Goal: Information Seeking & Learning: Learn about a topic

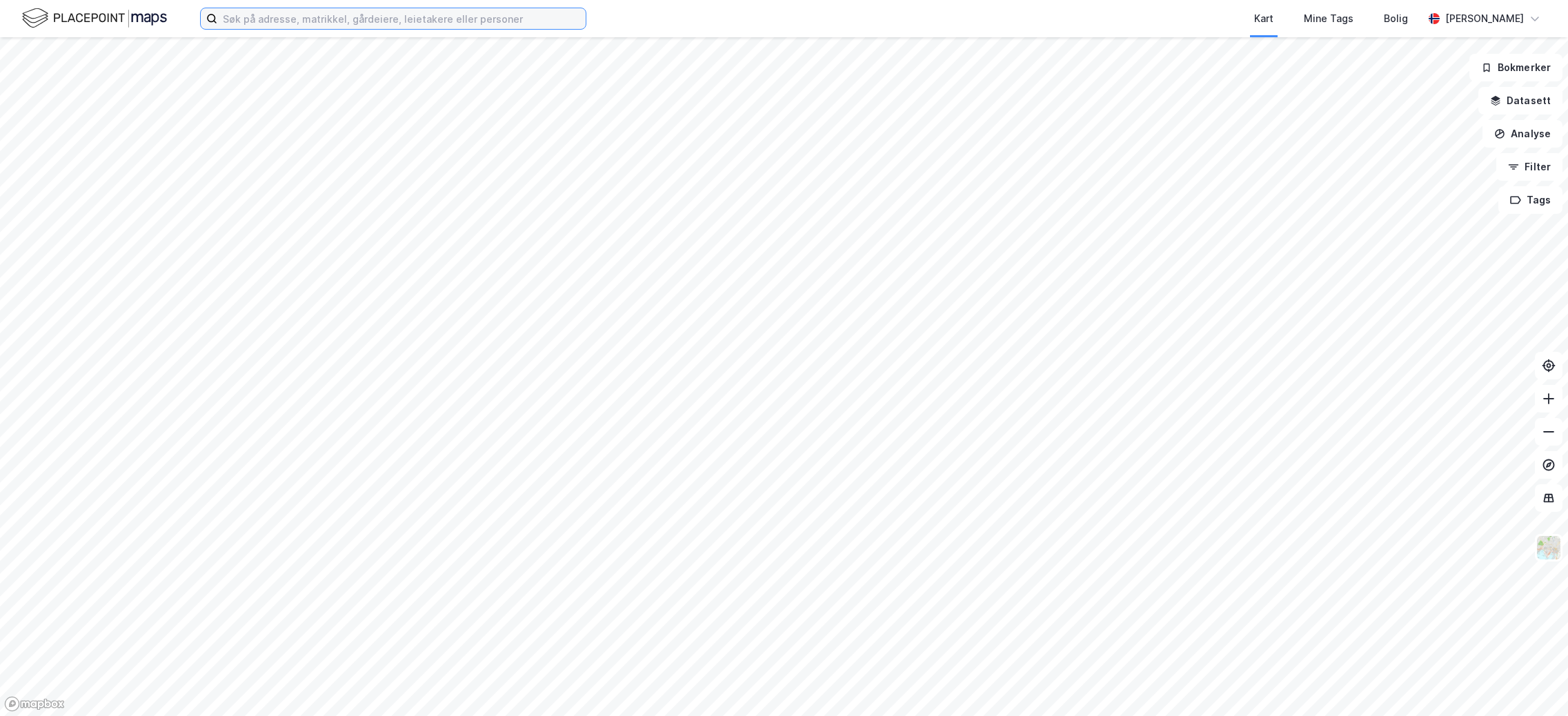
click at [292, 23] on input at bounding box center [401, 18] width 368 height 20
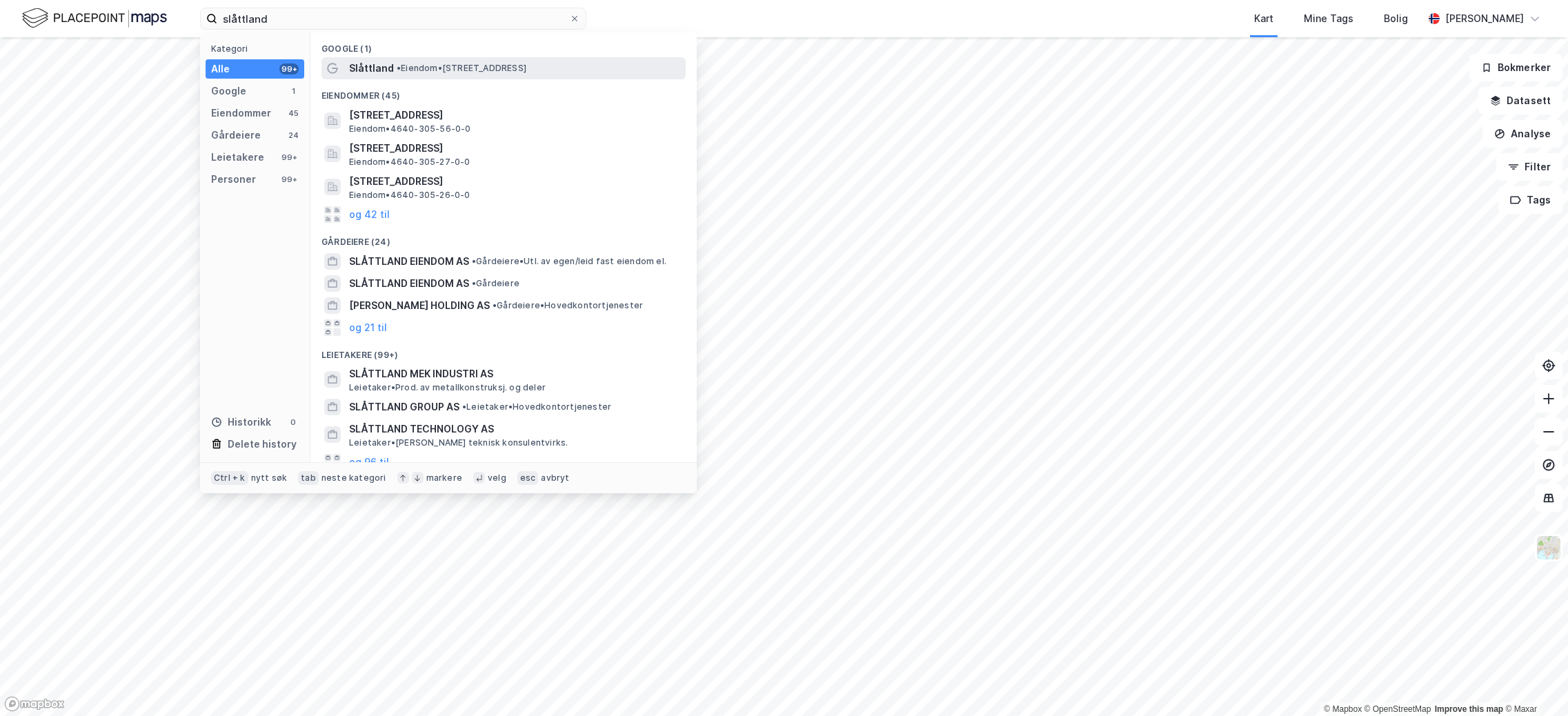
click at [397, 68] on span "•" at bounding box center [399, 68] width 4 height 10
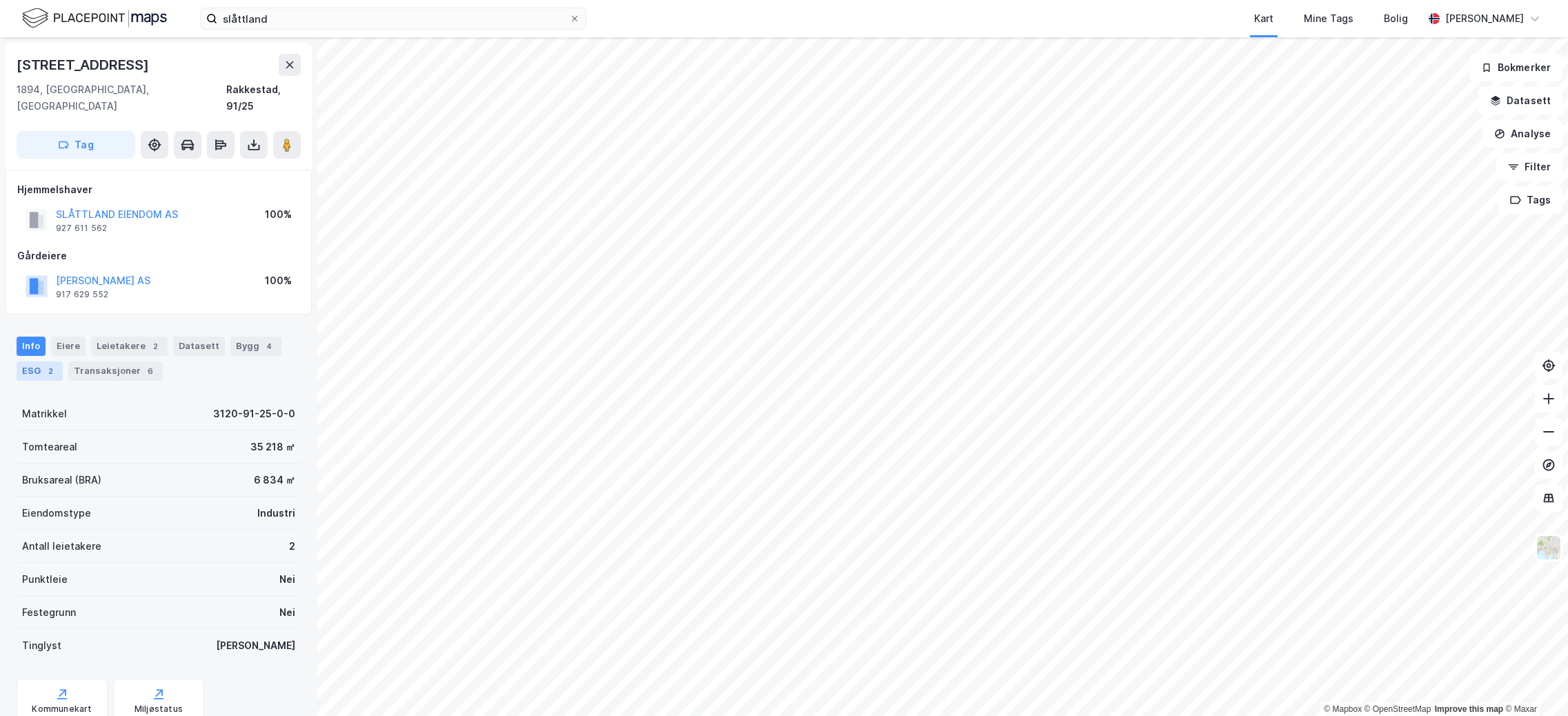
click at [44, 365] on div "2" at bounding box center [50, 371] width 14 height 14
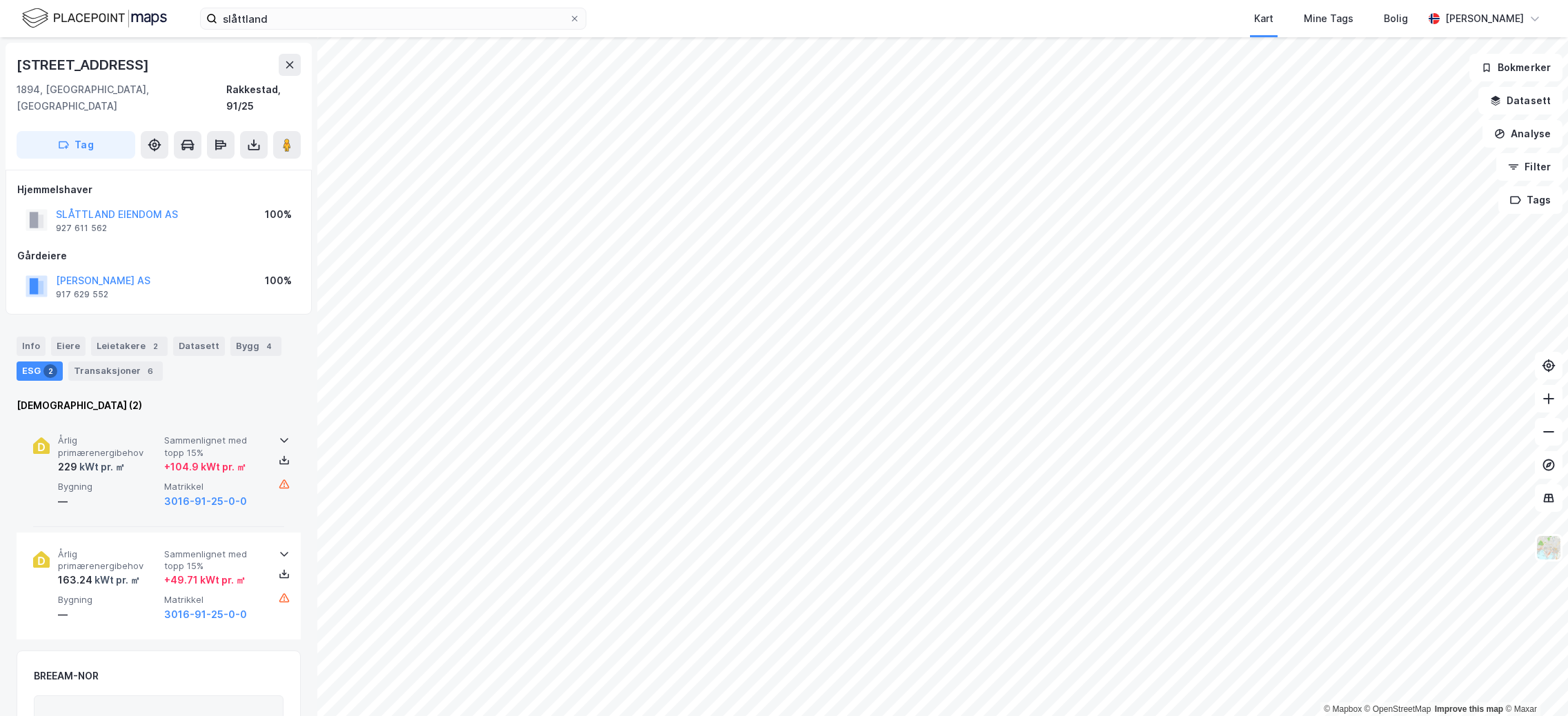
click at [191, 440] on span "Sammenlignet med topp 15%" at bounding box center [215, 446] width 101 height 24
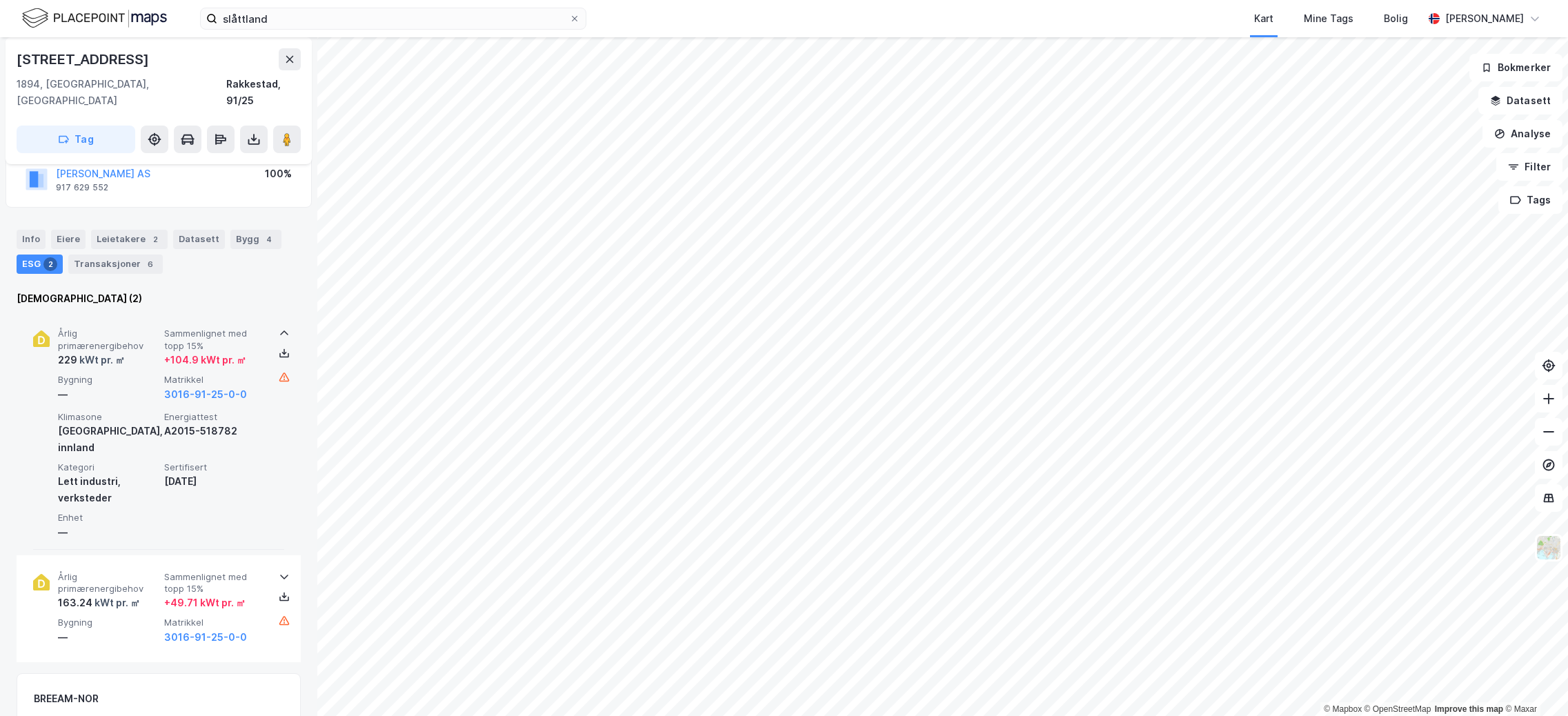
scroll to position [138, 0]
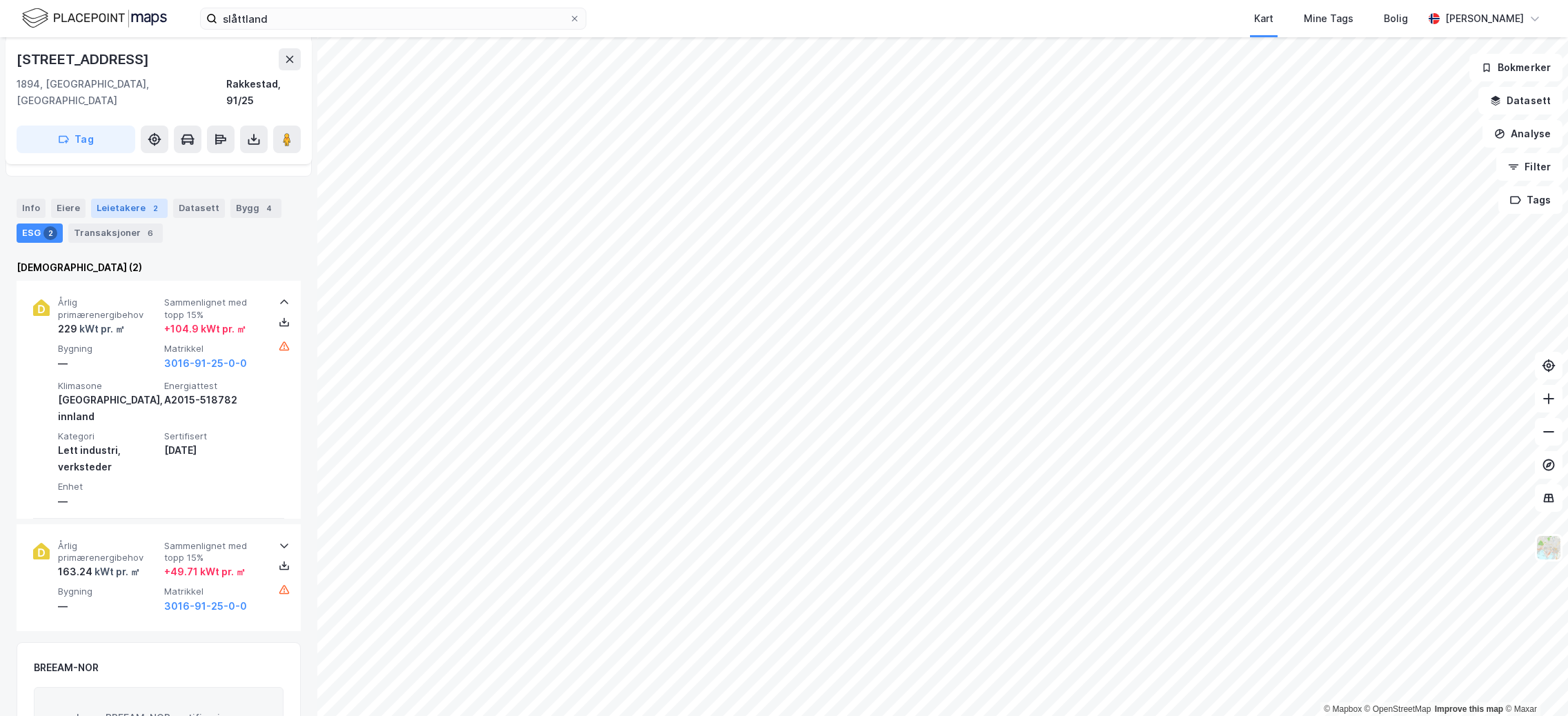
click at [134, 199] on div "Leietakere 2" at bounding box center [129, 208] width 77 height 19
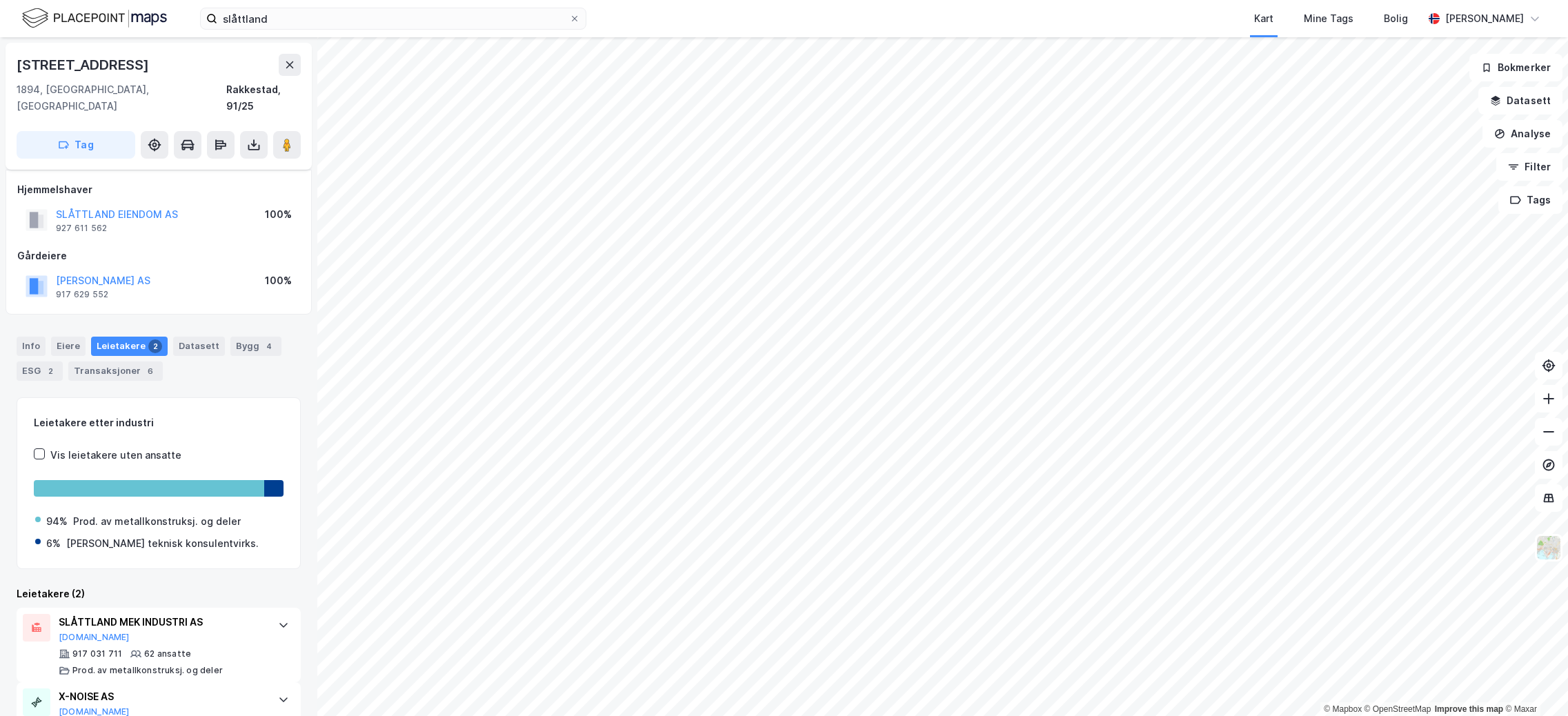
scroll to position [41, 0]
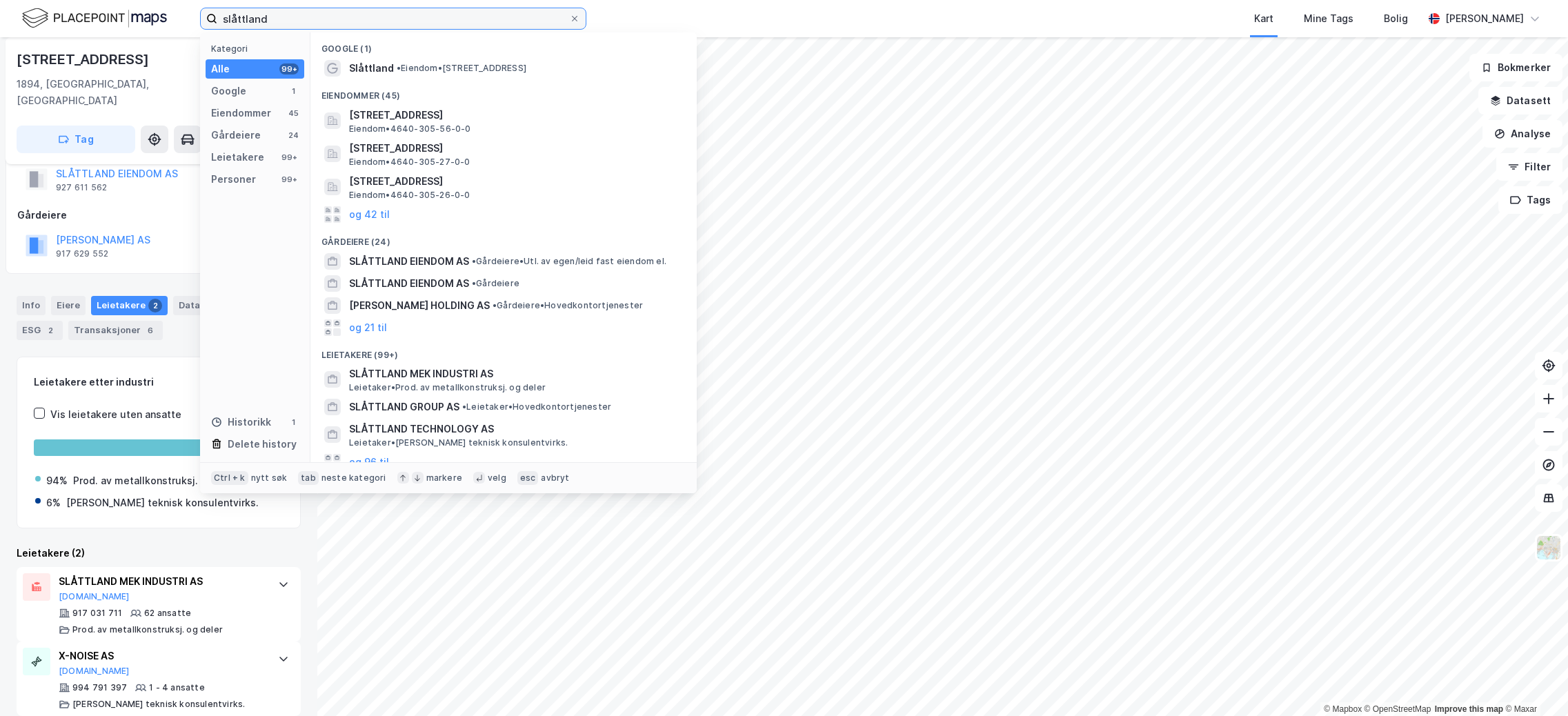
click at [308, 18] on input "slåttland" at bounding box center [393, 18] width 352 height 20
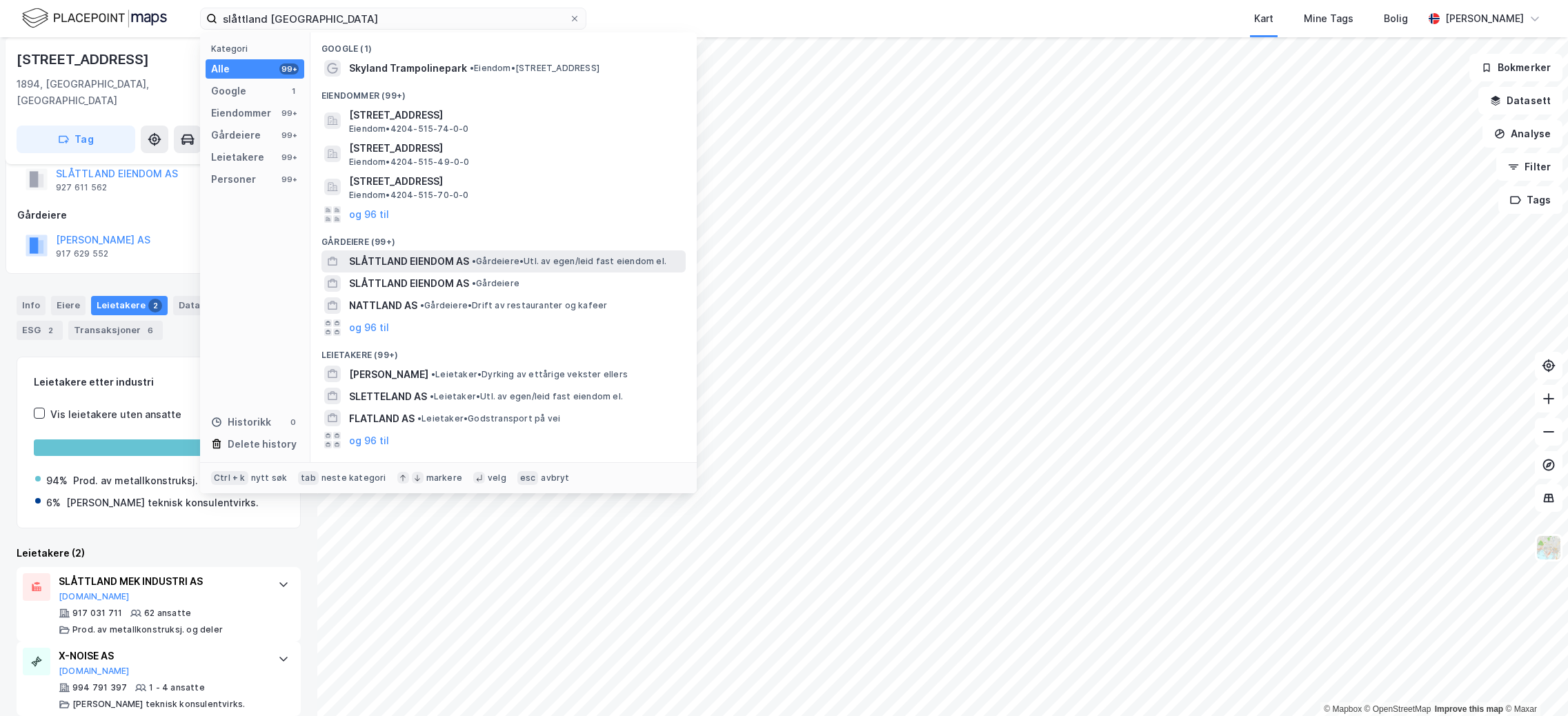
click at [441, 260] on span "SLÅTTLAND EIENDOM AS" at bounding box center [409, 262] width 120 height 17
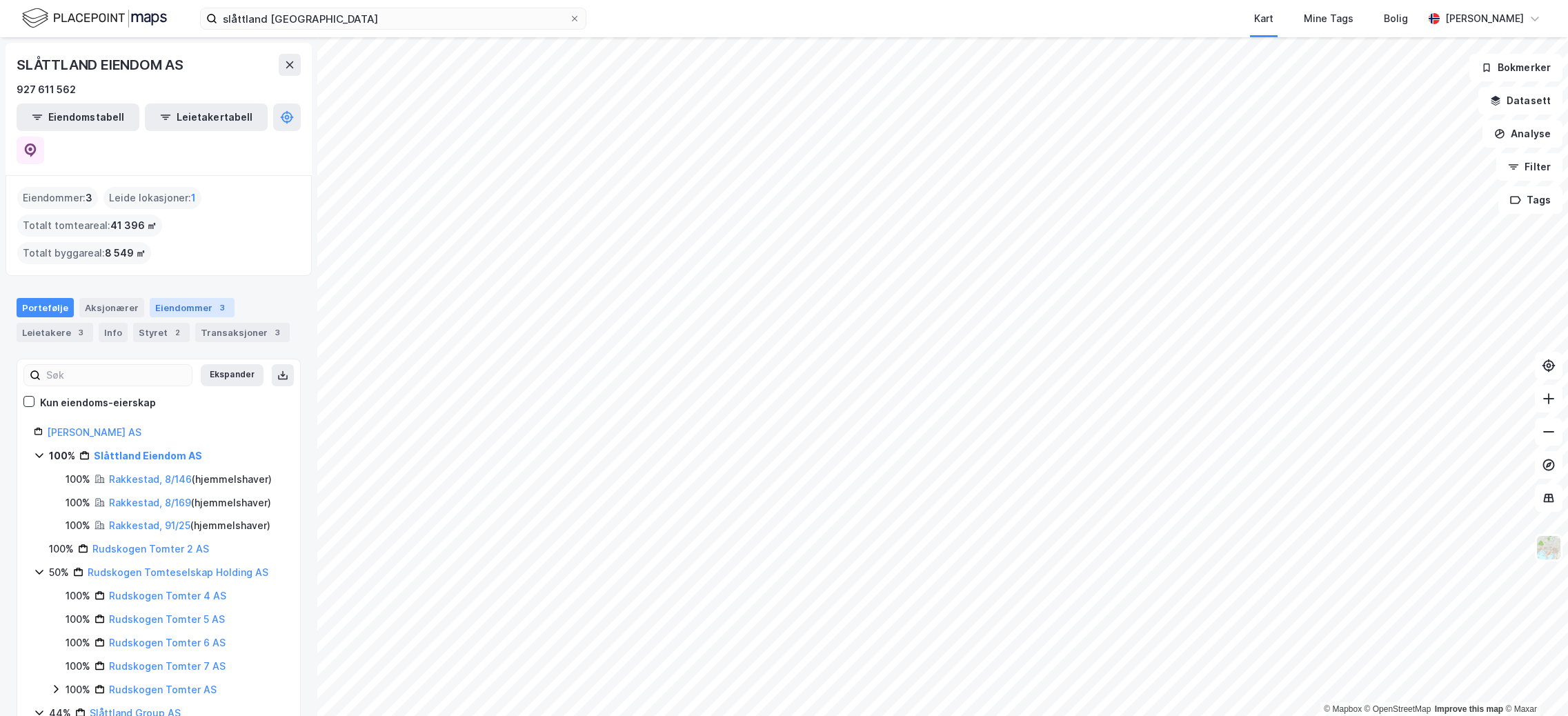
click at [191, 298] on div "Eiendommer 3" at bounding box center [192, 308] width 85 height 19
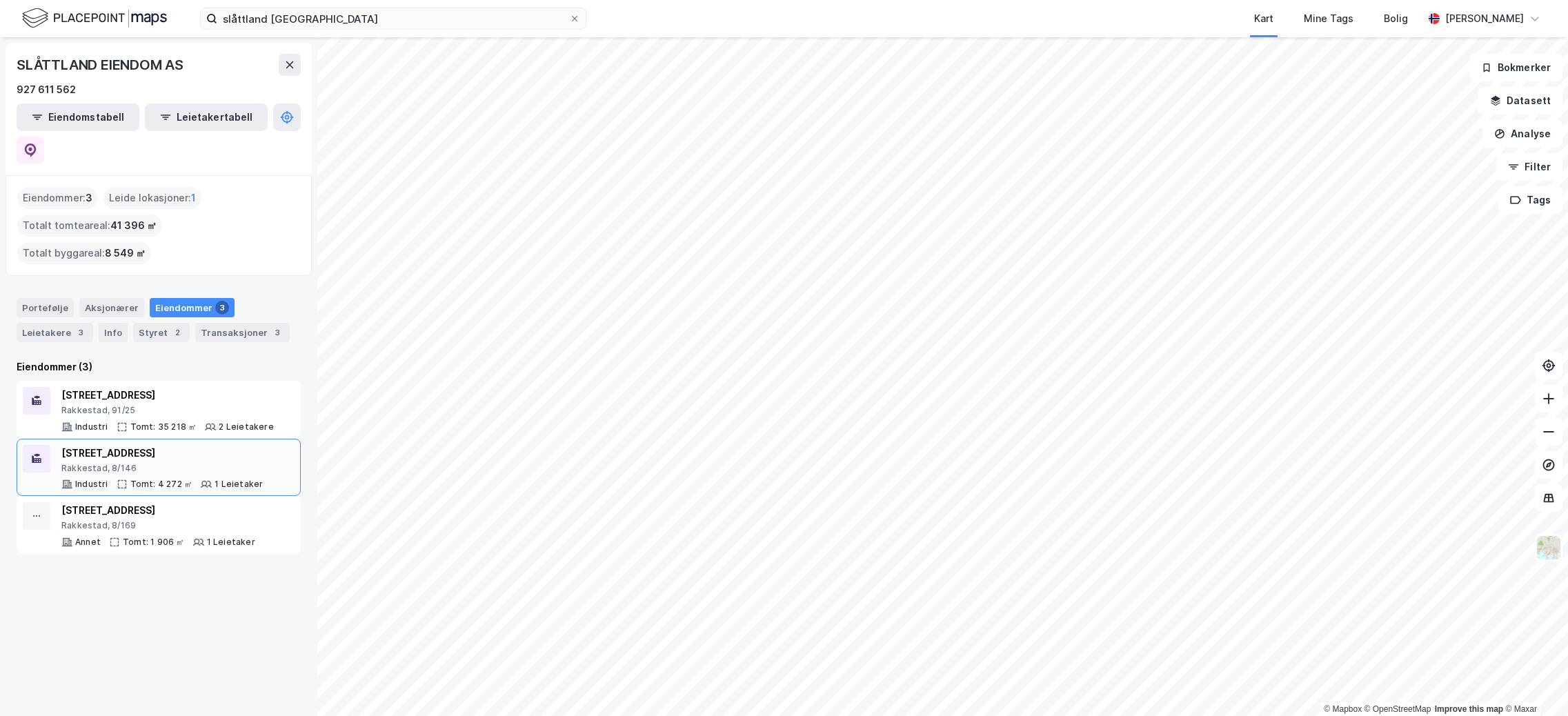
click at [178, 445] on div "[STREET_ADDRESS]" at bounding box center [162, 453] width 202 height 17
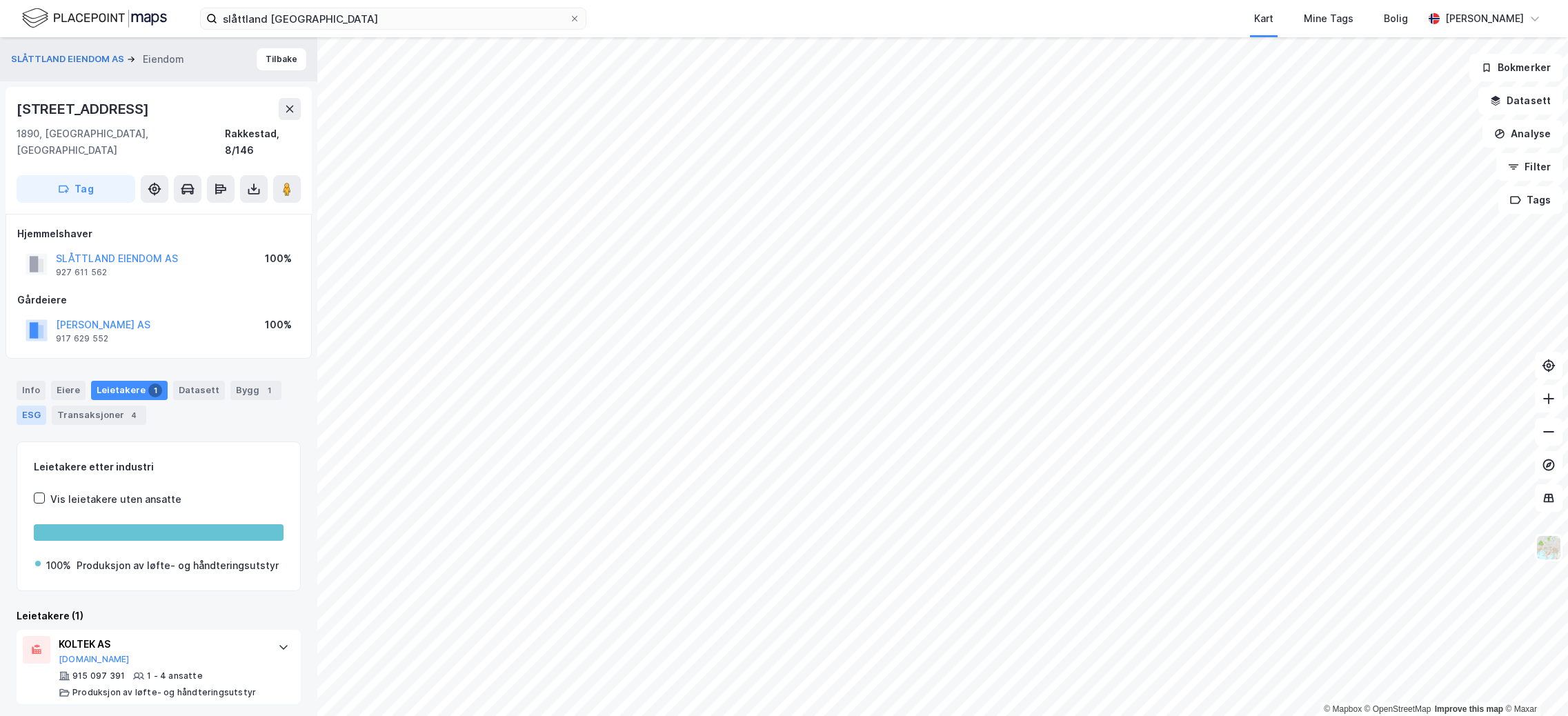
click at [34, 405] on div "ESG" at bounding box center [31, 415] width 30 height 19
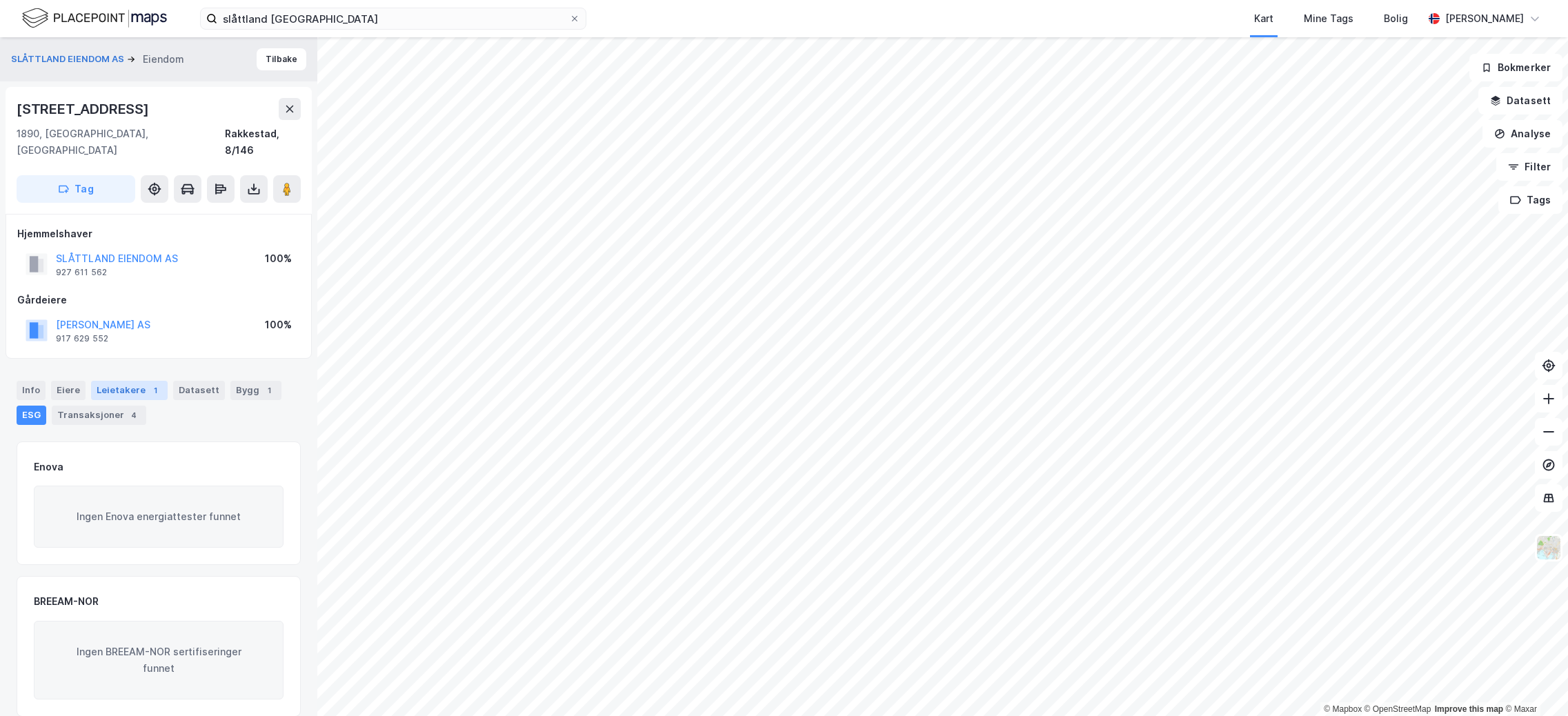
click at [129, 381] on div "Leietakere 1" at bounding box center [129, 390] width 77 height 19
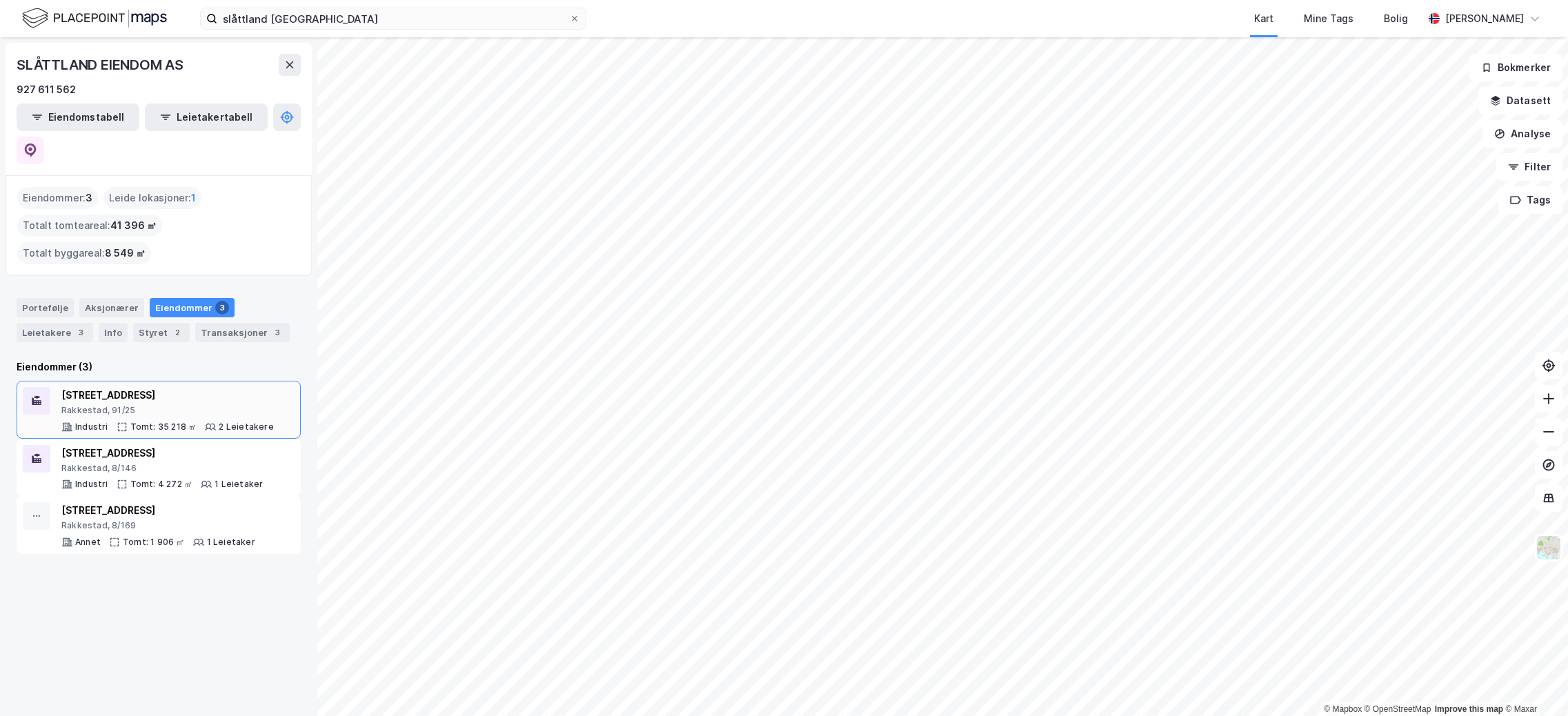
click at [137, 387] on div "[STREET_ADDRESS]" at bounding box center [167, 395] width 213 height 17
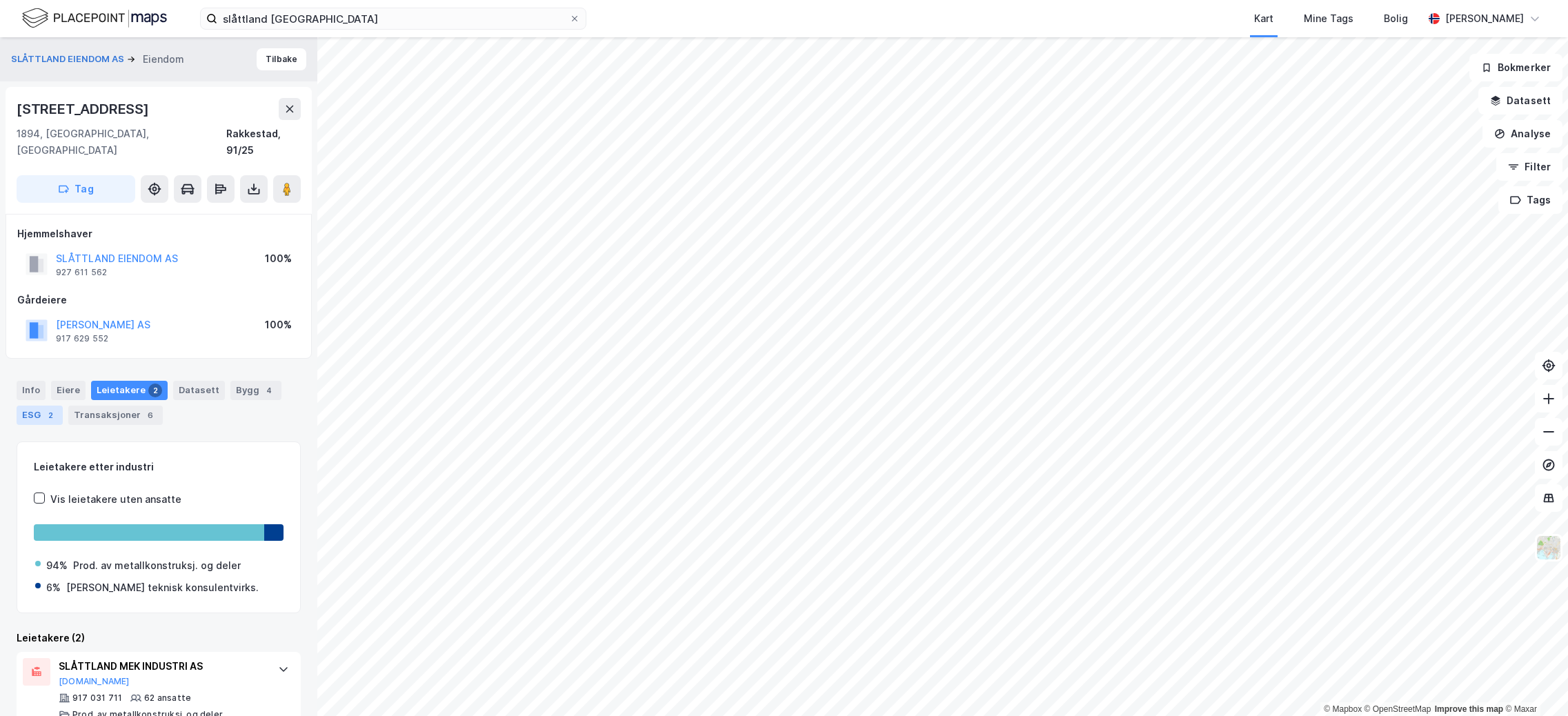
click at [36, 405] on div "ESG 2" at bounding box center [39, 415] width 46 height 19
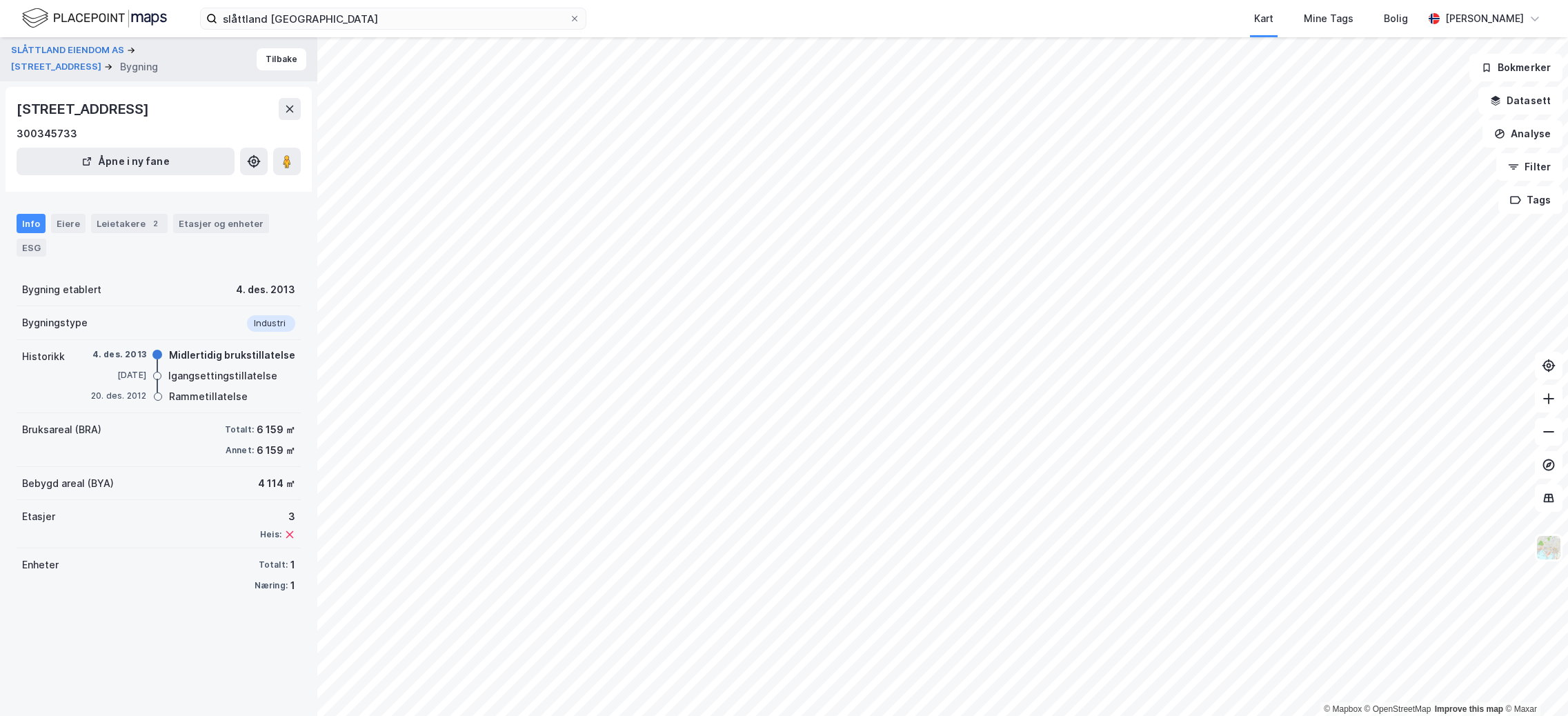
click at [31, 224] on div "Info" at bounding box center [31, 224] width 29 height 19
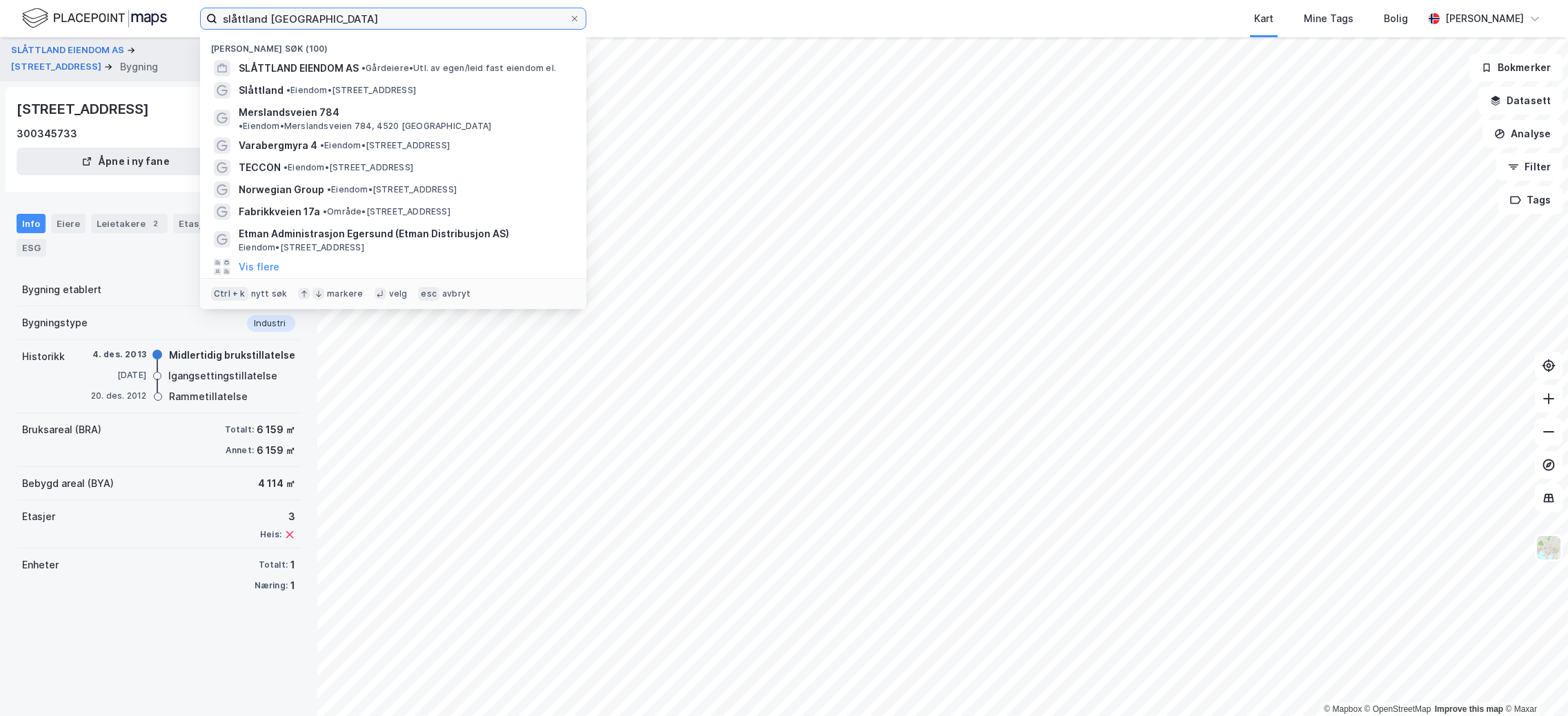
click at [438, 13] on input "slåttland [GEOGRAPHIC_DATA]" at bounding box center [393, 18] width 352 height 20
drag, startPoint x: 191, startPoint y: 9, endPoint x: 140, endPoint y: 14, distance: 51.2
click at [140, 14] on div "slåttland kristiansand Nylige søk (100) SLÅTTLAND EIENDOM AS • Gårdeiere • Utl.…" at bounding box center [784, 18] width 1568 height 37
paste input "[STREET_ADDRESS],"
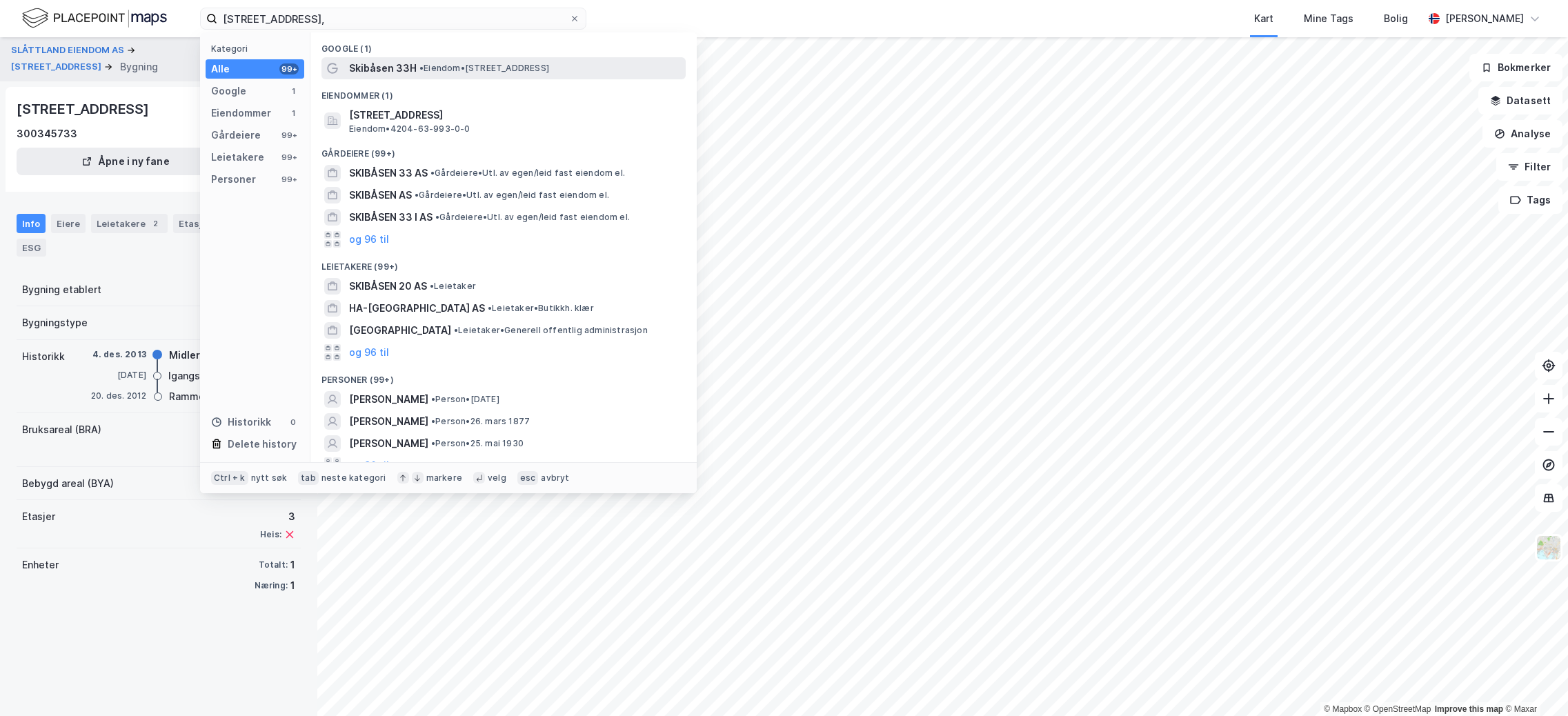
click at [427, 75] on div "Skibåsen 33H • Eiendom • [STREET_ADDRESS]" at bounding box center [516, 68] width 334 height 17
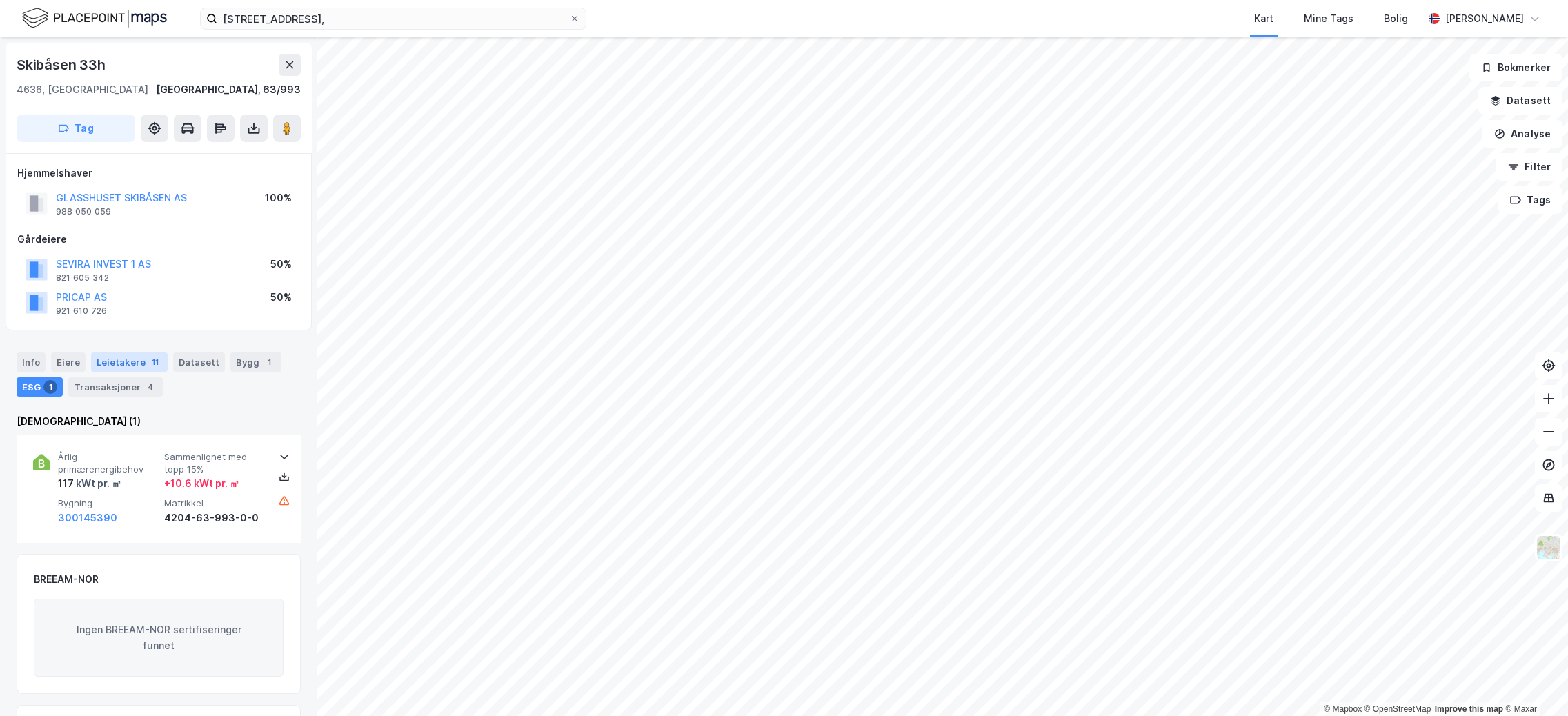
click at [110, 363] on div "Leietakere 11" at bounding box center [129, 362] width 77 height 19
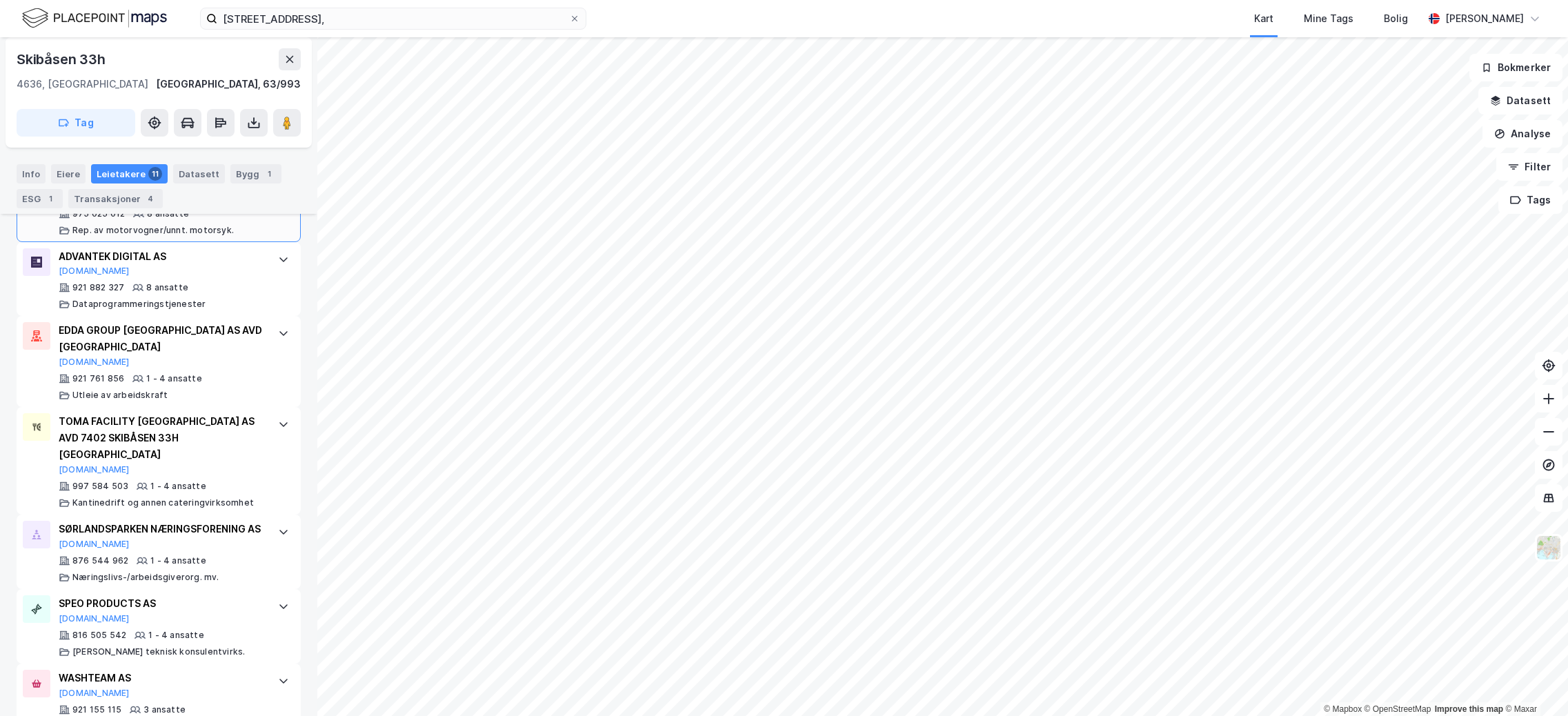
scroll to position [894, 0]
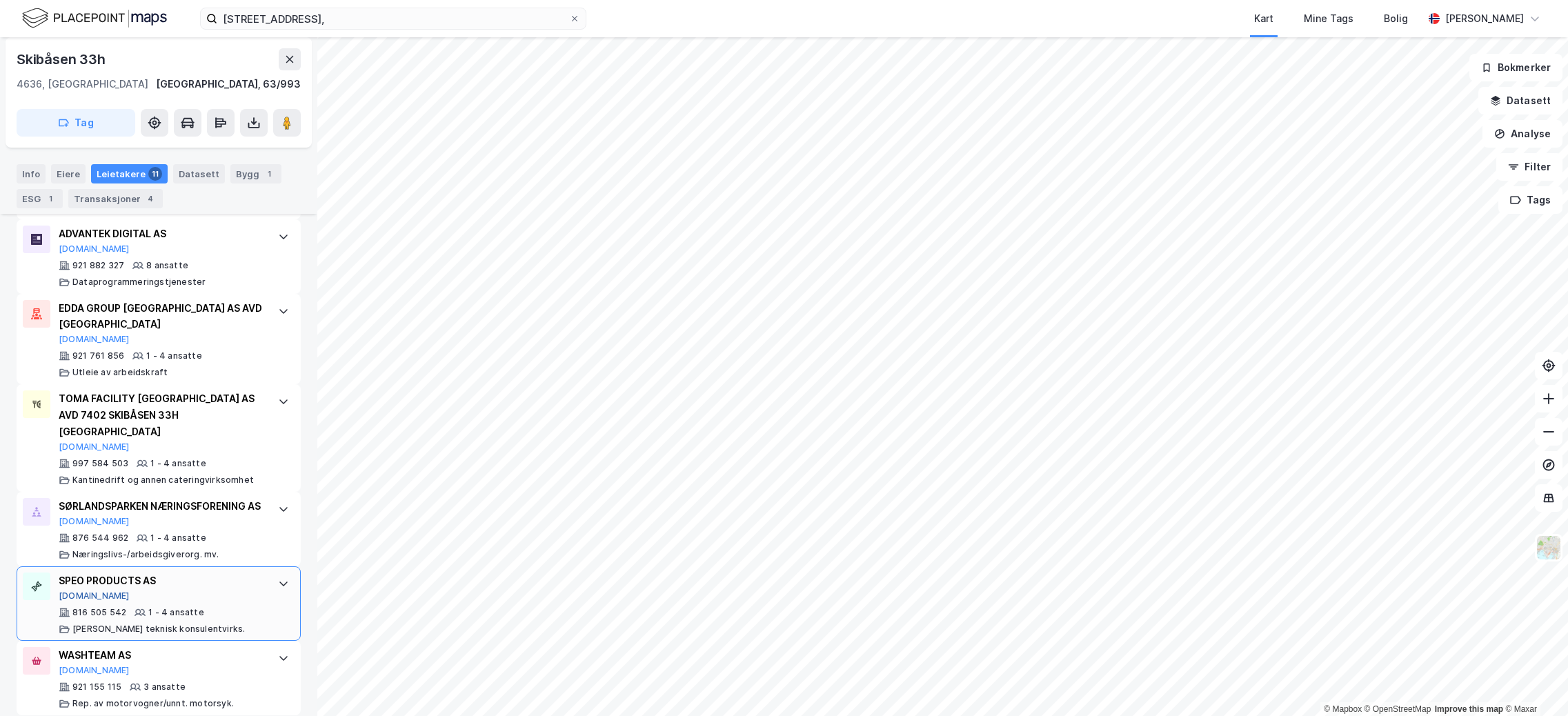
click at [79, 590] on button "[DOMAIN_NAME]" at bounding box center [94, 595] width 71 height 11
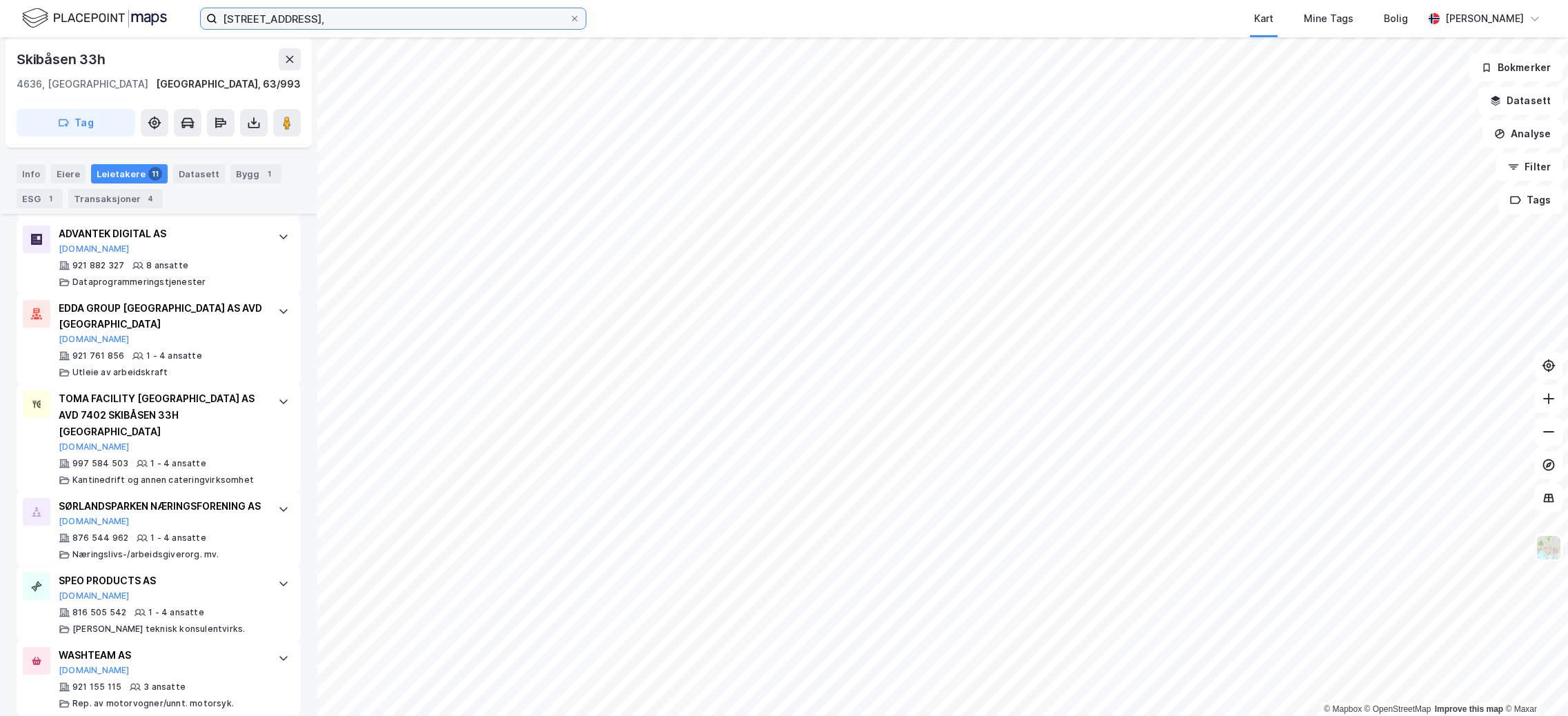
click at [479, 20] on input "[STREET_ADDRESS]," at bounding box center [393, 18] width 352 height 20
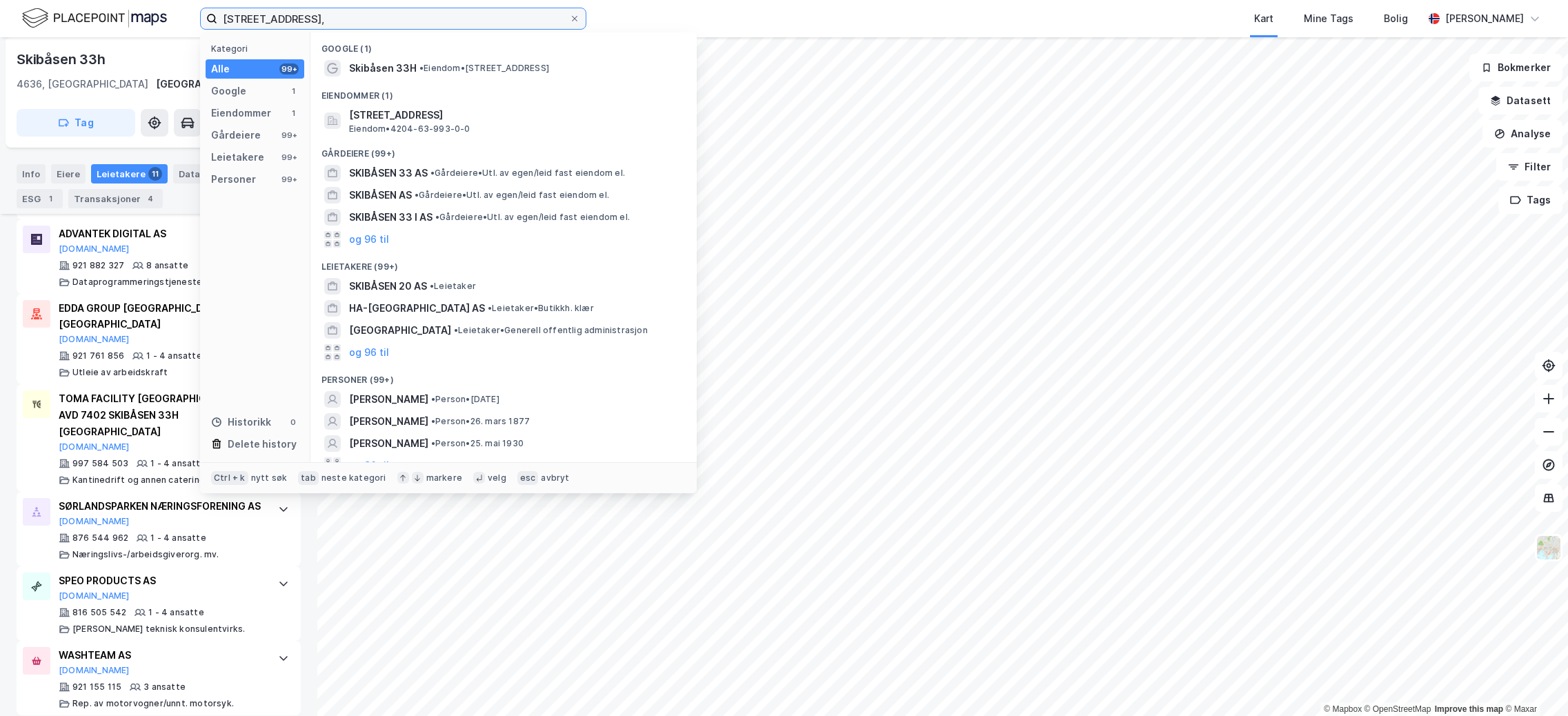
drag, startPoint x: 449, startPoint y: 19, endPoint x: 121, endPoint y: 19, distance: 328.0
click at [121, 19] on div "[STREET_ADDRESS], Kategori Alle 99+ Google 1 Eiendommer 1 Gårdeiere 99+ Leietak…" at bounding box center [784, 18] width 1568 height 37
paste input "tensrudvegen 8"
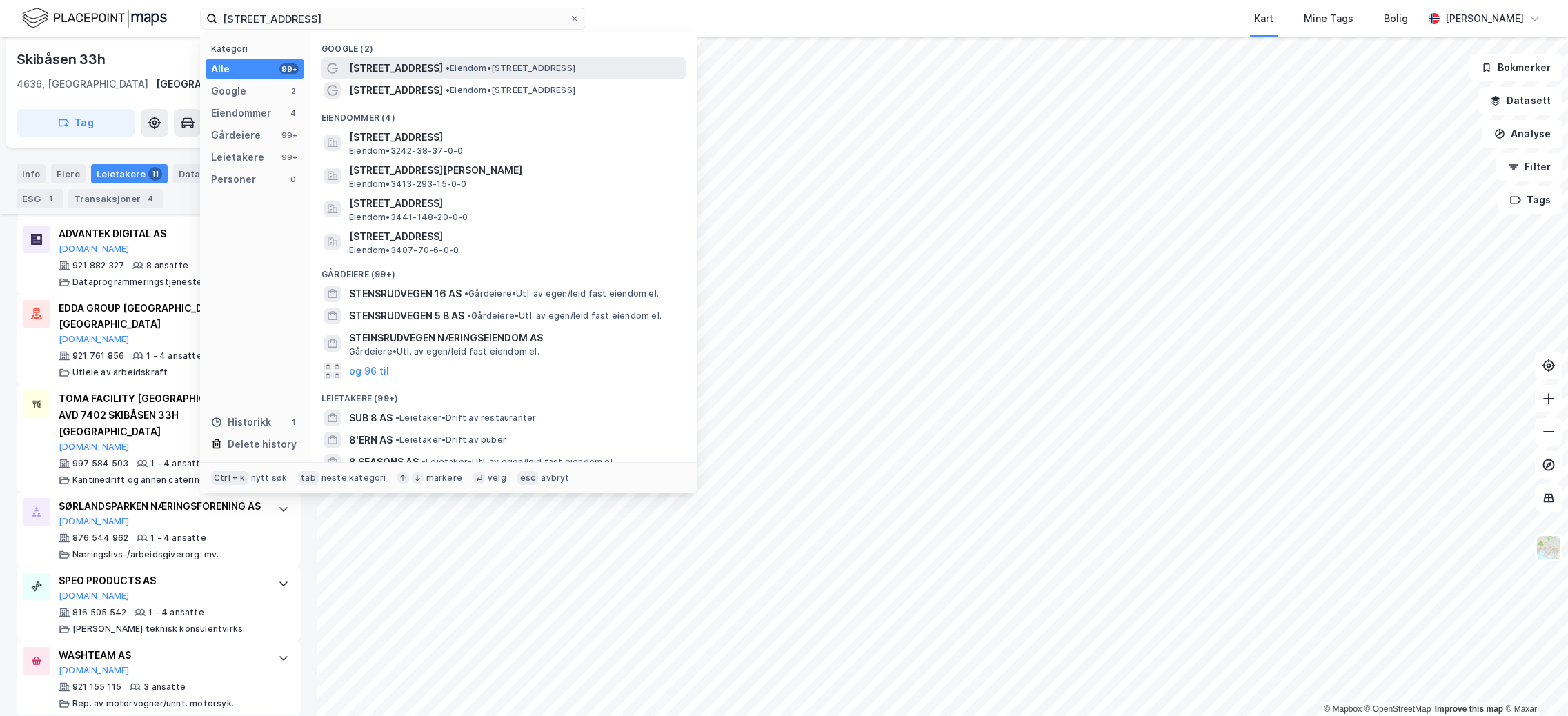
click at [395, 70] on span "[STREET_ADDRESS]" at bounding box center [396, 68] width 94 height 17
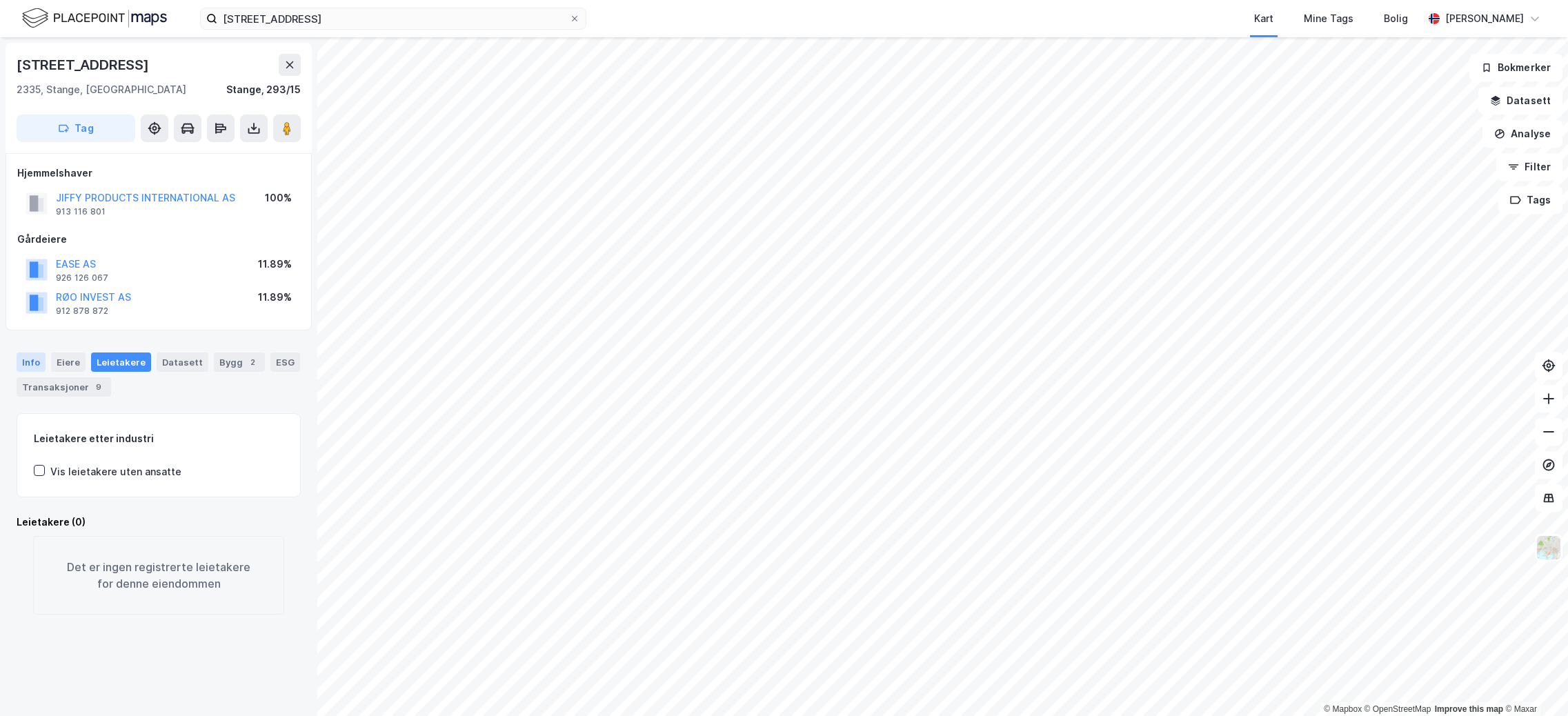
click at [38, 365] on div "Info" at bounding box center [31, 362] width 29 height 19
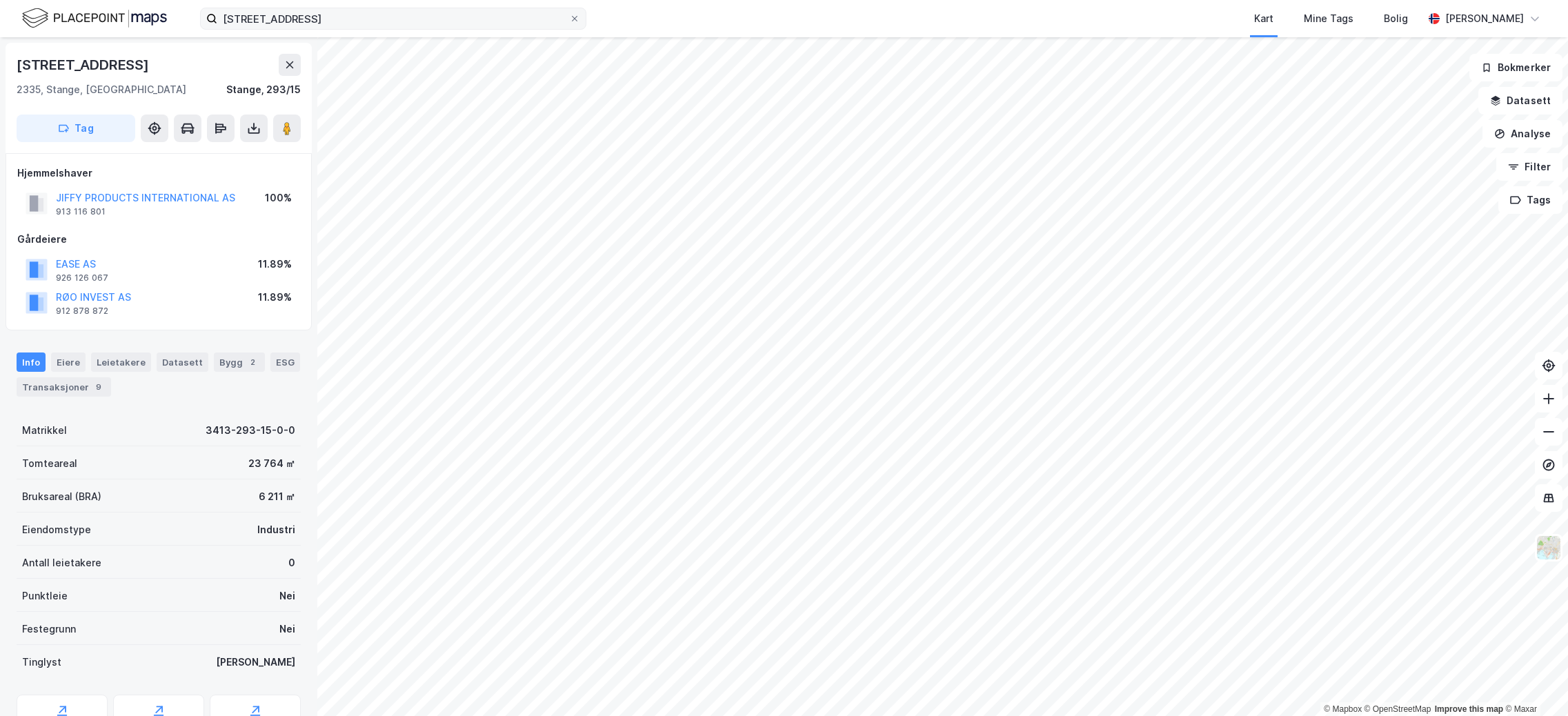
click at [335, 7] on label "[STREET_ADDRESS]" at bounding box center [393, 18] width 387 height 22
click at [335, 8] on input "[STREET_ADDRESS]" at bounding box center [393, 18] width 352 height 20
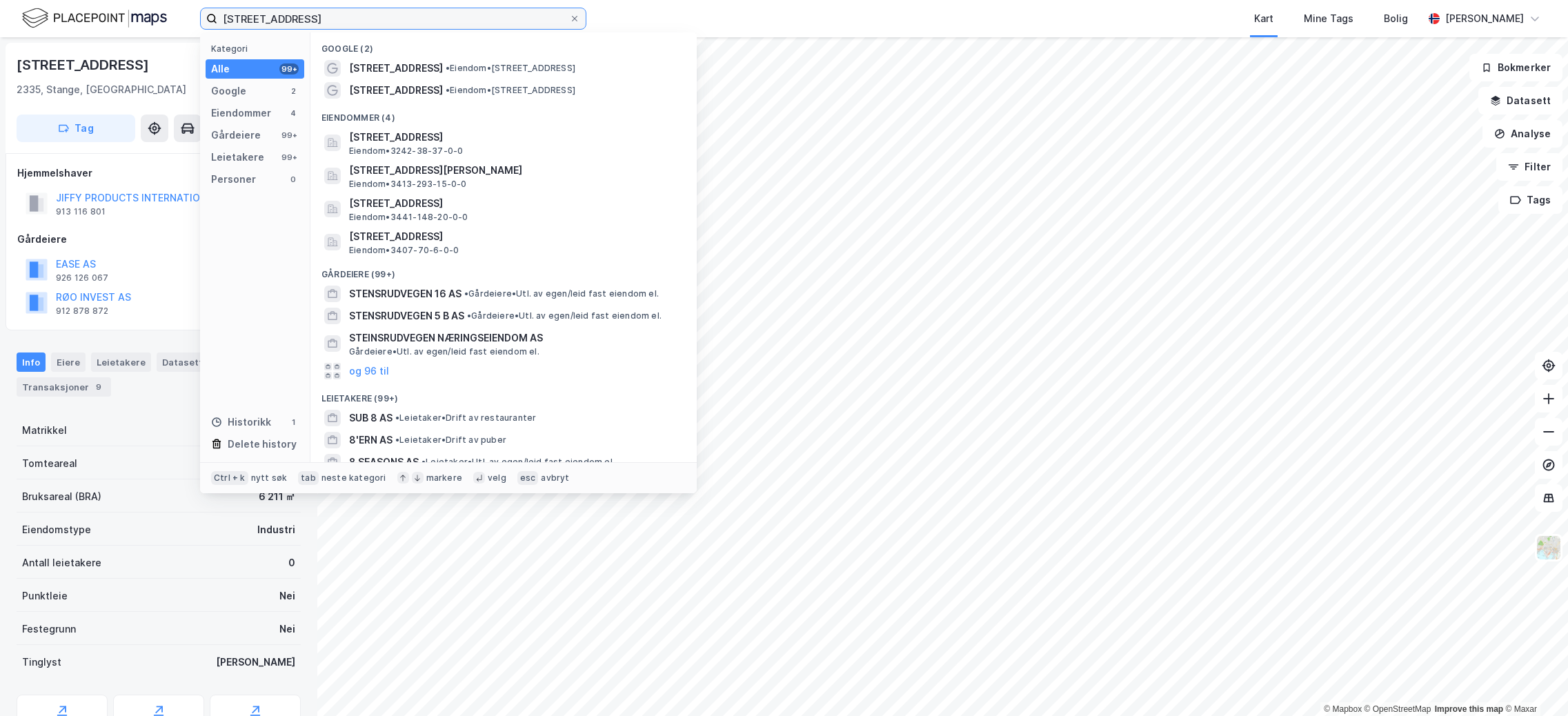
click at [158, 24] on div "Stensrudvegen 8 Kategori Alle 99+ Google 2 Eiendommer 4 Gårdeiere 99+ Leietaker…" at bounding box center [784, 18] width 1568 height 37
paste input "[STREET_ADDRESS]"
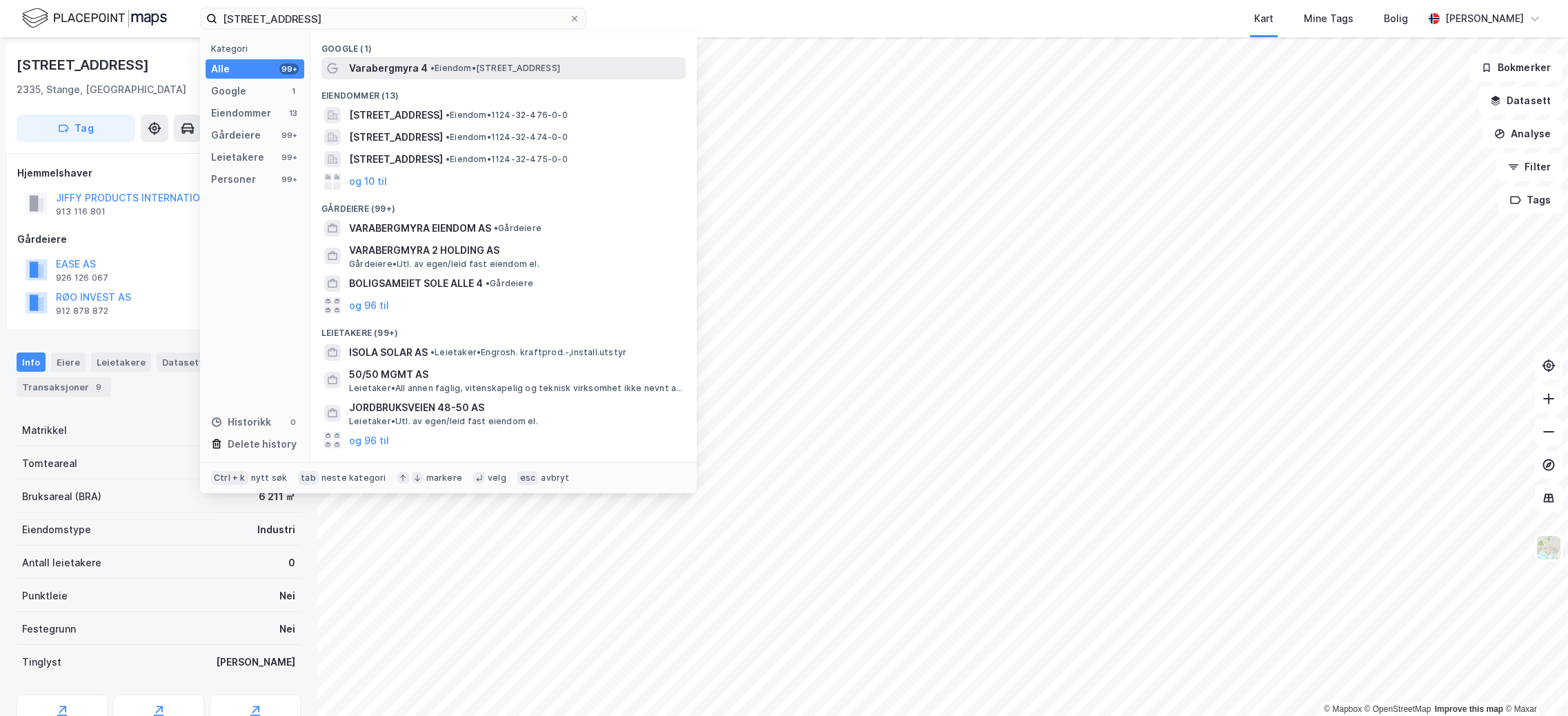
click at [420, 69] on span "Varabergmyra 4" at bounding box center [389, 68] width 79 height 17
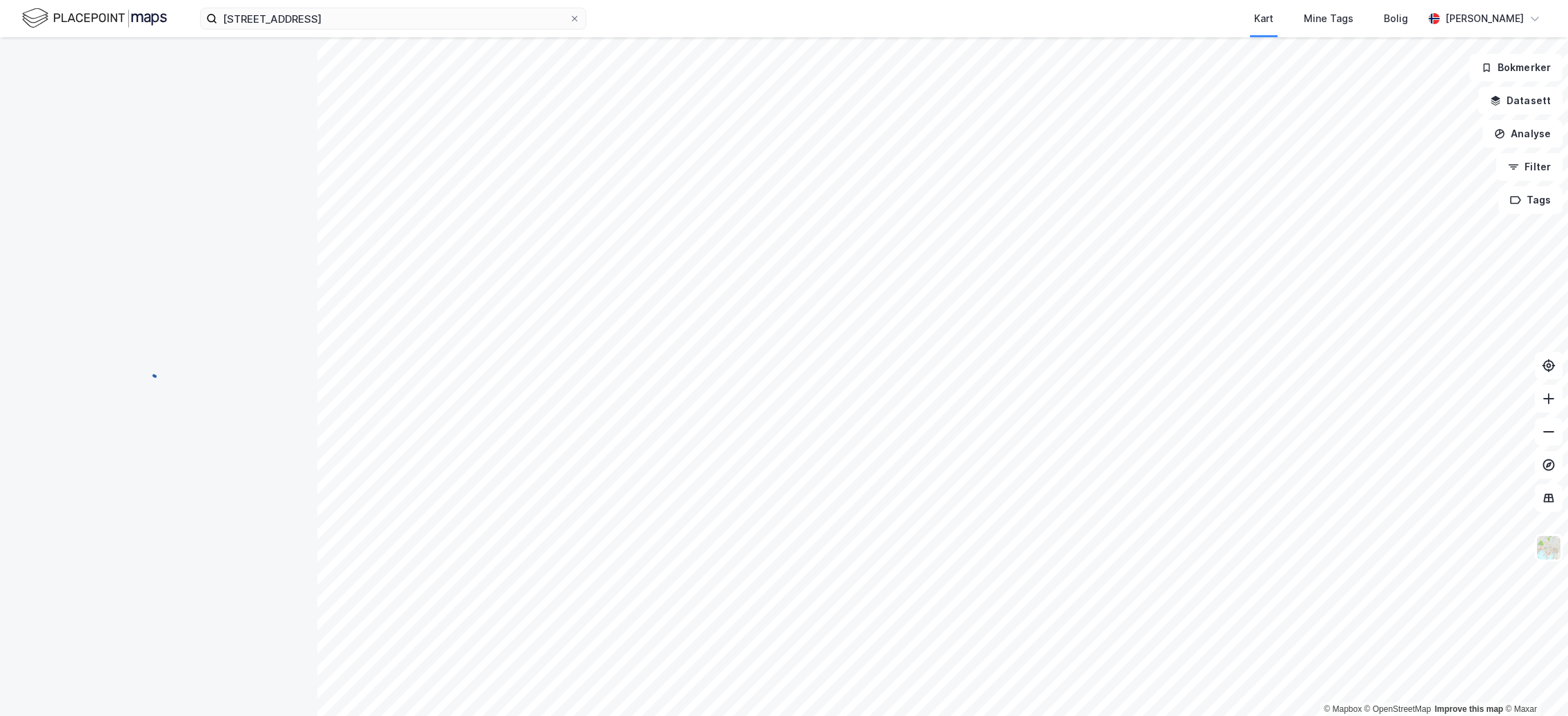
scroll to position [35, 0]
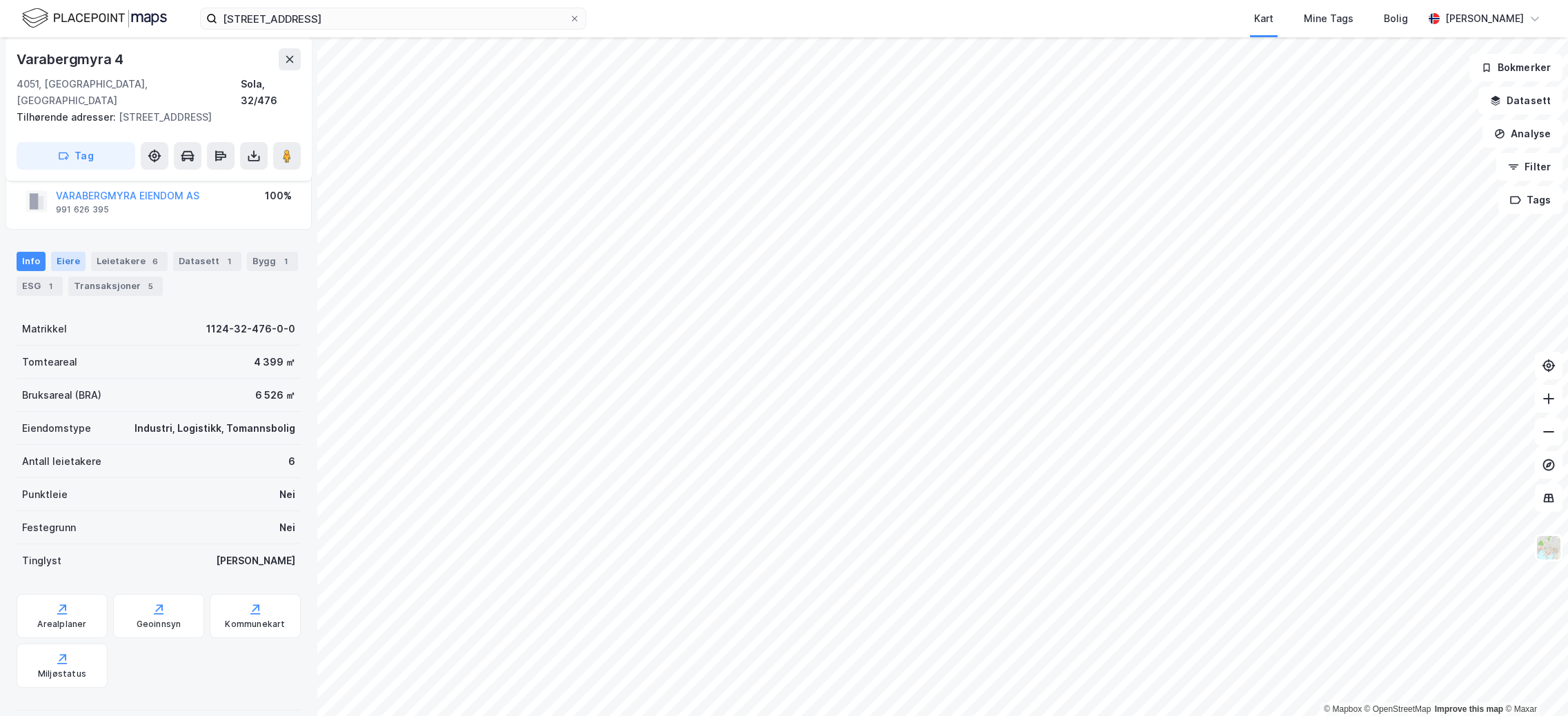
click at [80, 252] on div "Eiere" at bounding box center [68, 262] width 34 height 19
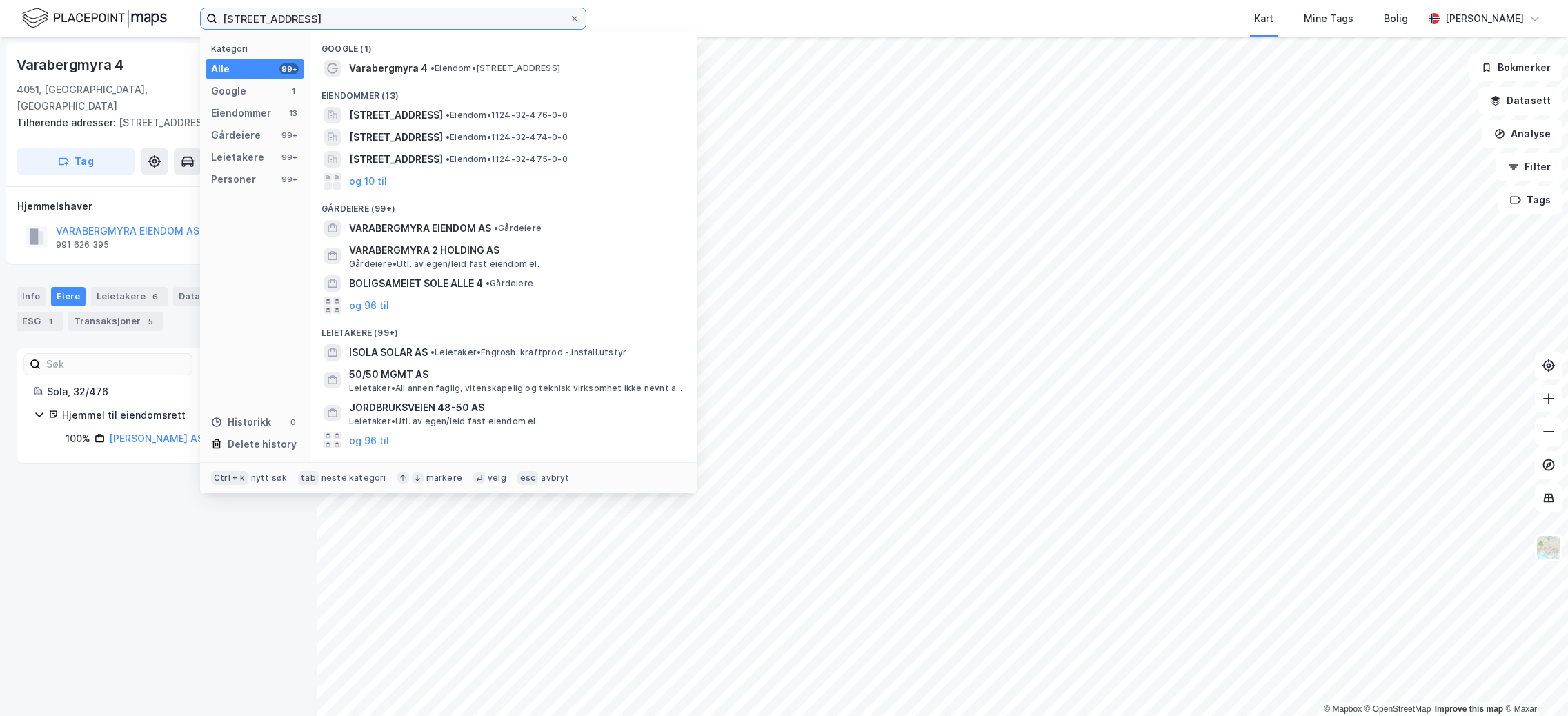
click at [408, 18] on input "[STREET_ADDRESS]" at bounding box center [393, 18] width 352 height 20
drag, startPoint x: 408, startPoint y: 18, endPoint x: 37, endPoint y: 15, distance: 371.0
click at [37, 15] on div "[STREET_ADDRESS] Kategori Alle 99+ Google 1 Eiendommer 13 Gårdeiere 99+ Leietak…" at bounding box center [784, 18] width 1568 height 37
paste input "[STREET_ADDRESS]"
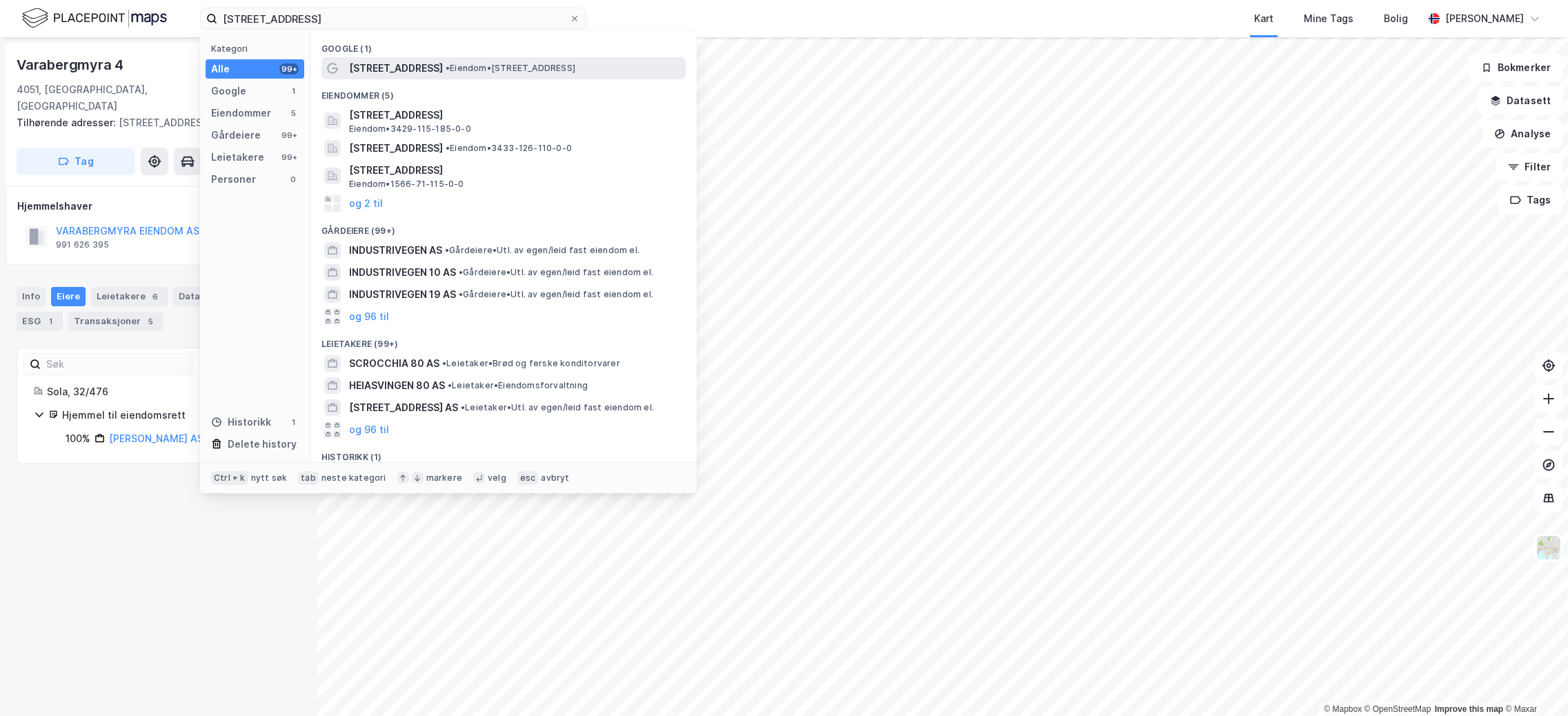
click at [446, 66] on span "• Eiendom • [STREET_ADDRESS]" at bounding box center [511, 68] width 130 height 11
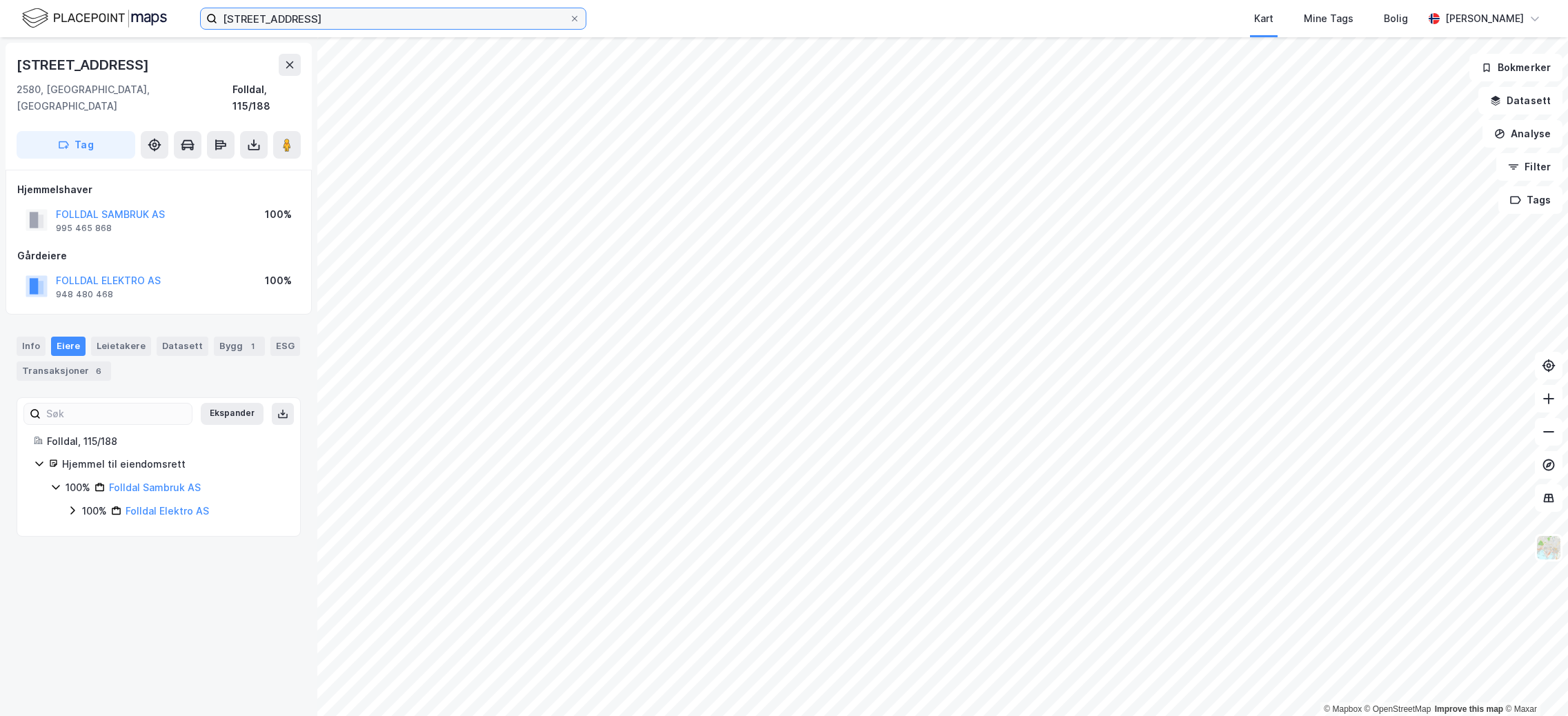
click at [311, 11] on input "[STREET_ADDRESS]" at bounding box center [393, 18] width 352 height 20
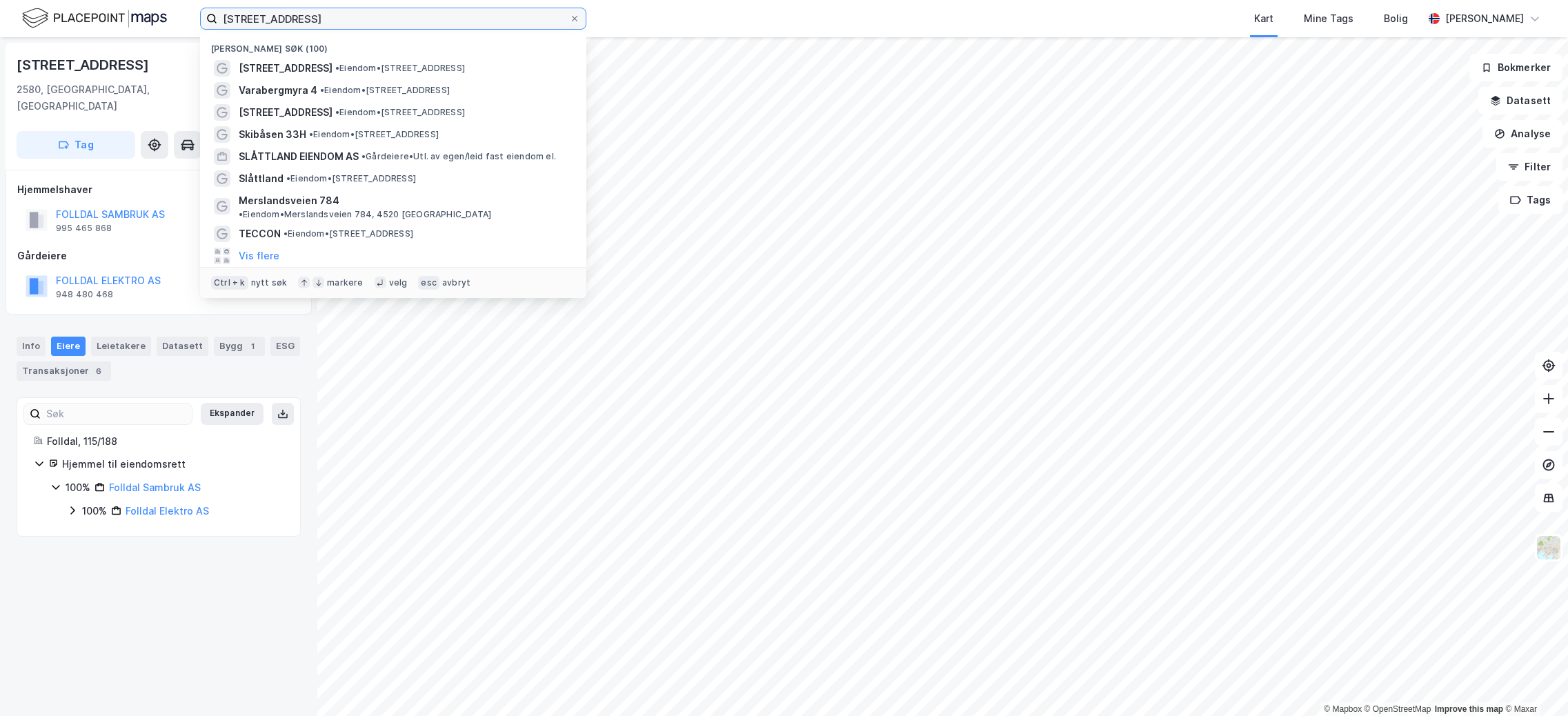
drag, startPoint x: 209, startPoint y: 19, endPoint x: 58, endPoint y: 11, distance: 151.2
click at [58, 11] on div "Industrivegen 80 Nylige søk (100) [STREET_ADDRESS] • Eiendom • [STREET_ADDRESS]…" at bounding box center [784, 18] width 1568 height 37
paste input "2690 SKJÅK"
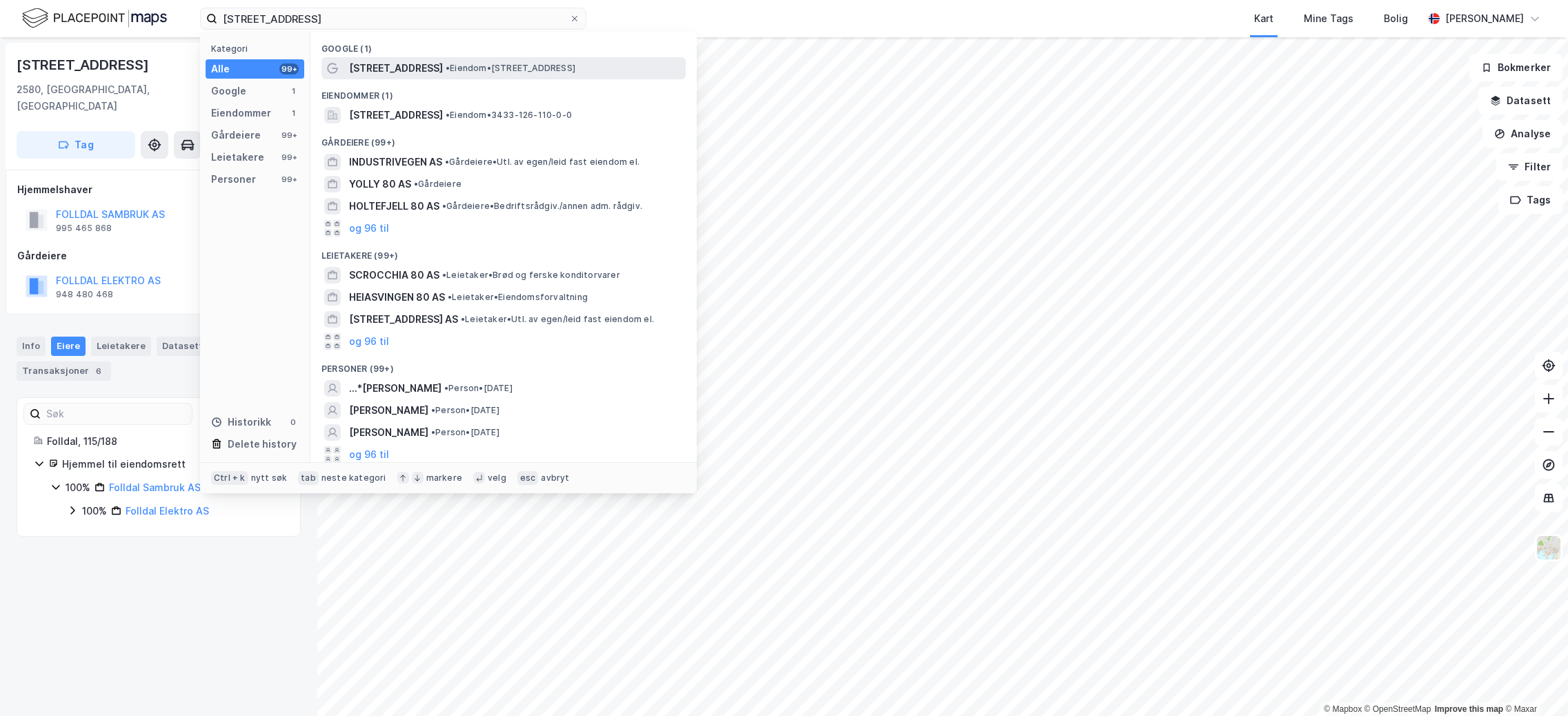
click at [402, 66] on span "[STREET_ADDRESS]" at bounding box center [396, 68] width 94 height 17
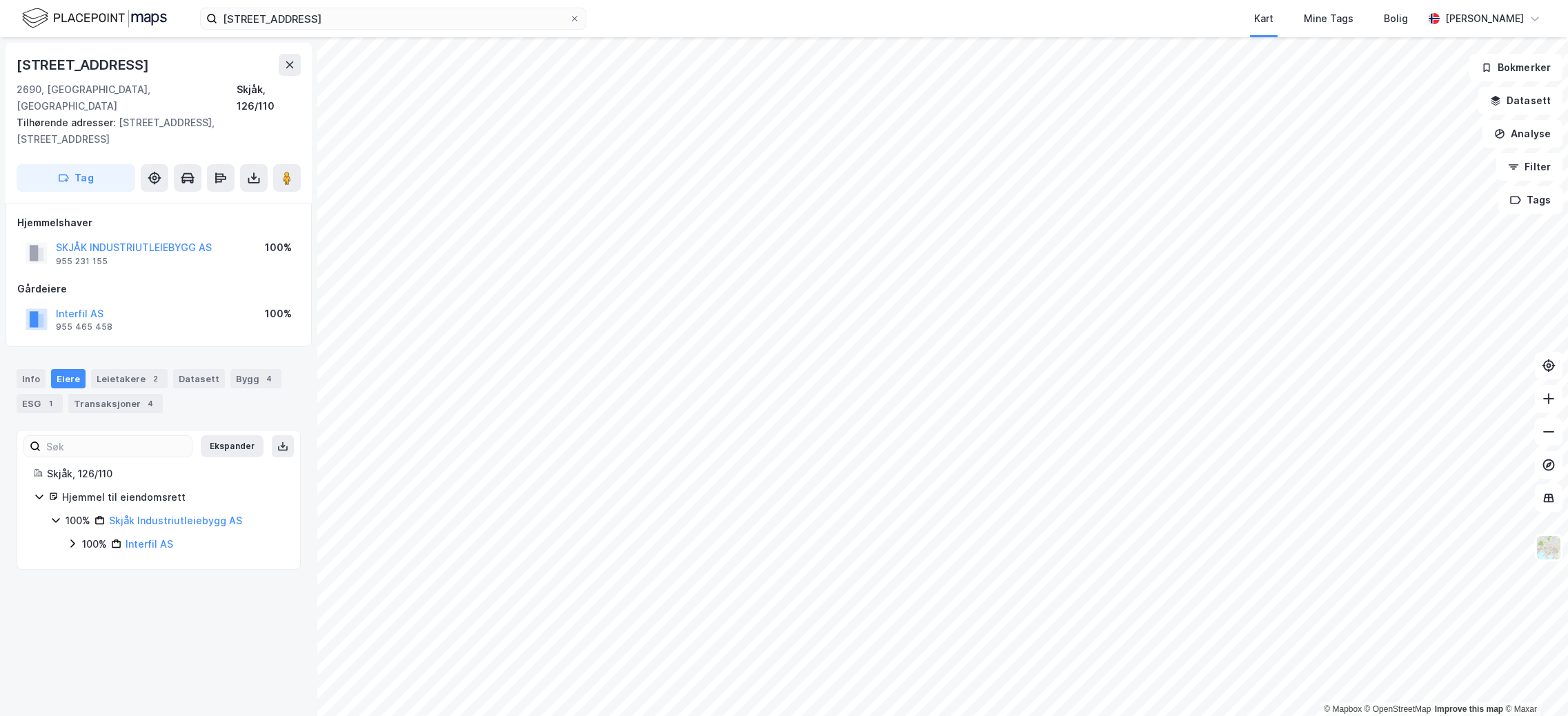
click at [40, 382] on div "Info Eiere Leietakere 2 Datasett Bygg 4 ESG 1 Transaksjoner 4" at bounding box center [159, 385] width 317 height 66
click at [44, 394] on div "ESG 1" at bounding box center [39, 403] width 46 height 19
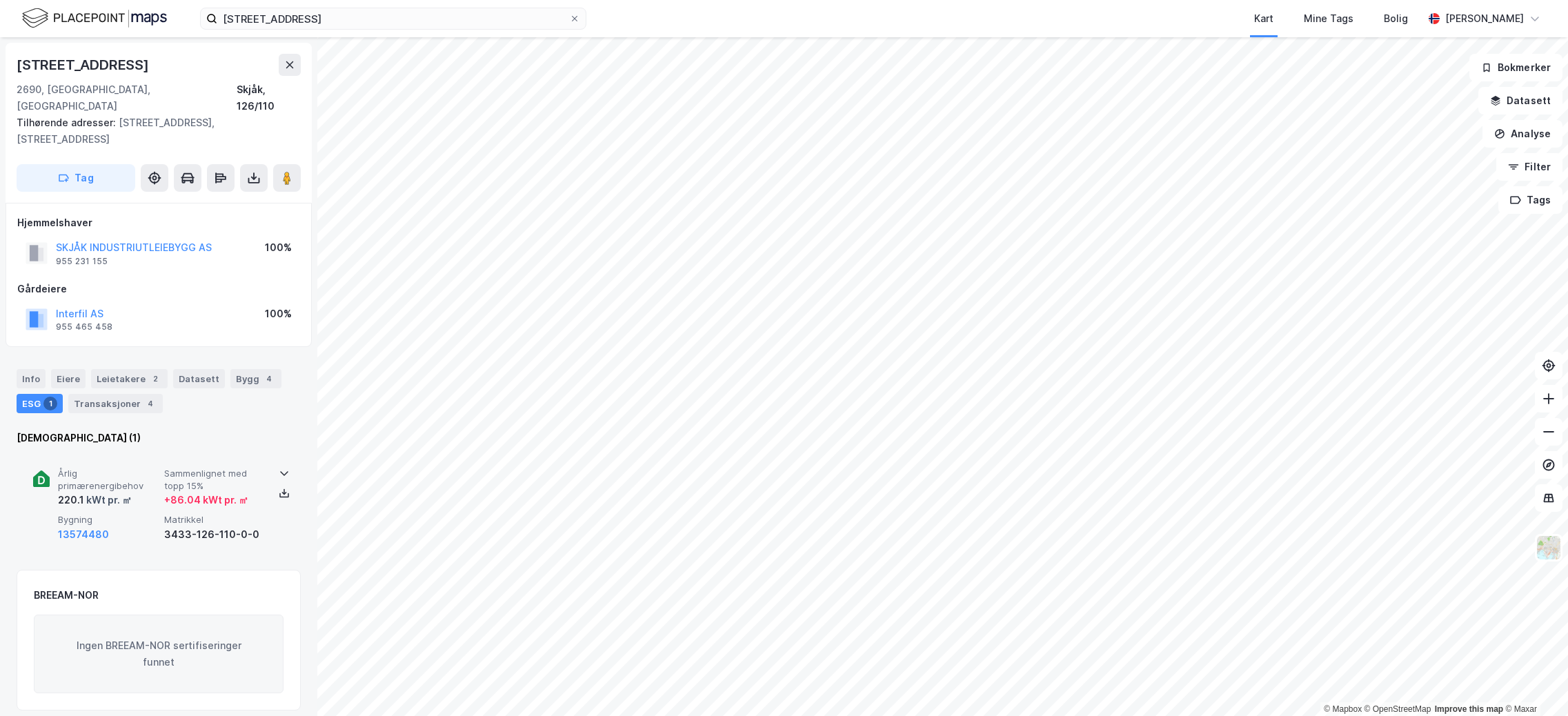
click at [135, 468] on span "Årlig primærenergibehov" at bounding box center [108, 479] width 101 height 24
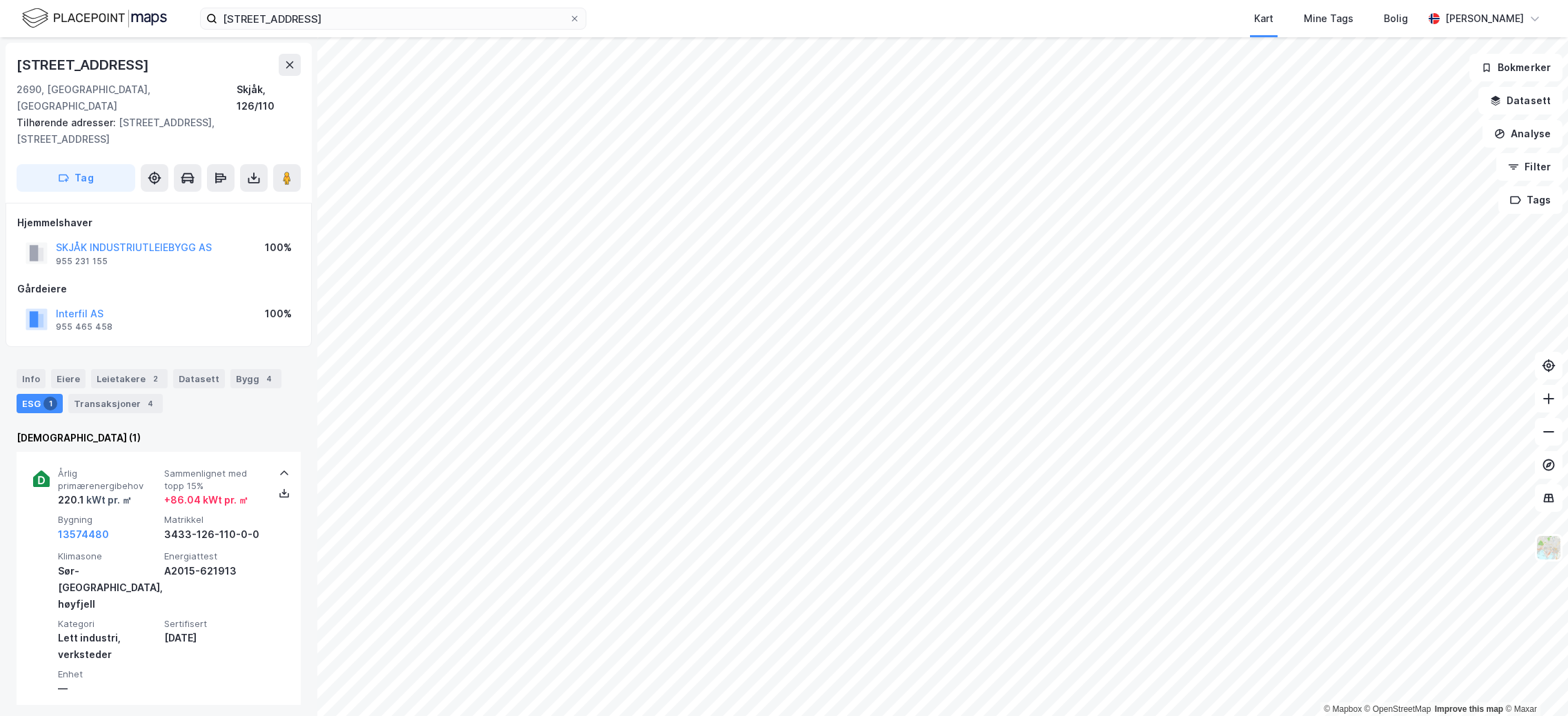
click at [663, 29] on div "Kart Mine Tags Bolig" at bounding box center [1038, 18] width 771 height 37
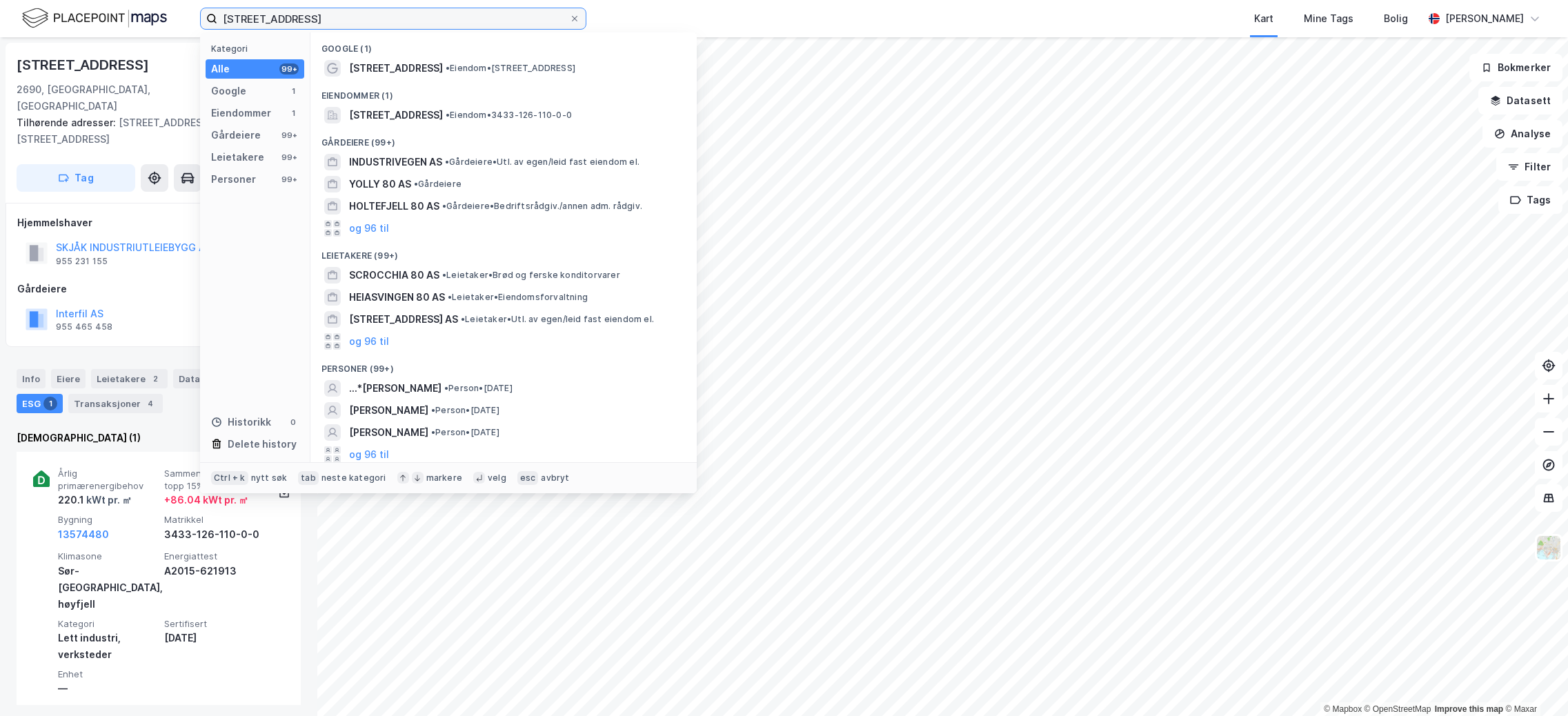
click at [378, 12] on input "[STREET_ADDRESS]" at bounding box center [393, 18] width 352 height 20
drag, startPoint x: 389, startPoint y: 21, endPoint x: -205, endPoint y: -8, distance: 594.7
click at [0, 0] on html "[STREET_ADDRESS] Kategori Alle 99+ Google 1 Eiendommer 1 Gårdeiere 99+ Leietake…" at bounding box center [784, 358] width 1568 height 716
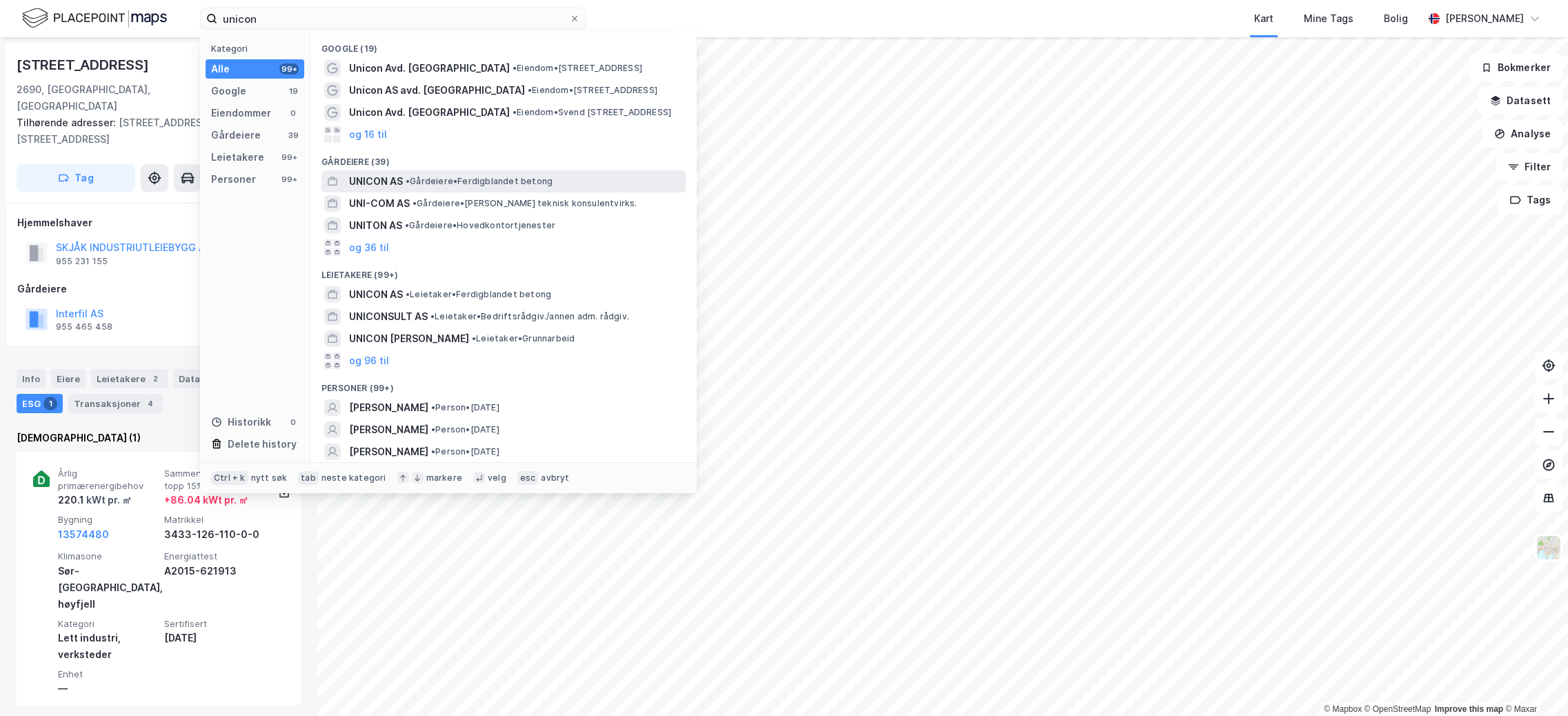
click at [434, 180] on span "• Gårdeiere • Ferdigblandet betong" at bounding box center [479, 181] width 147 height 11
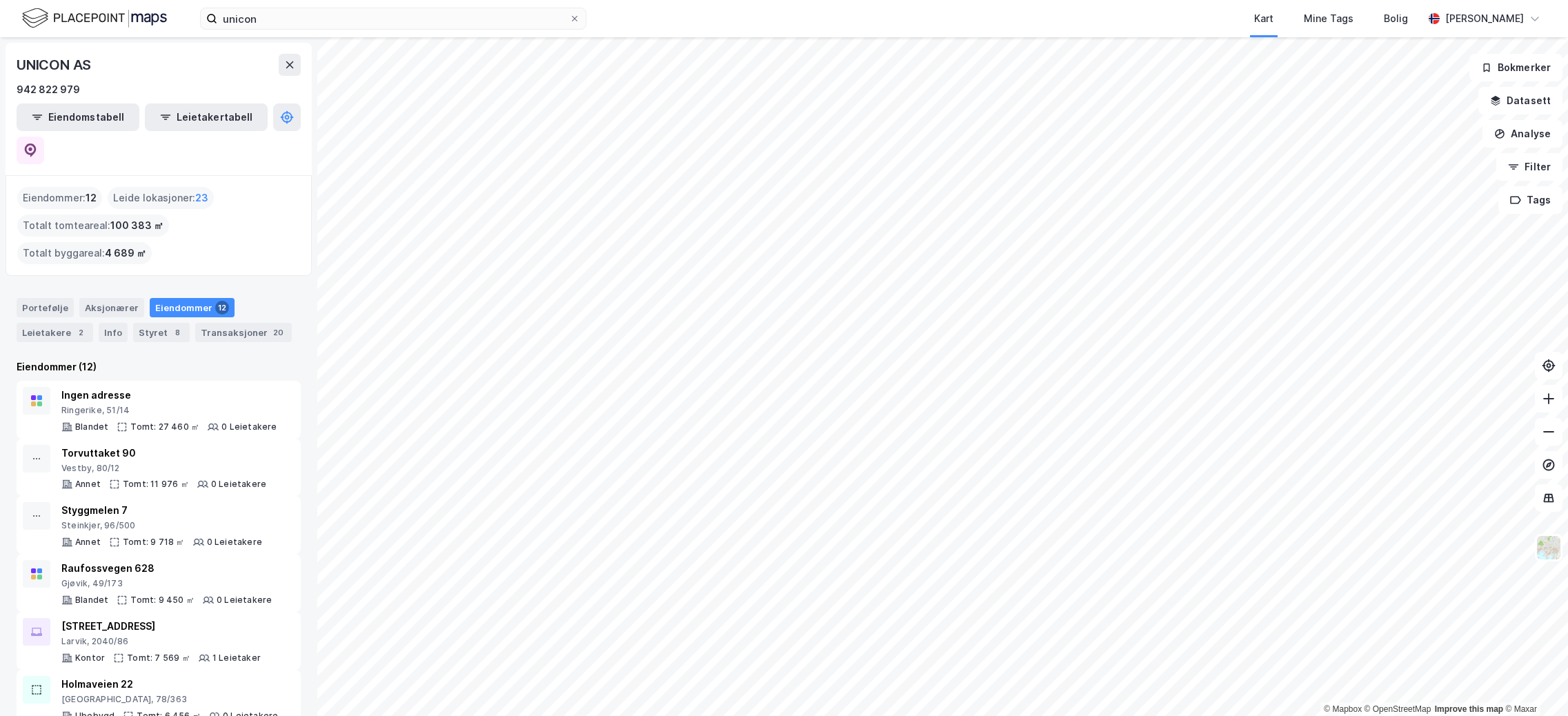
click at [44, 187] on div "Eiendommer : 12" at bounding box center [60, 198] width 85 height 22
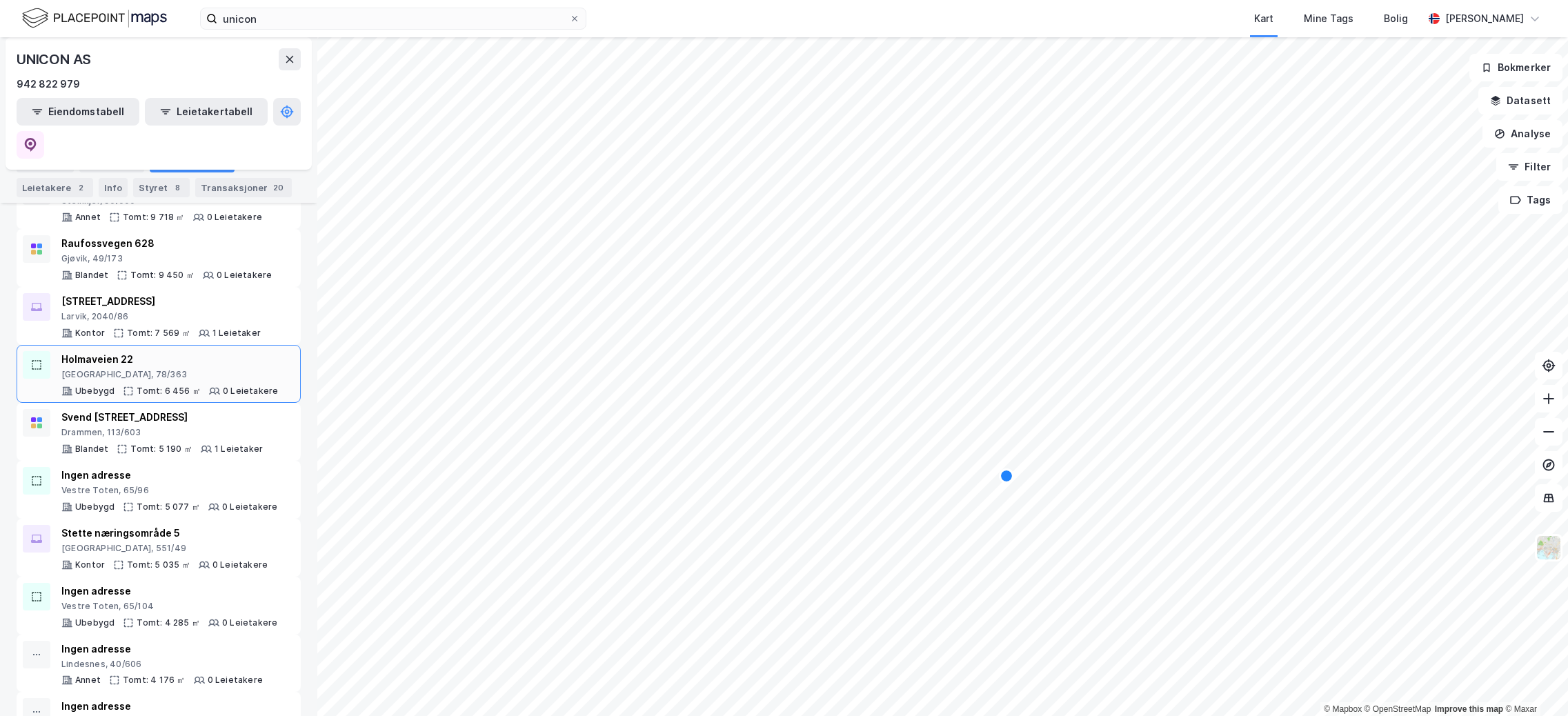
scroll to position [343, 0]
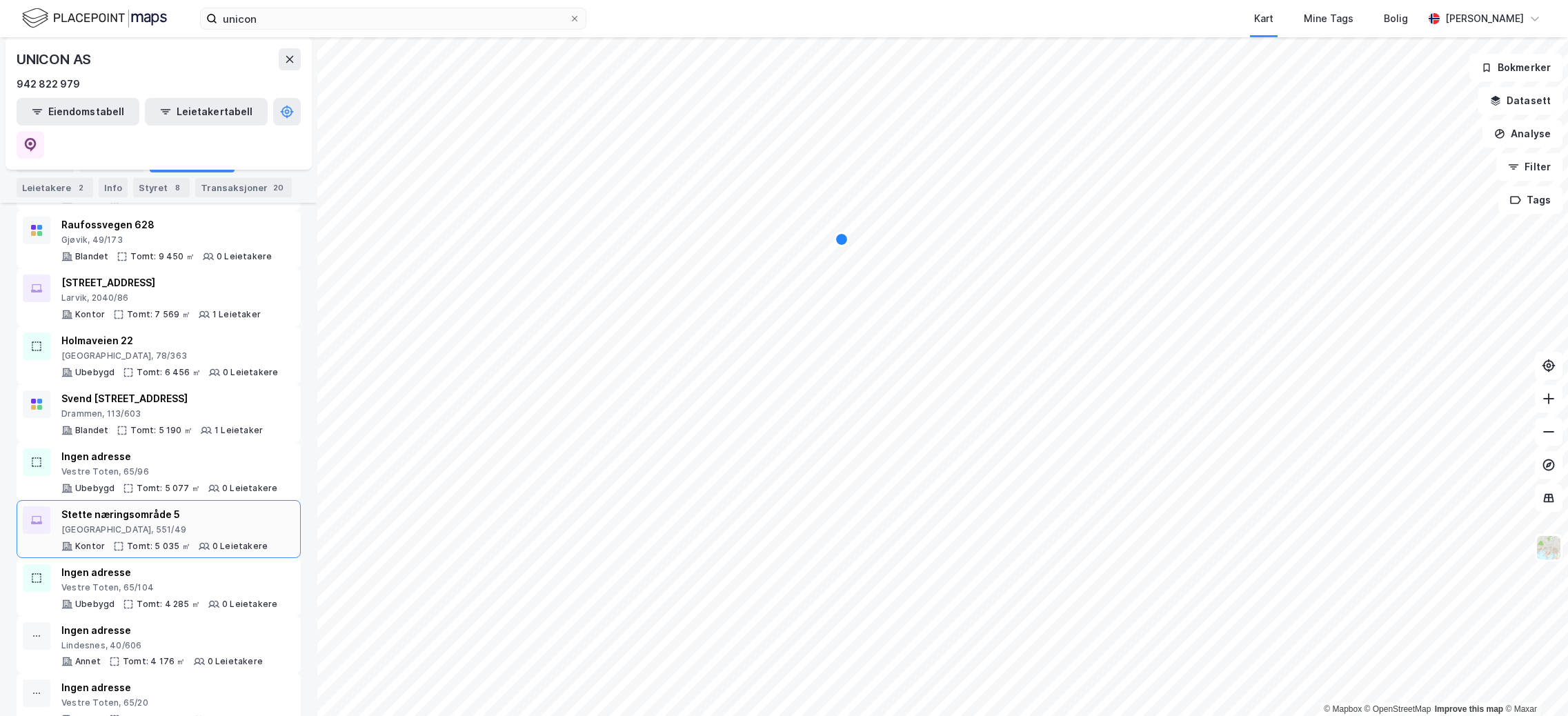
click at [200, 525] on div "[GEOGRAPHIC_DATA], 551/49" at bounding box center [164, 530] width 206 height 11
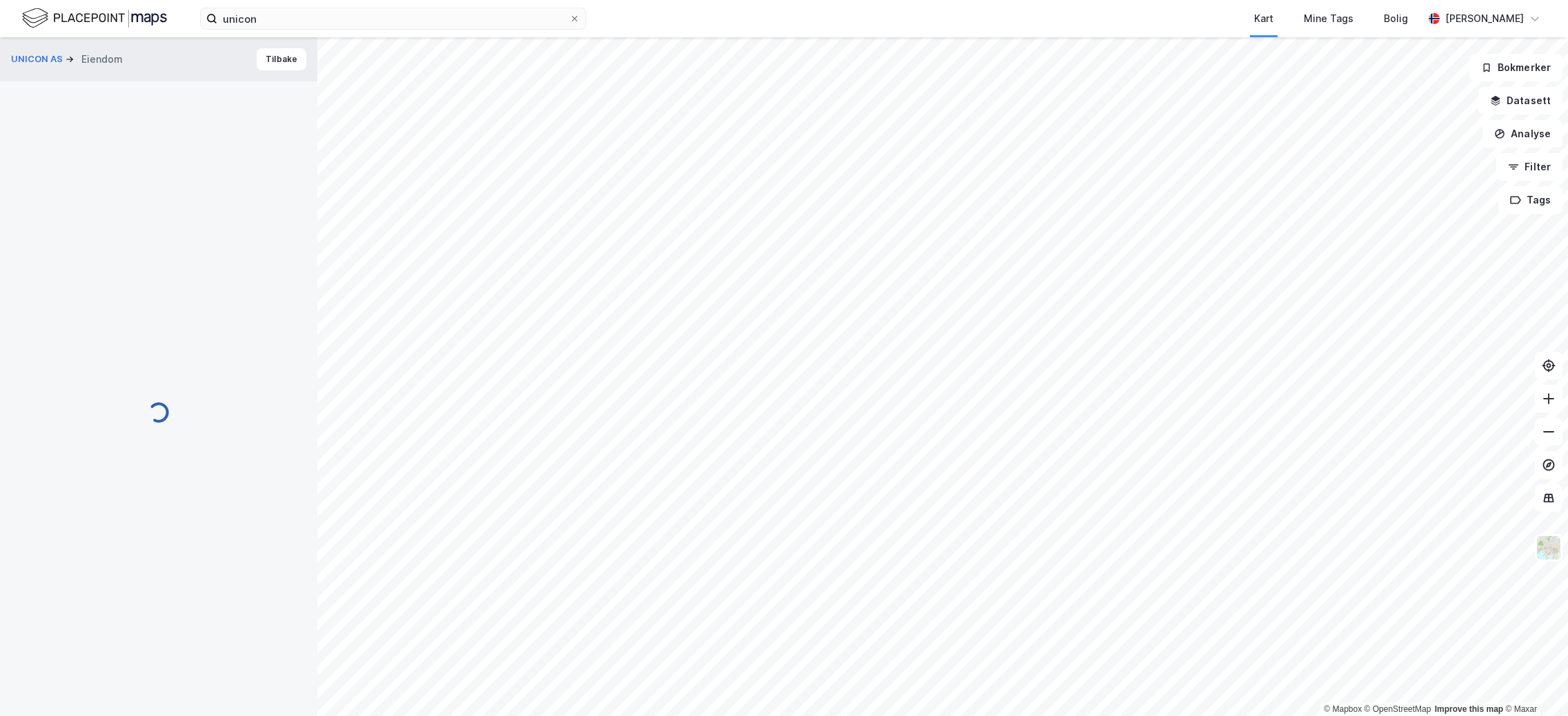
scroll to position [3, 0]
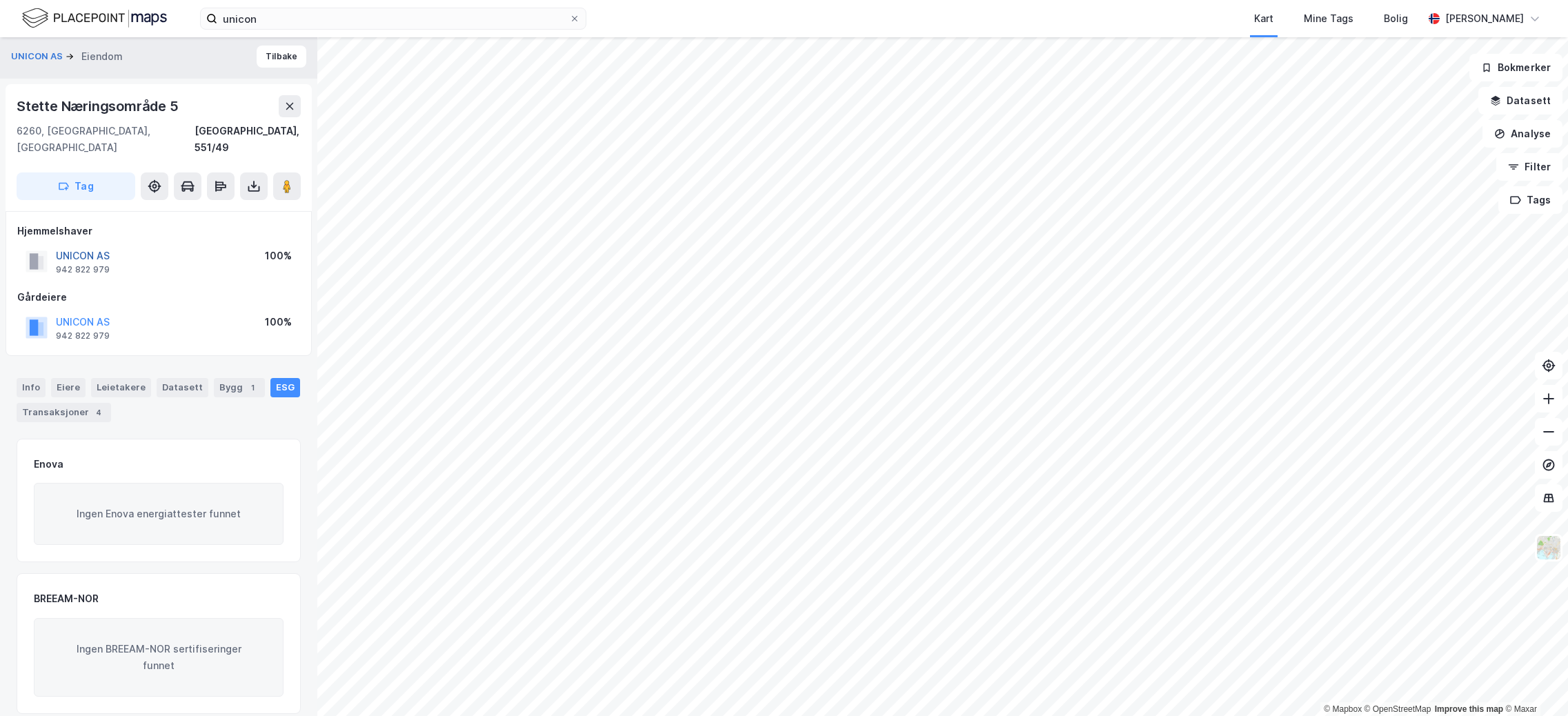
click at [0, 0] on button "UNICON AS" at bounding box center [0, 0] width 0 height 0
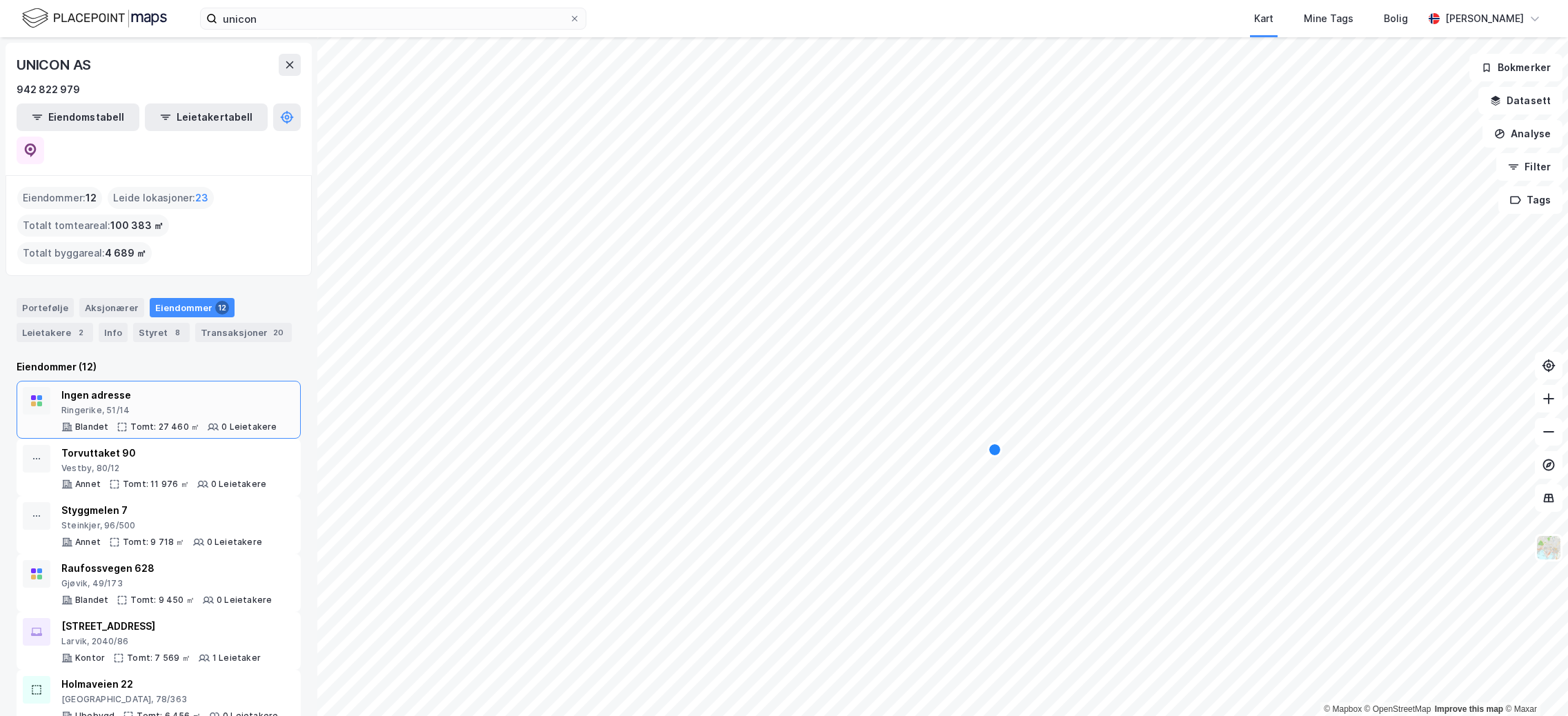
click at [64, 387] on div "Ingen adresse" at bounding box center [170, 395] width 216 height 17
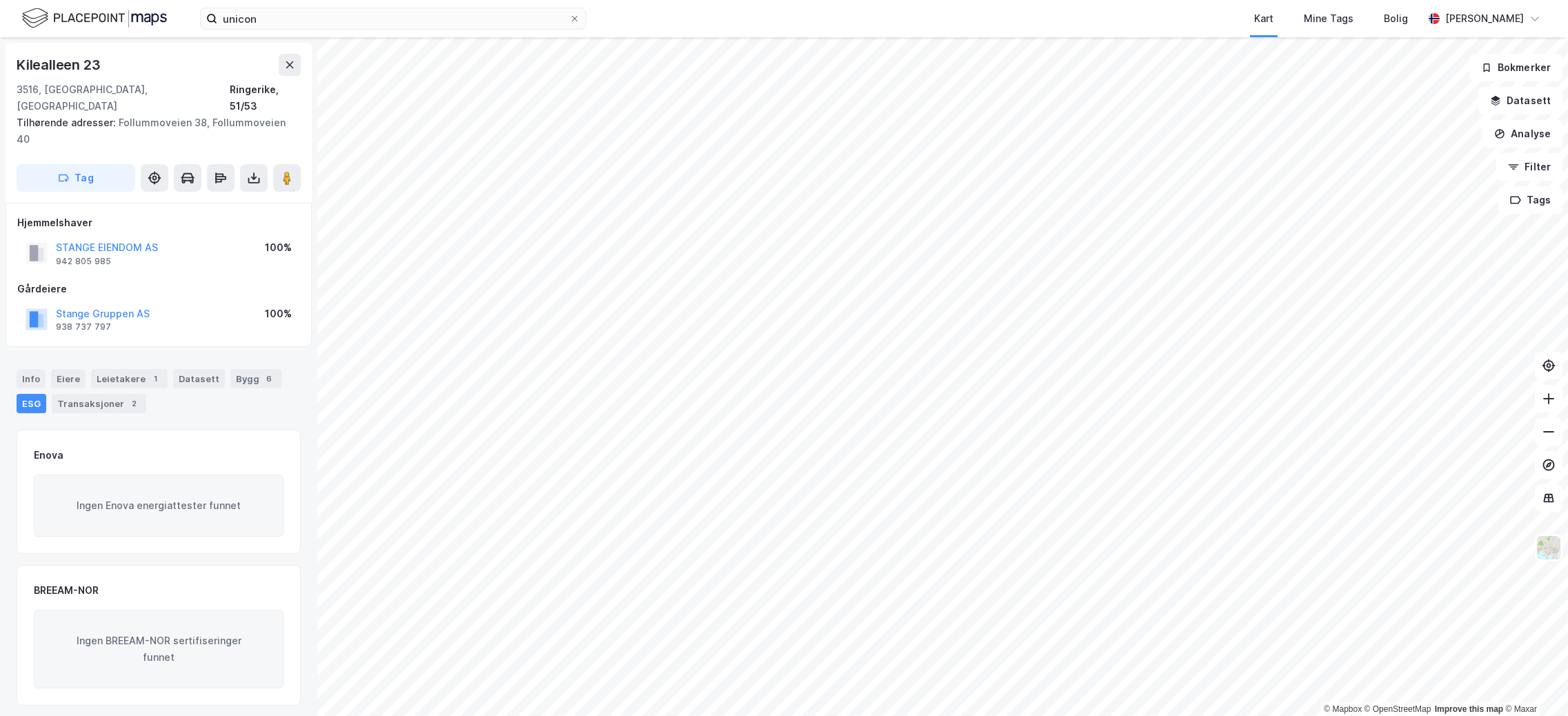
scroll to position [3, 0]
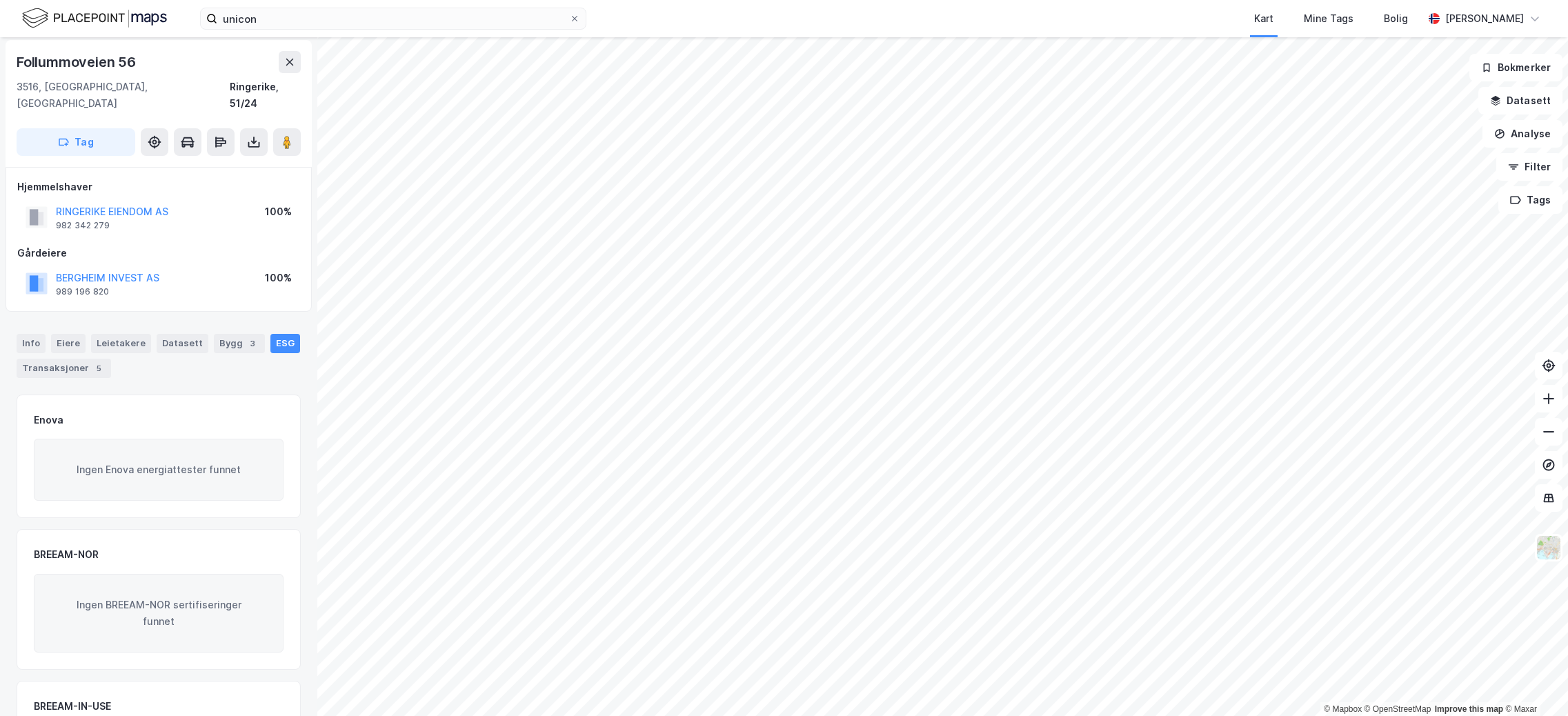
scroll to position [3, 0]
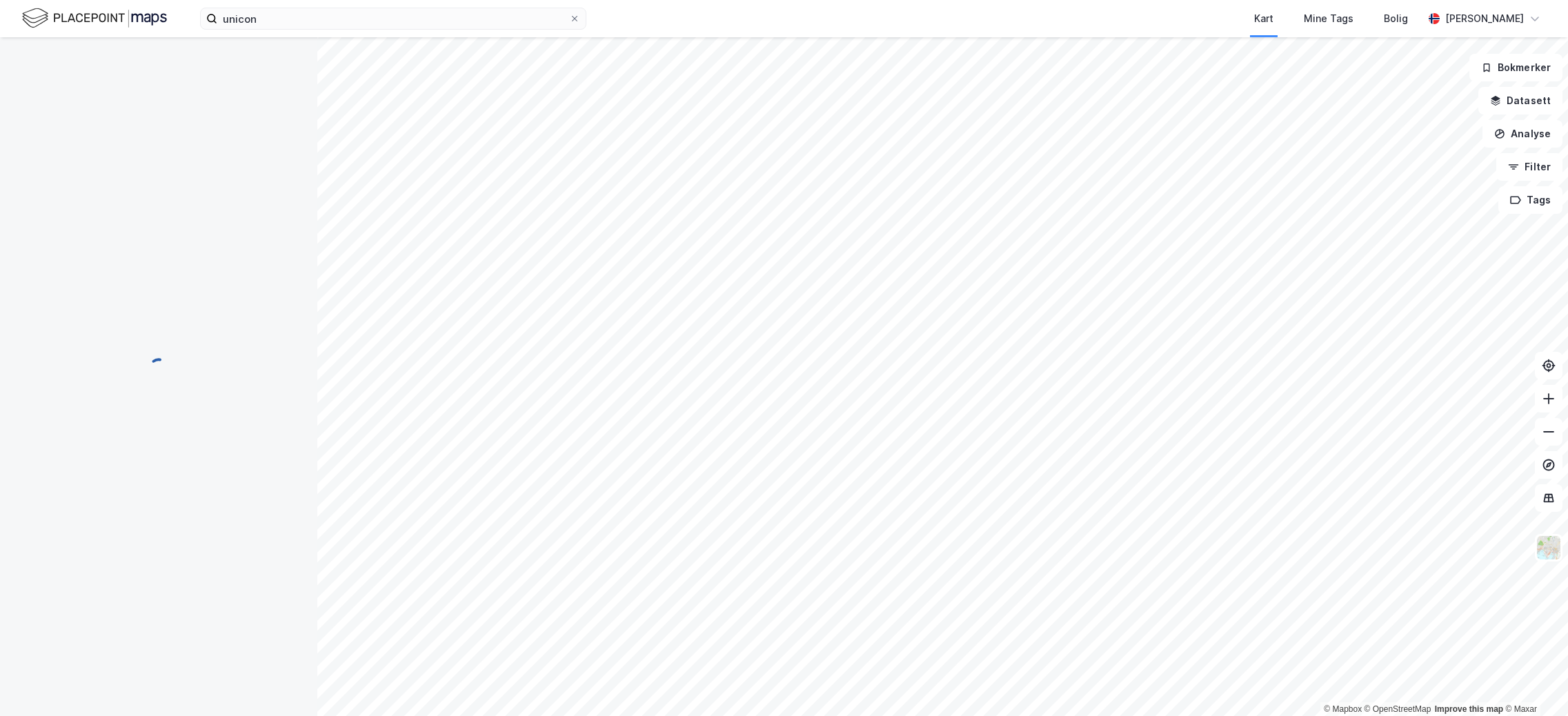
scroll to position [3, 0]
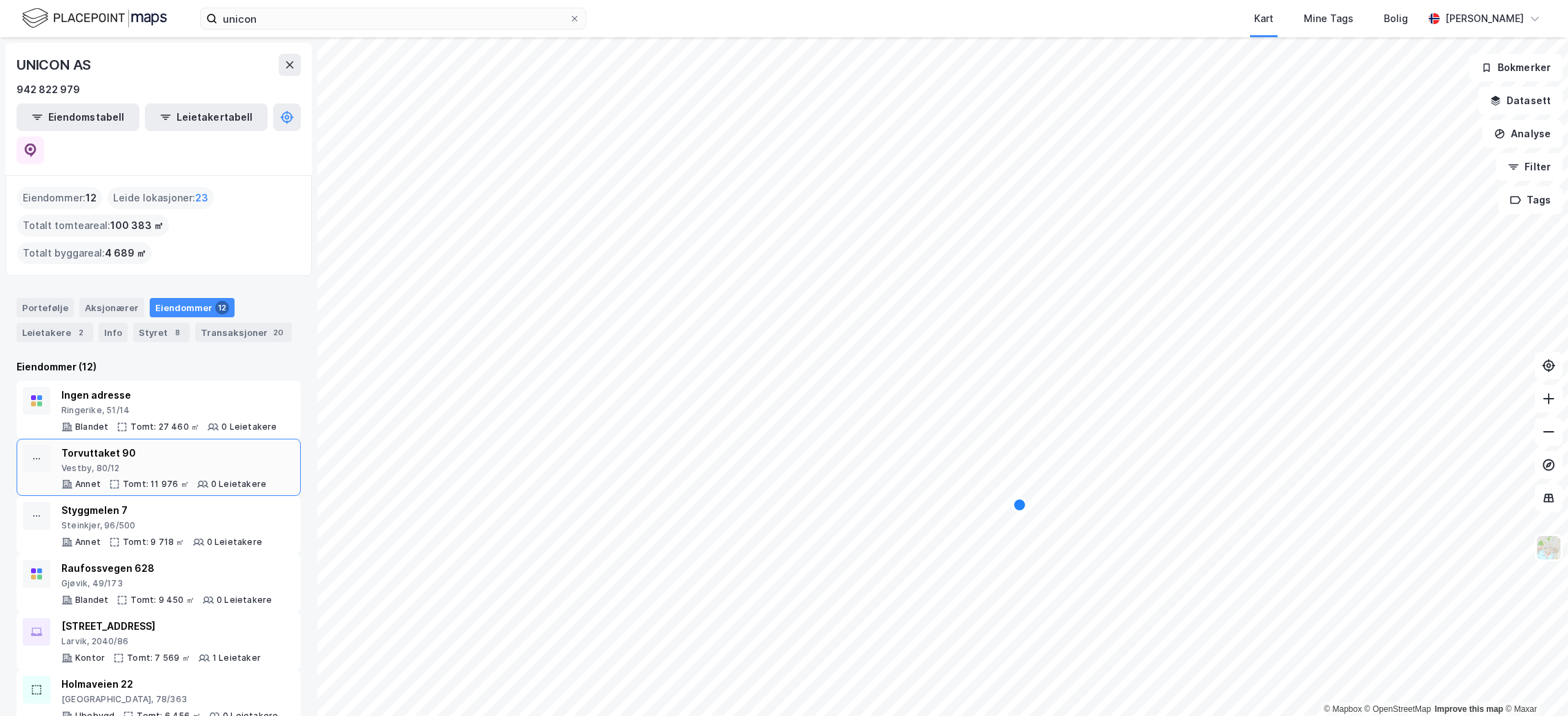
click at [140, 445] on div "Torvuttaket 90" at bounding box center [164, 453] width 205 height 17
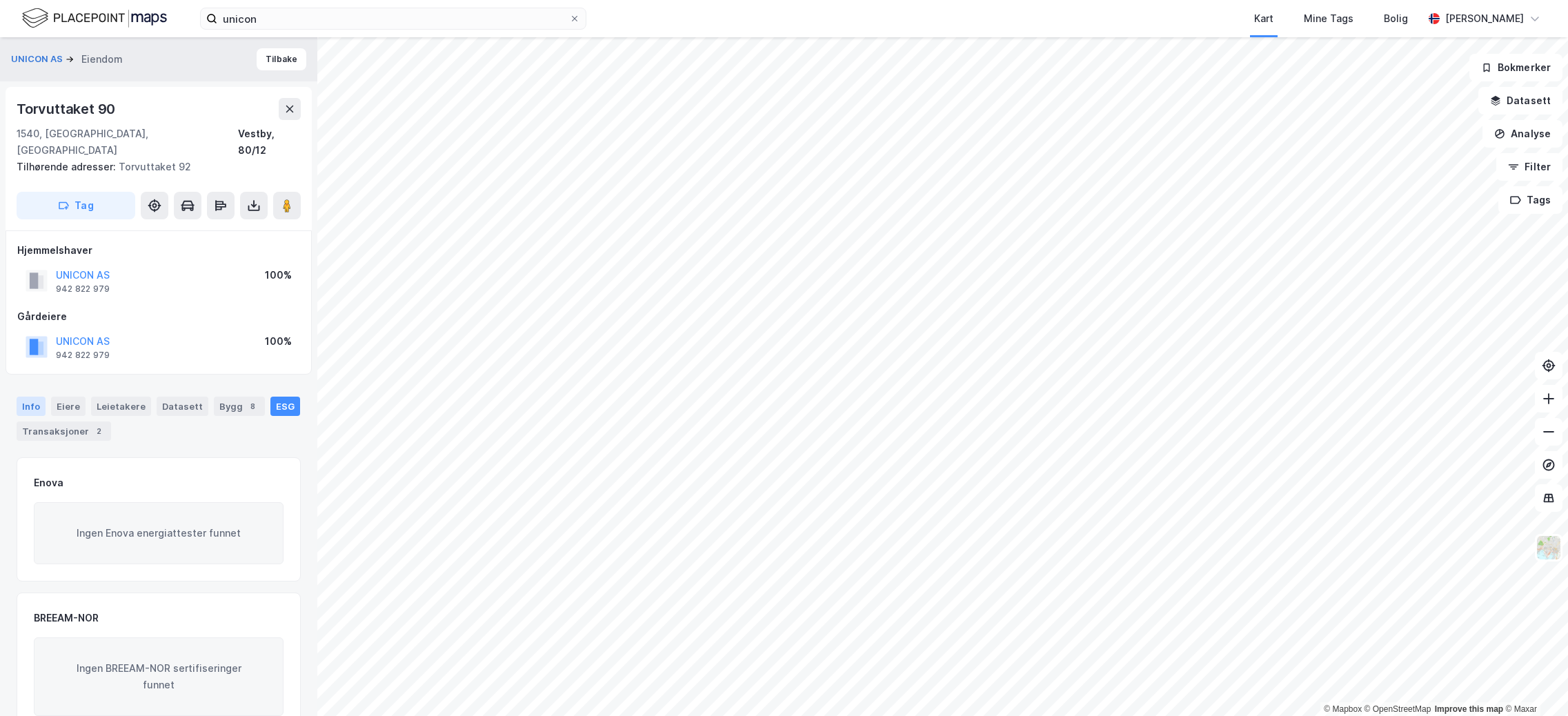
click at [24, 397] on div "Info" at bounding box center [31, 406] width 29 height 19
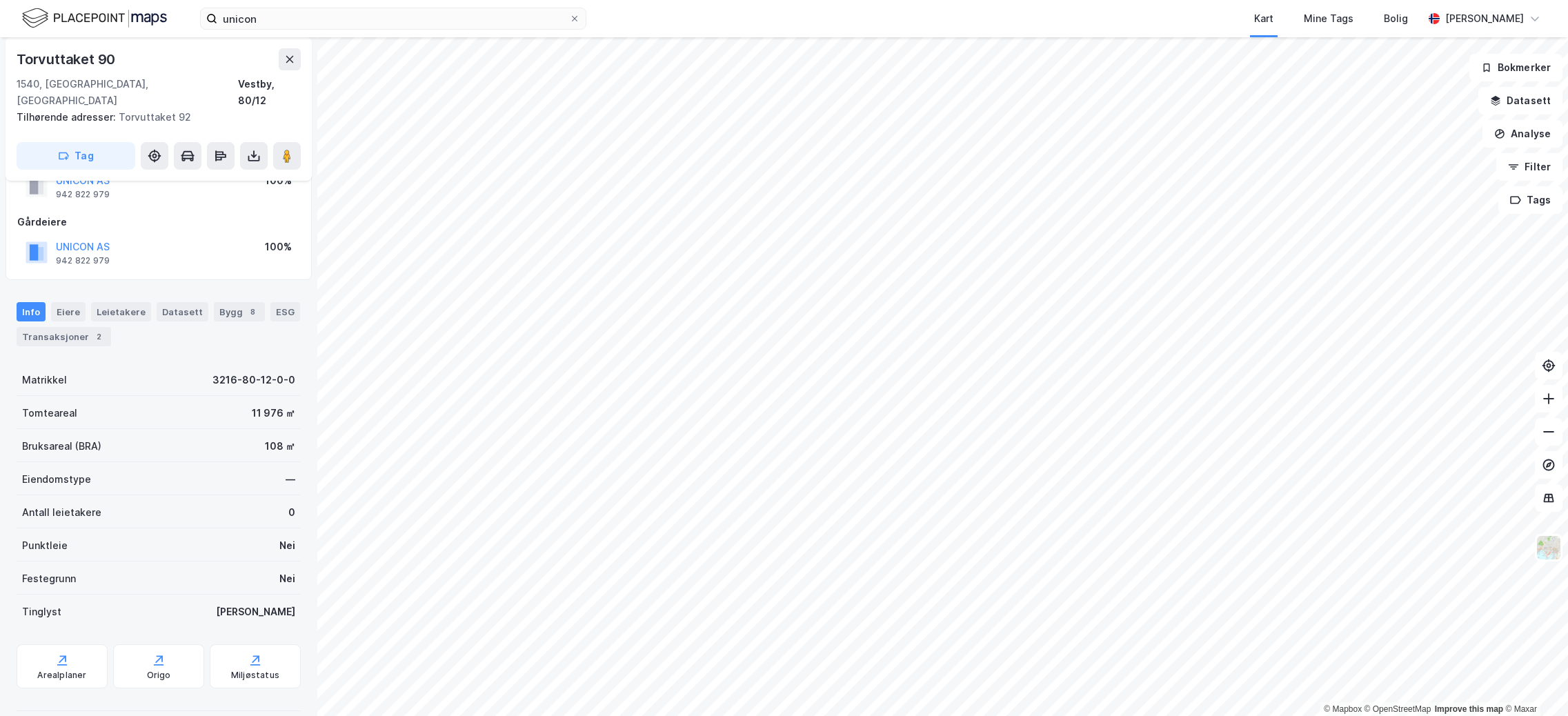
scroll to position [96, 0]
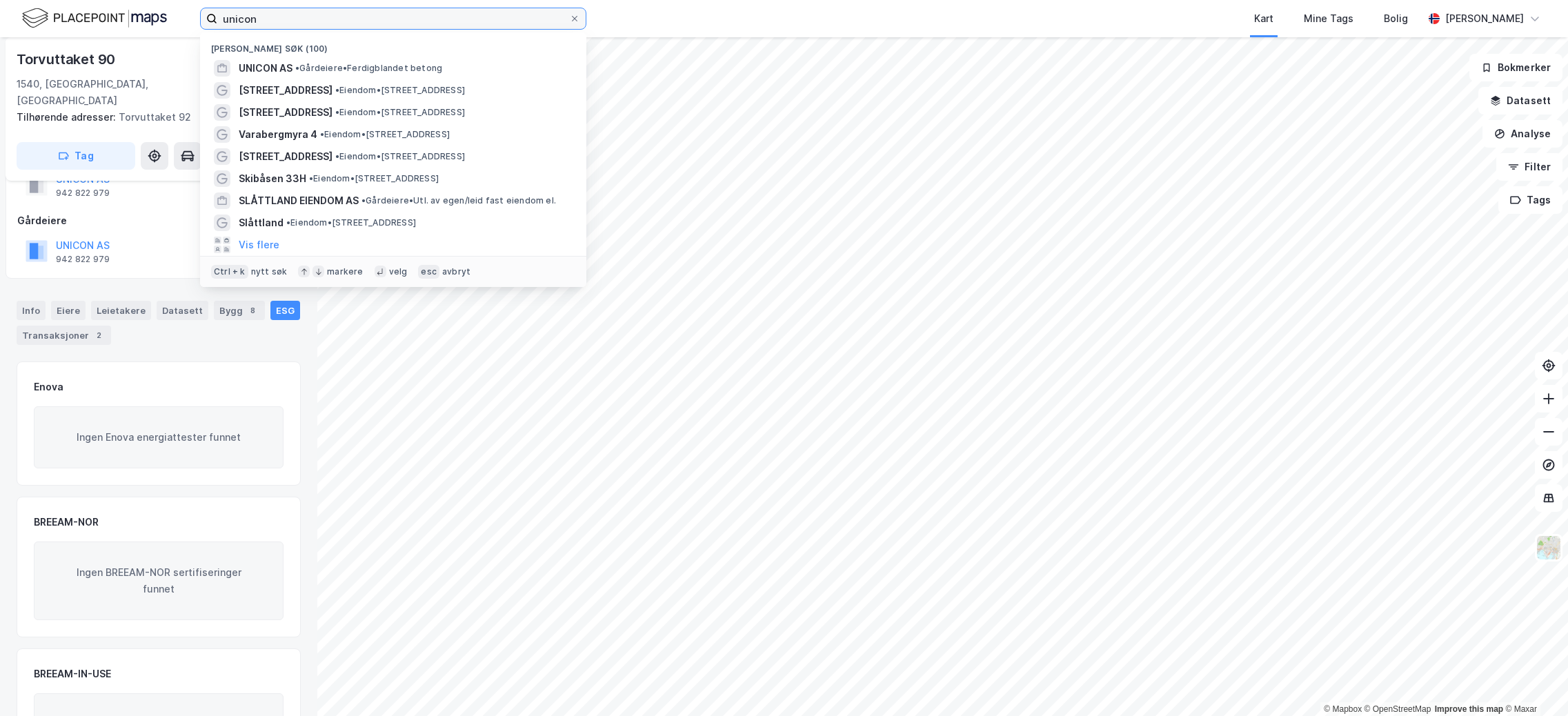
drag, startPoint x: 299, startPoint y: 15, endPoint x: 106, endPoint y: 15, distance: 193.0
click at [106, 15] on div "unicon Nylige søk (100) UNICON AS • Gårdeiere • Ferdigblandet betong [STREET_AD…" at bounding box center [784, 18] width 1568 height 37
paste input "[STREET_ADDRESS]"
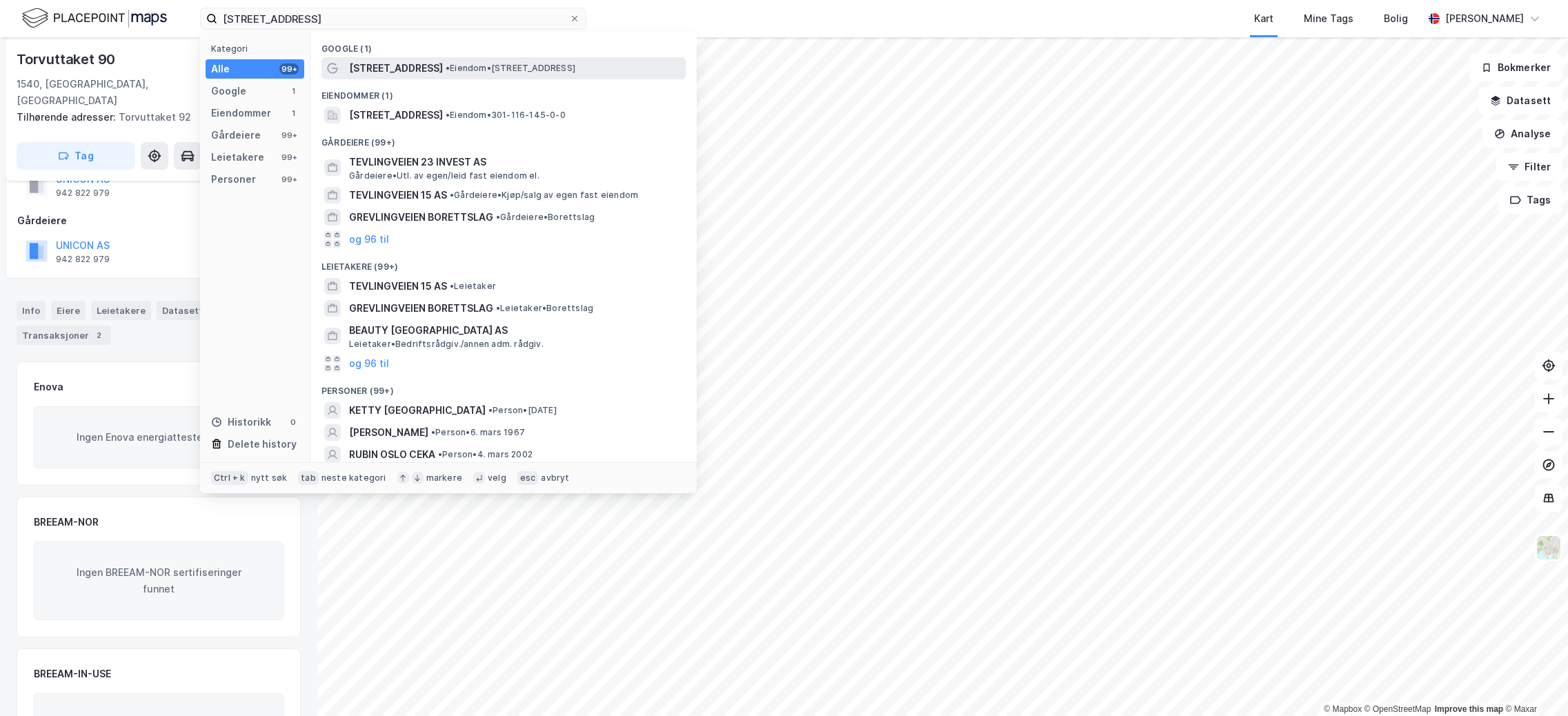
click at [406, 74] on span "[STREET_ADDRESS]" at bounding box center [396, 68] width 94 height 17
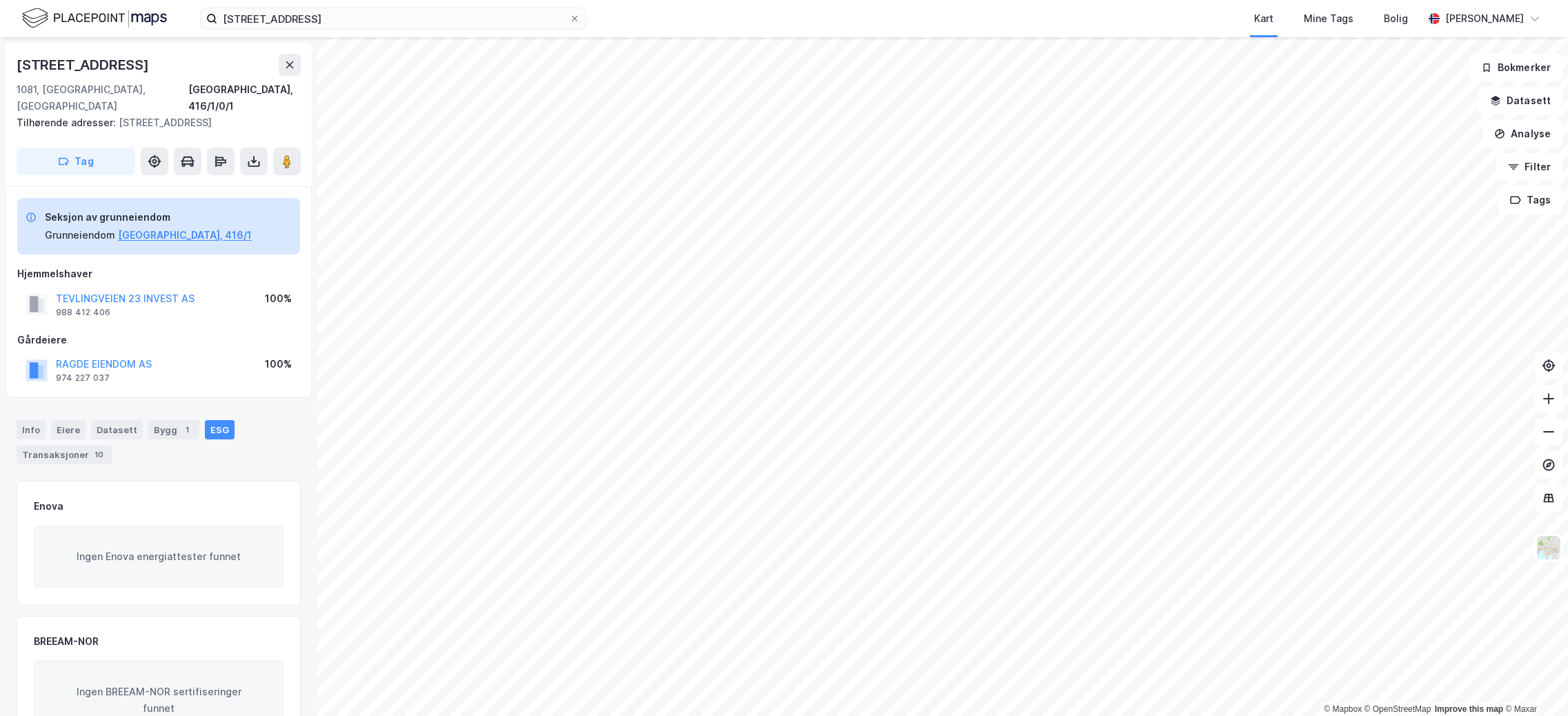
click at [207, 420] on div "ESG" at bounding box center [219, 430] width 30 height 19
click at [0, 0] on button "TEVLINGVEIEN 23 INVEST AS" at bounding box center [0, 0] width 0 height 0
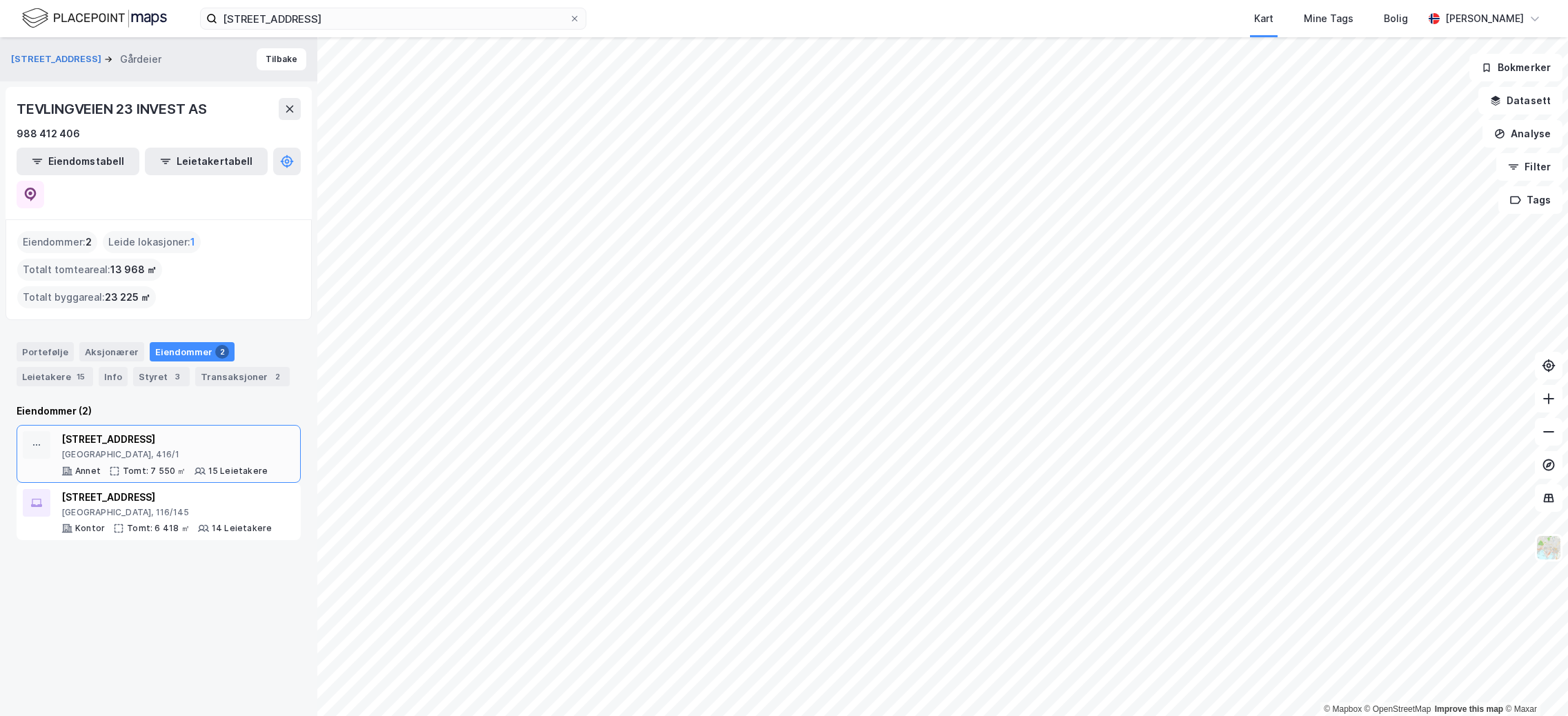
click at [104, 431] on div "[STREET_ADDRESS]" at bounding box center [164, 439] width 206 height 17
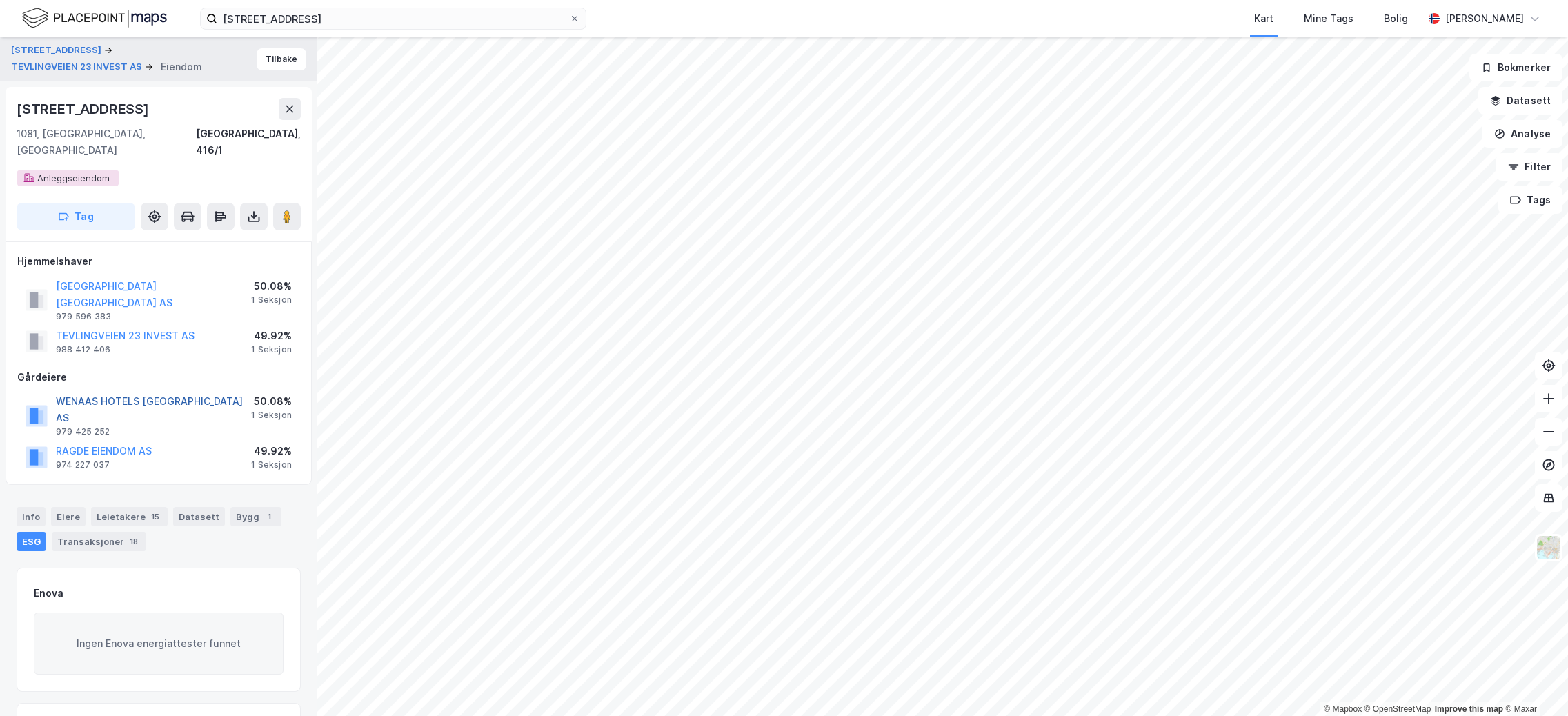
click at [0, 0] on button "WENAAS HOTELS [GEOGRAPHIC_DATA] AS" at bounding box center [0, 0] width 0 height 0
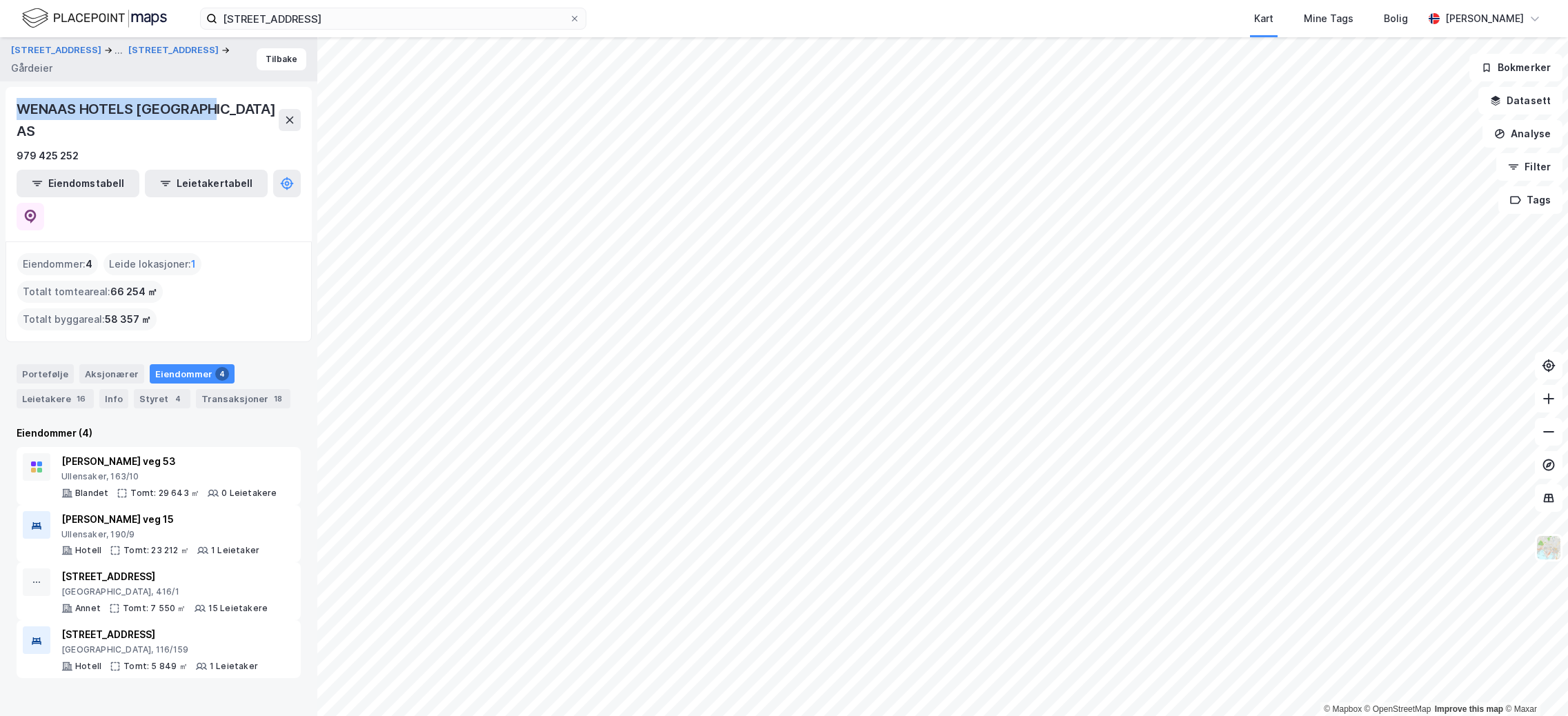
drag, startPoint x: 200, startPoint y: 108, endPoint x: 1, endPoint y: 104, distance: 199.0
click at [1, 104] on div "Tevlingveien 23 ... Tevlingveien 23 Gårdeier Tilbake WENAAS HOTELS [GEOGRAPHIC_…" at bounding box center [159, 376] width 317 height 679
copy div "WENAAS HOTELS [GEOGRAPHIC_DATA] AS"
click at [411, 29] on label "[STREET_ADDRESS]" at bounding box center [393, 18] width 387 height 22
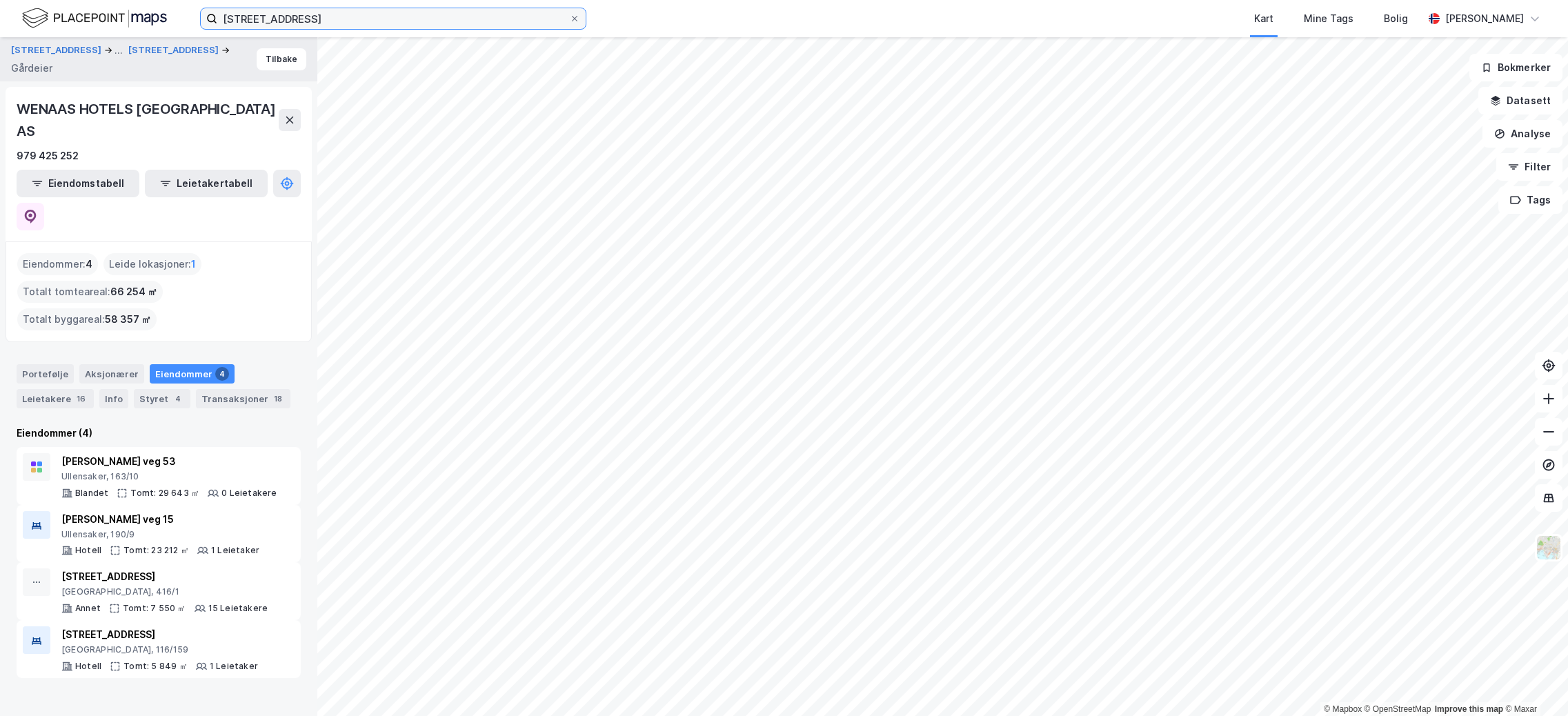
click at [411, 29] on input "[STREET_ADDRESS]" at bounding box center [393, 18] width 352 height 20
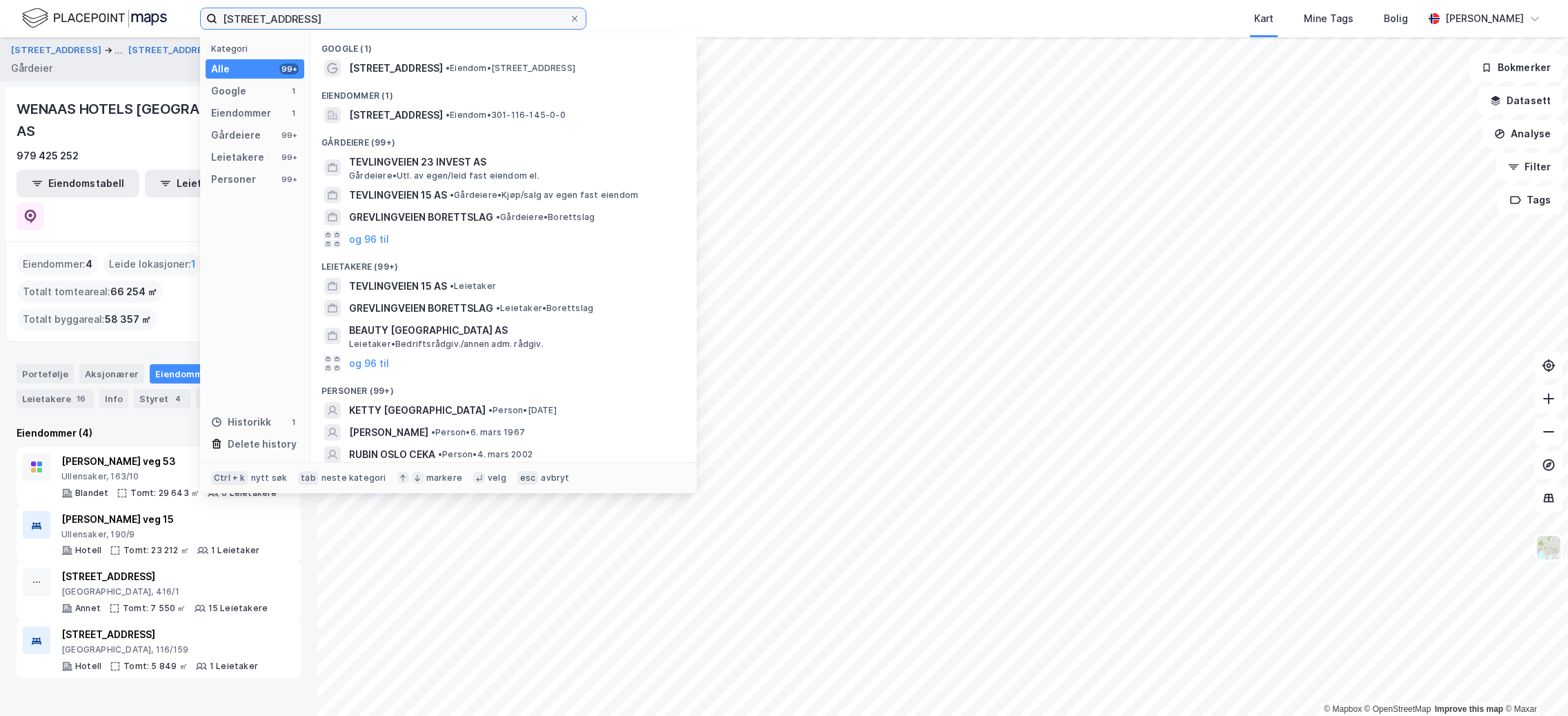
drag, startPoint x: 327, startPoint y: 20, endPoint x: 88, endPoint y: 15, distance: 239.1
click at [88, 15] on div "[STREET_ADDRESS] Kategori Alle 99+ Google 1 Eiendommer 1 Gårdeiere 99+ Leietake…" at bounding box center [784, 18] width 1568 height 37
drag, startPoint x: 373, startPoint y: 28, endPoint x: 142, endPoint y: 15, distance: 231.4
click at [142, 15] on div "[STREET_ADDRESS] Kategori Alle 99+ Google 1 Eiendommer 1 Gårdeiere 99+ Leietake…" at bounding box center [784, 18] width 1568 height 37
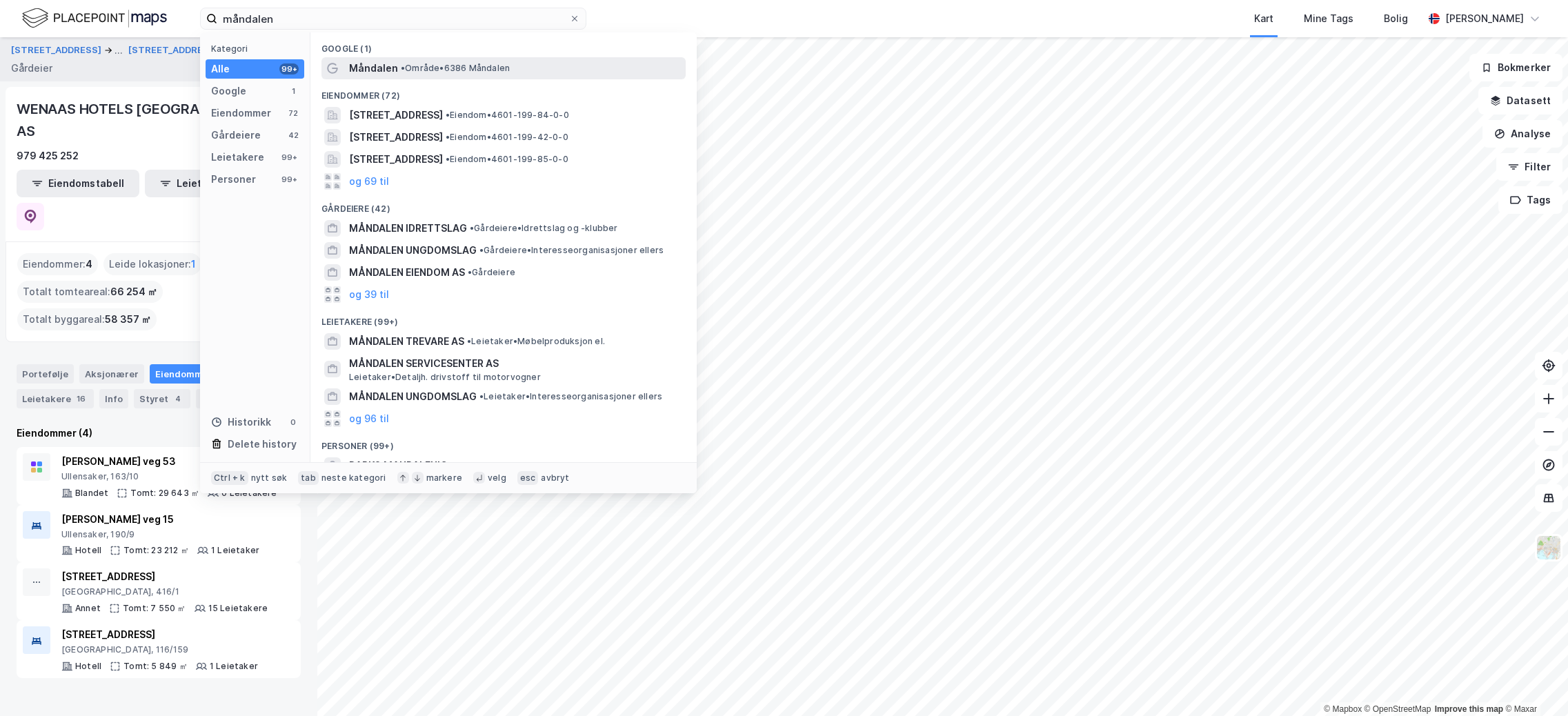
click at [394, 66] on span "Måndalen" at bounding box center [373, 68] width 49 height 17
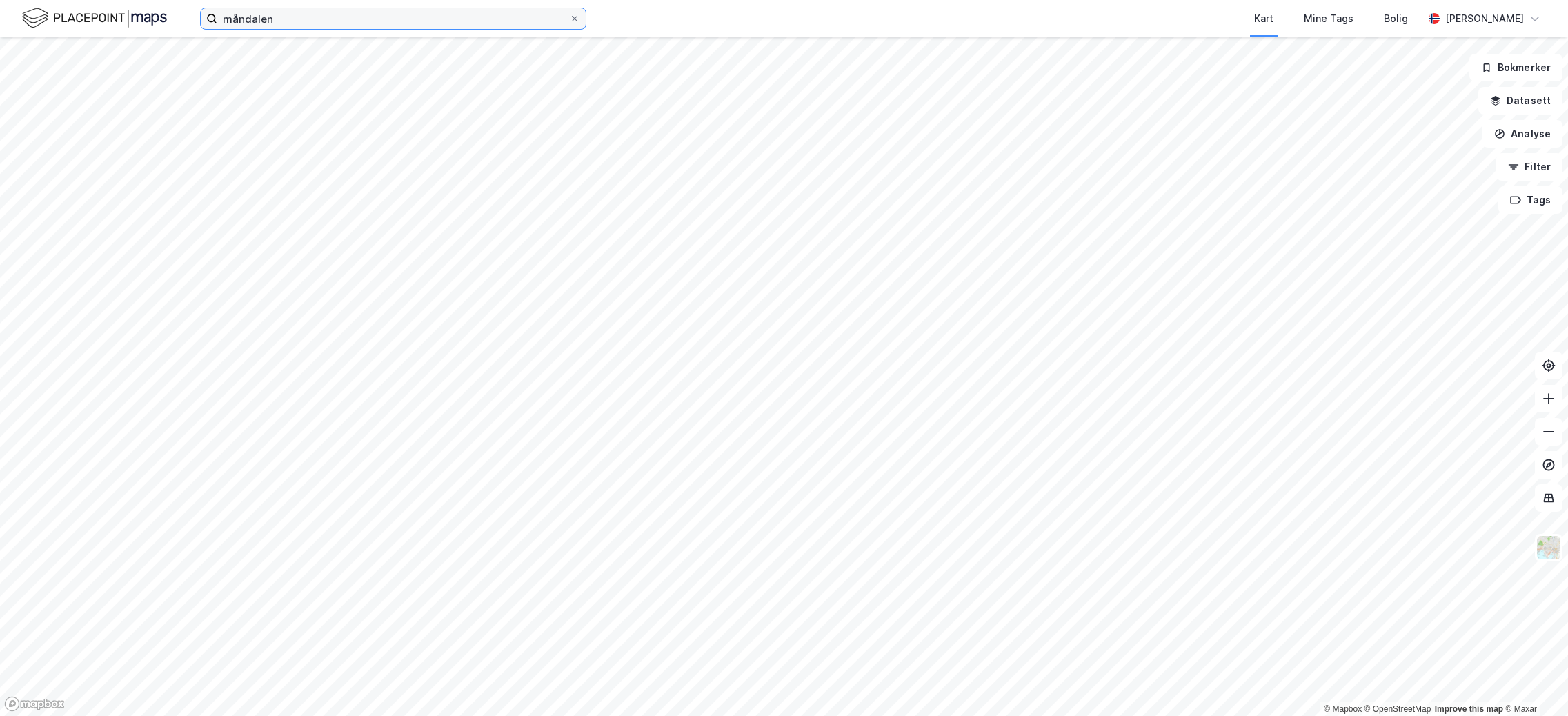
click at [294, 12] on input "måndalen" at bounding box center [393, 18] width 352 height 20
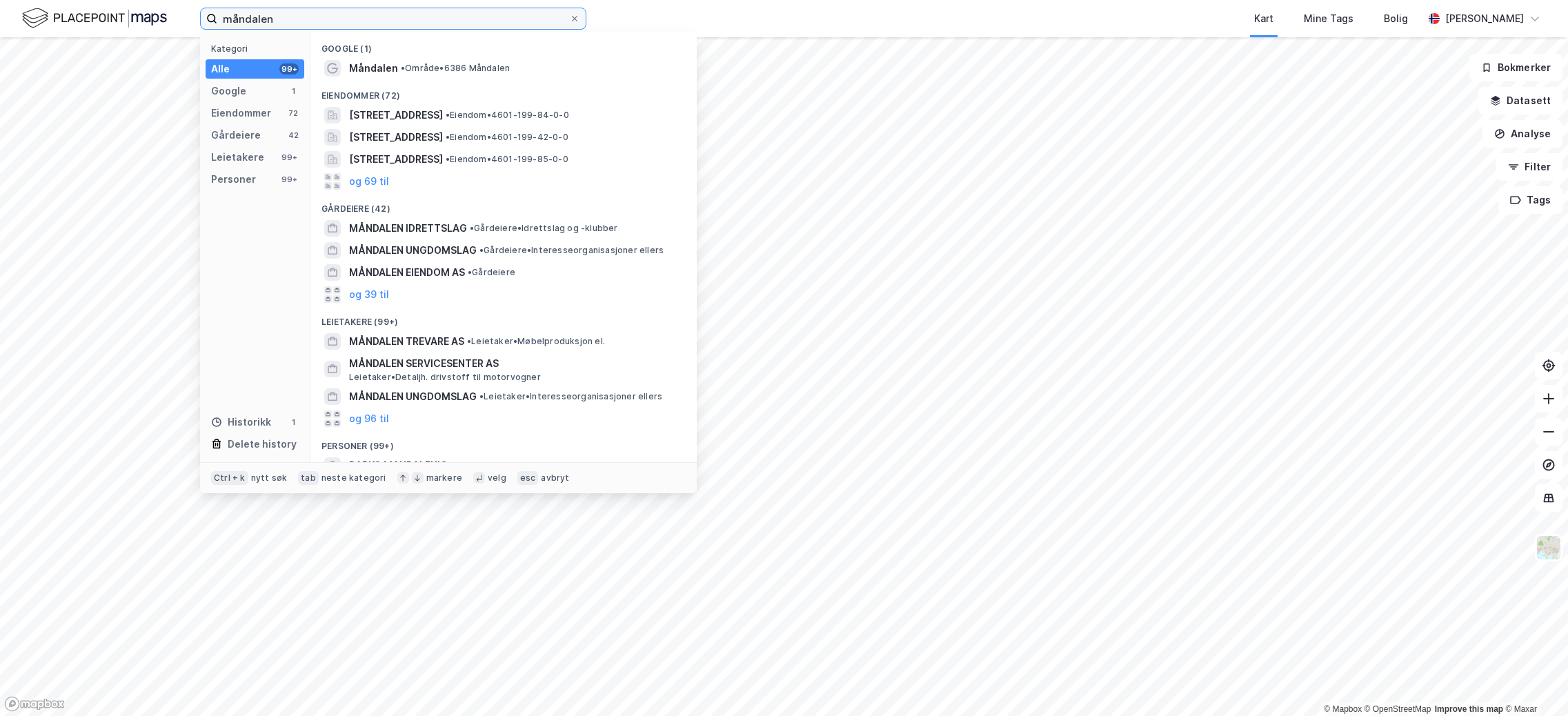
drag, startPoint x: 300, startPoint y: 15, endPoint x: 185, endPoint y: 18, distance: 115.0
click at [185, 18] on div "måndalen Kategori Alle 99+ Google 1 Eiendommer 72 Gårdeiere 42 Leietakere 99+ P…" at bounding box center [784, 18] width 1568 height 37
paste input "[GEOGRAPHIC_DATA] 1 0193 [GEOGRAPHIC_DATA]"
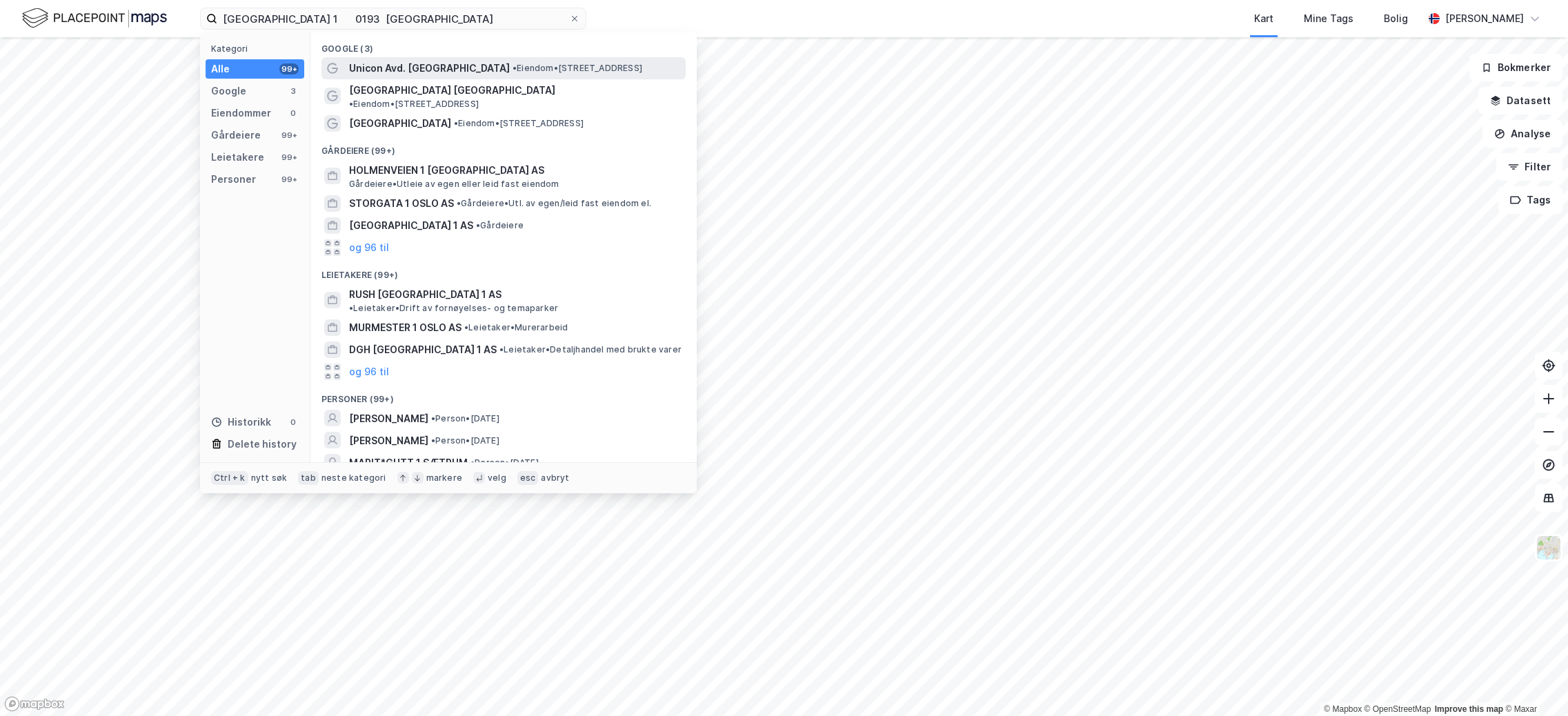
click at [432, 73] on span "Unicon Avd. [GEOGRAPHIC_DATA]" at bounding box center [430, 68] width 161 height 17
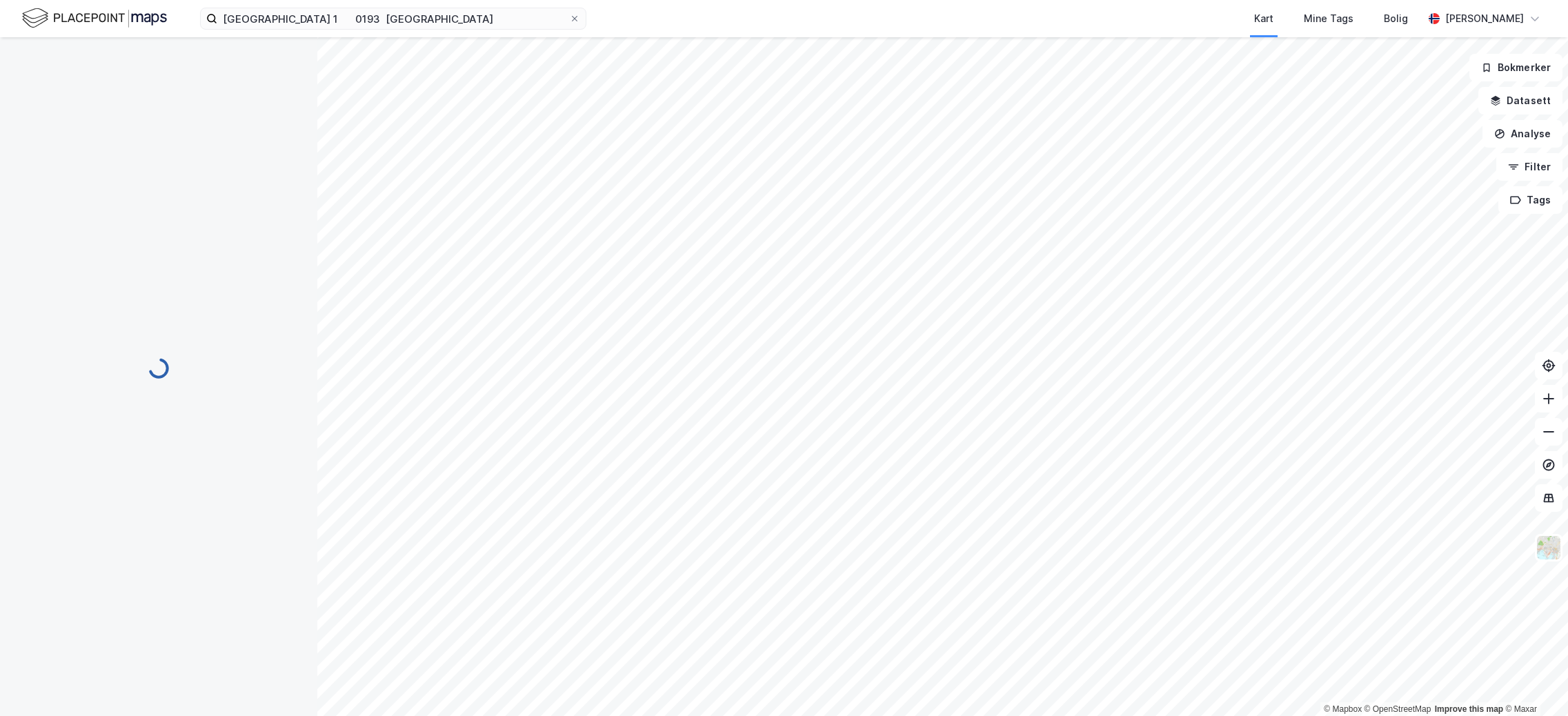
scroll to position [96, 0]
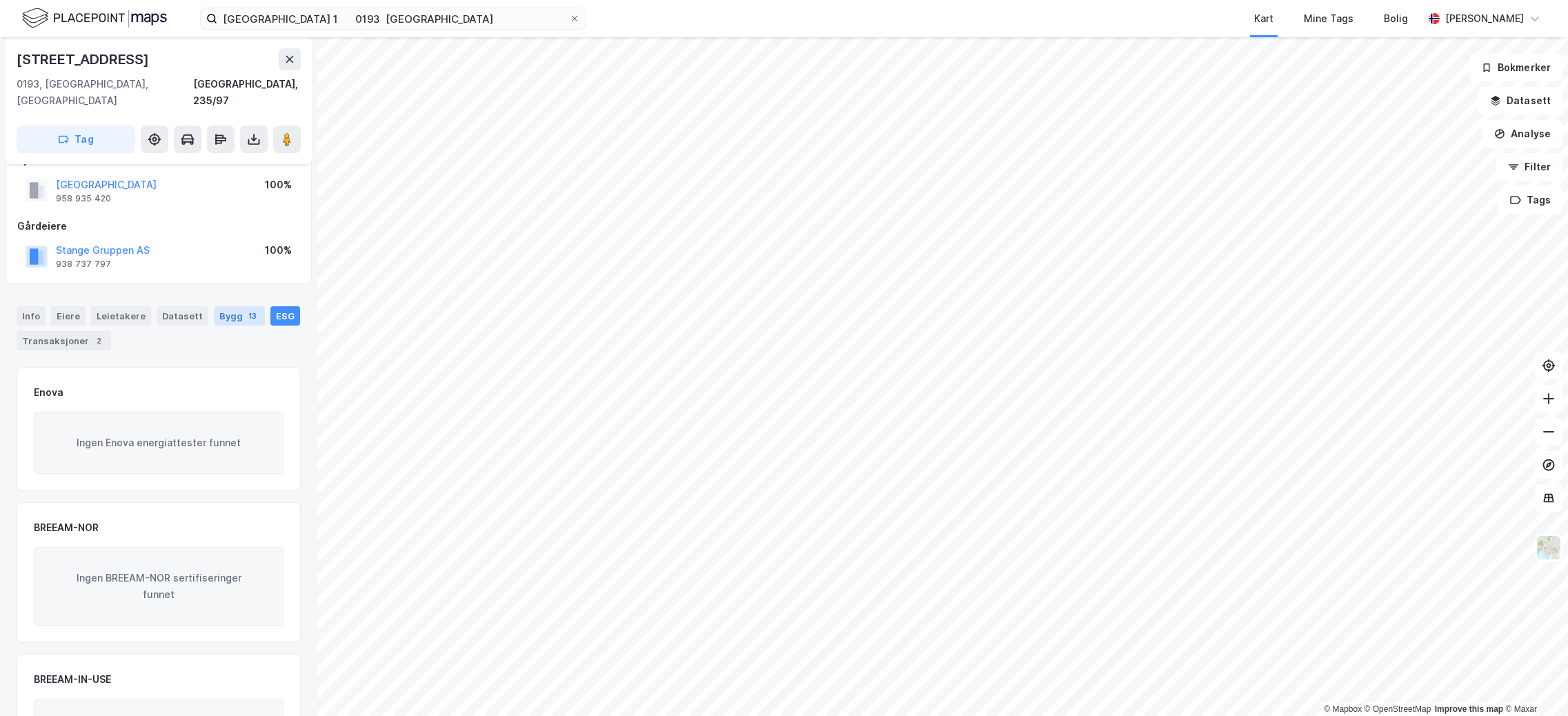
click at [229, 306] on div "Bygg 13" at bounding box center [240, 316] width 51 height 19
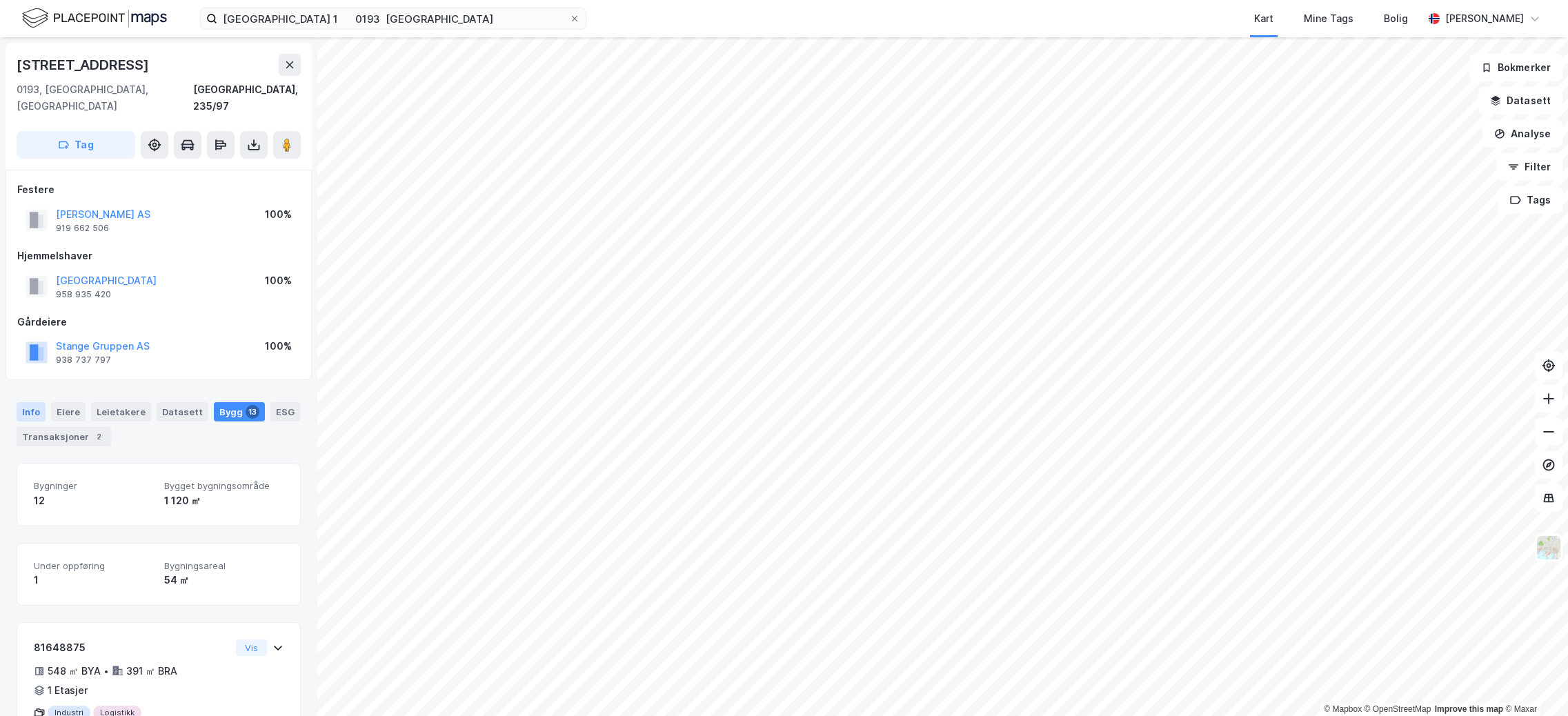
click at [37, 402] on div "Info" at bounding box center [31, 411] width 29 height 19
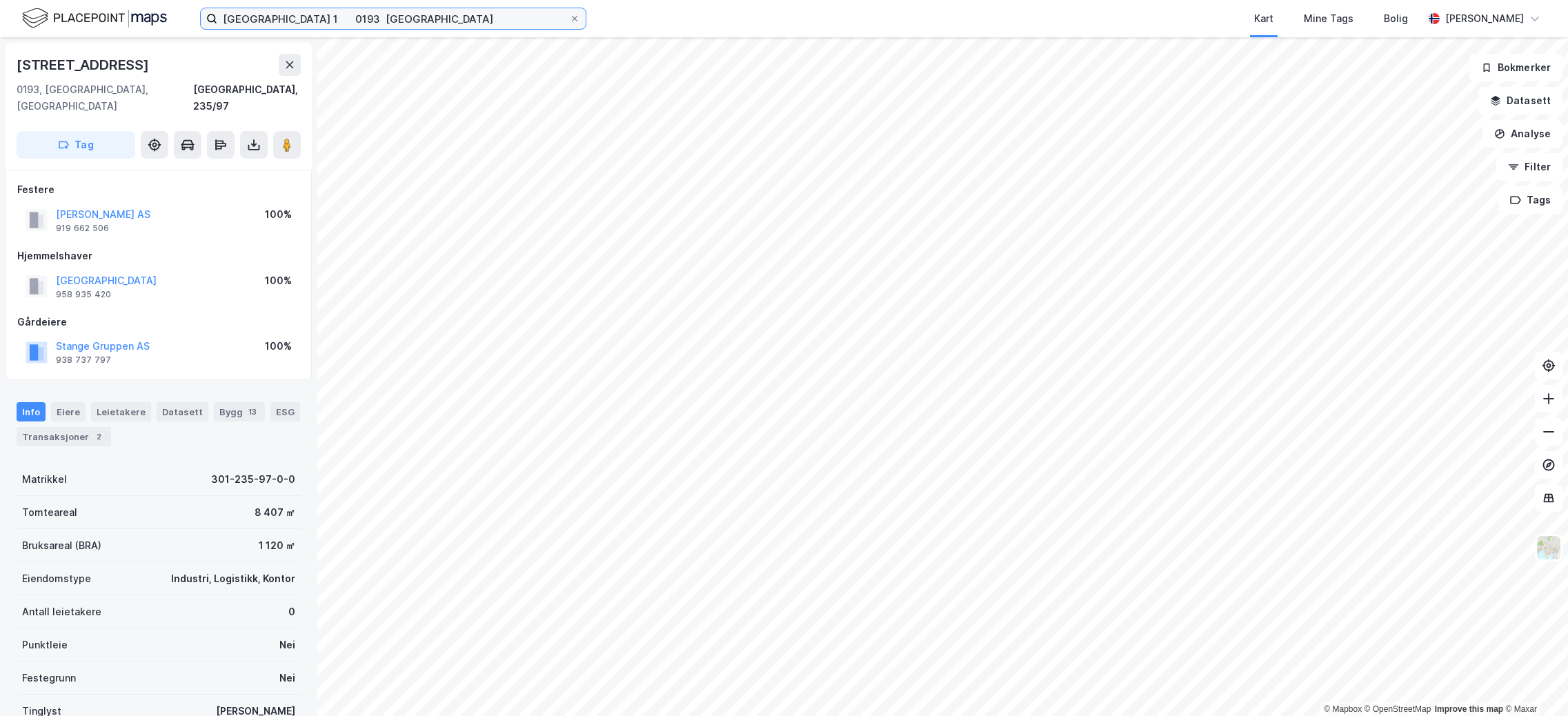
click at [388, 13] on input "[GEOGRAPHIC_DATA] 1 0193 [GEOGRAPHIC_DATA]" at bounding box center [393, 18] width 352 height 20
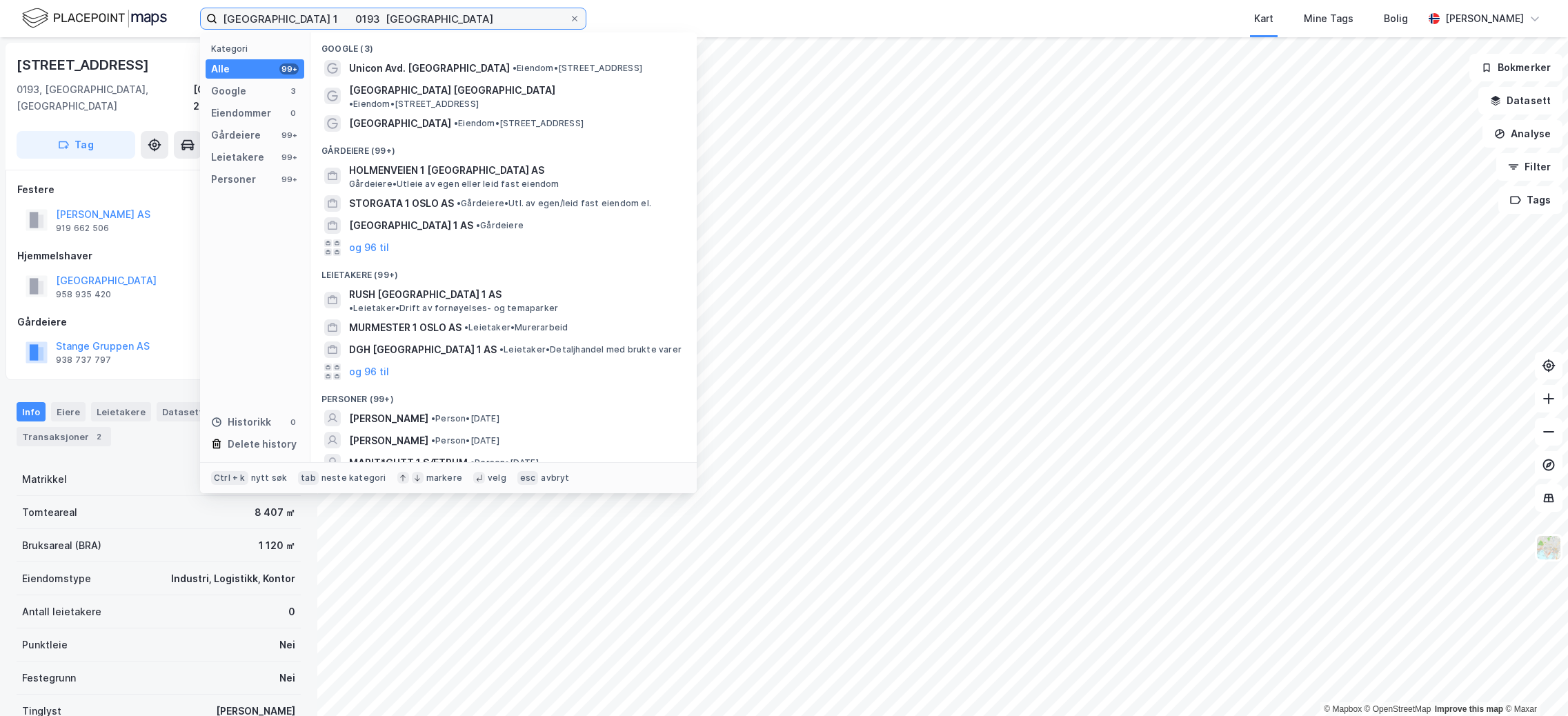
drag, startPoint x: 402, startPoint y: 18, endPoint x: 175, endPoint y: 12, distance: 227.1
click at [175, 12] on div "[GEOGRAPHIC_DATA] 1 0193 Oslo Kategori Alle 99+ Google 3 Eiendommer 0 Gårdeiere…" at bounding box center [784, 18] width 1568 height 37
paste input "[STREET_ADDRESS]"
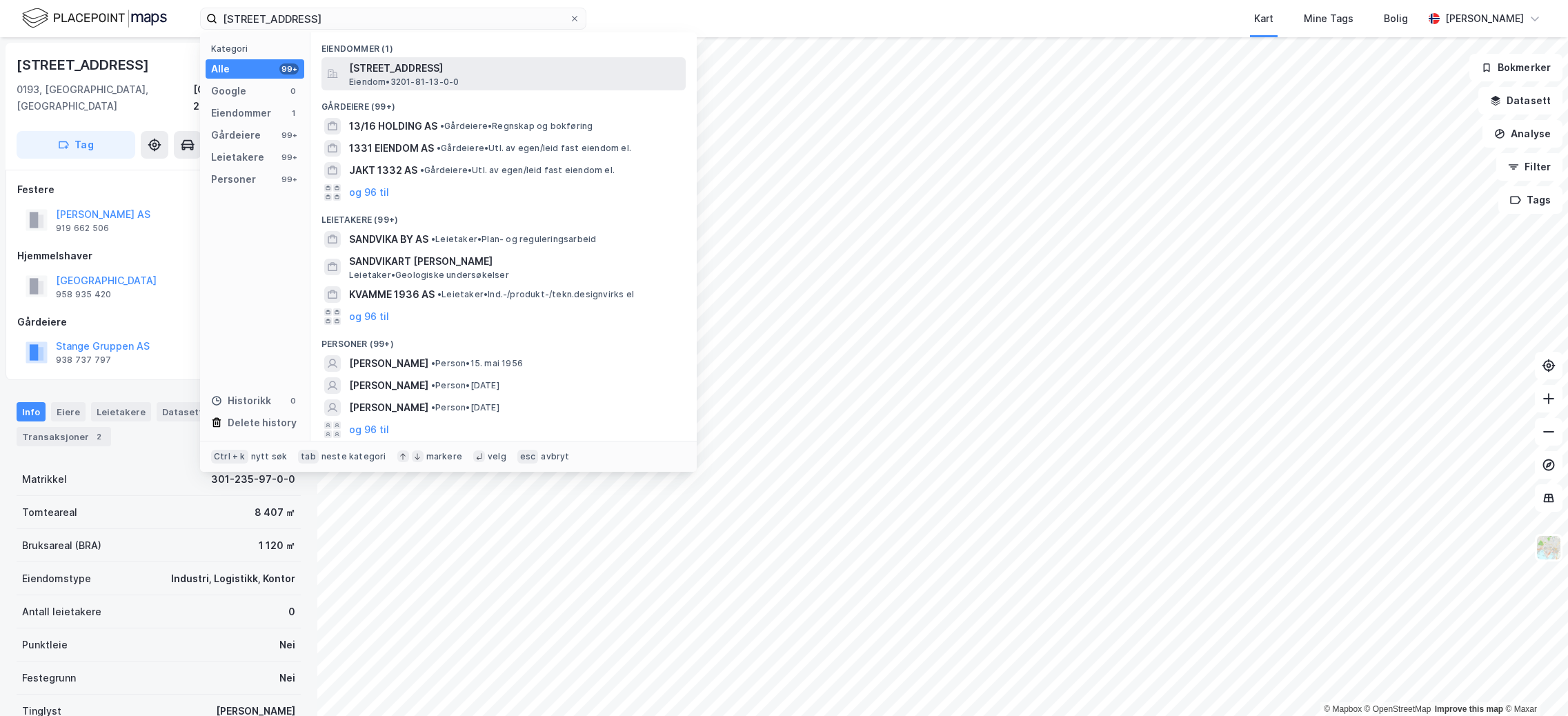
click at [414, 64] on span "[STREET_ADDRESS]" at bounding box center [514, 68] width 331 height 17
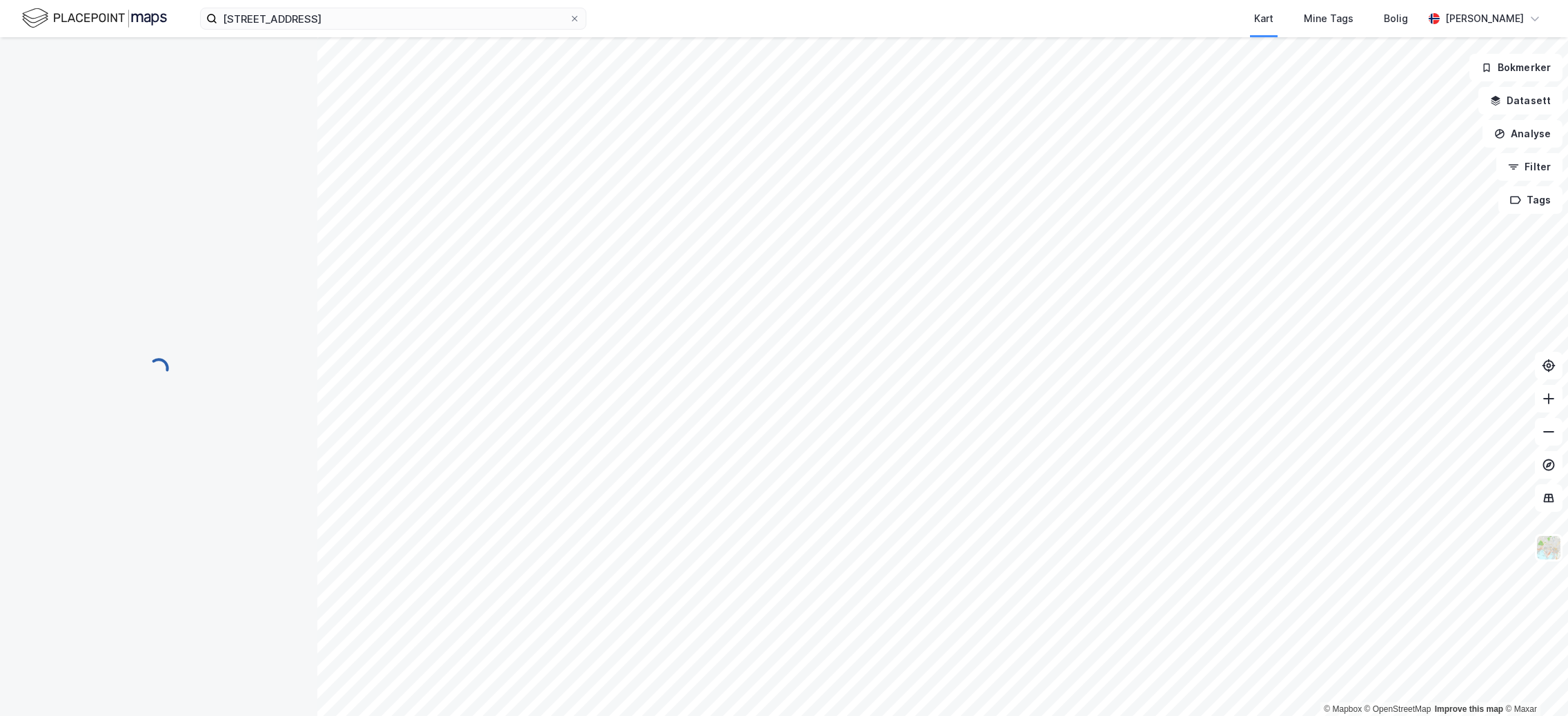
scroll to position [3, 0]
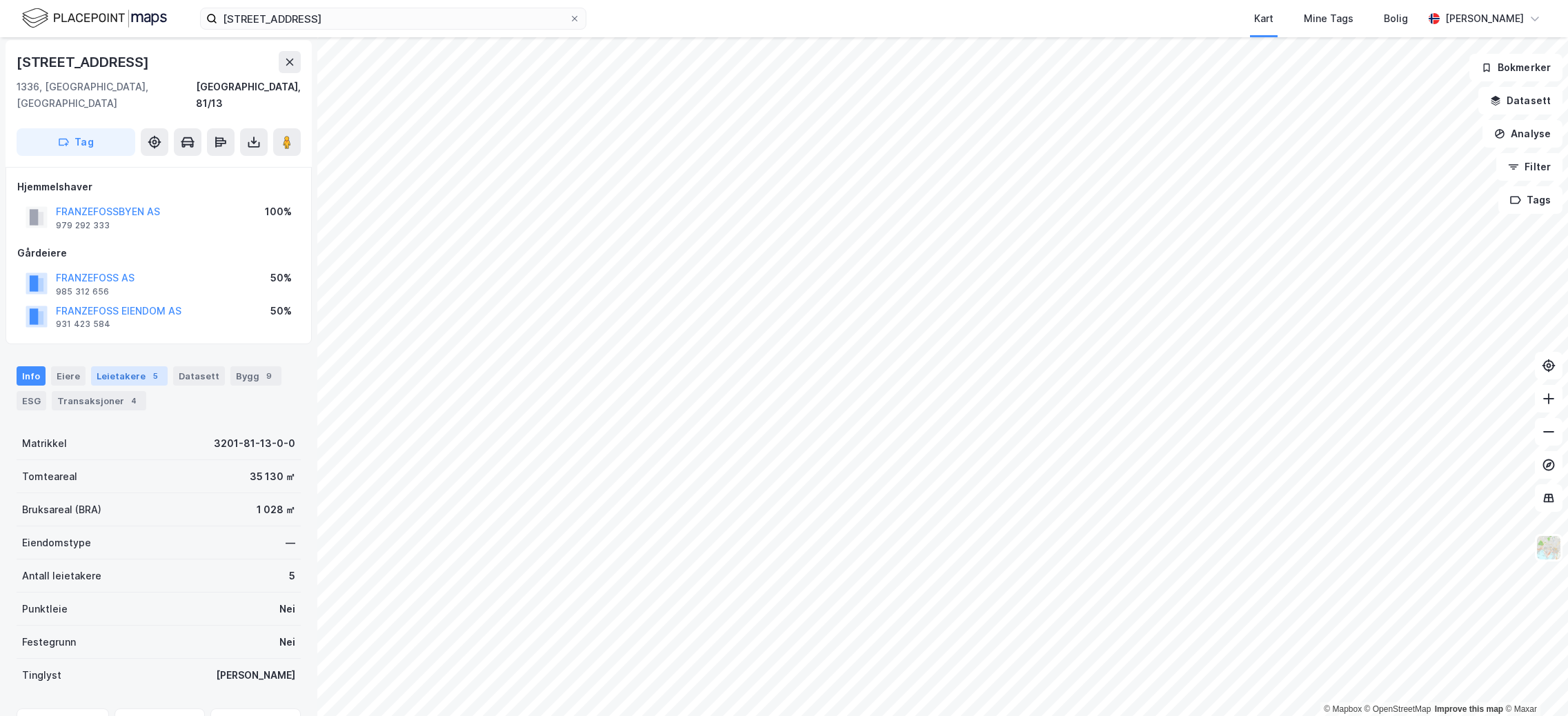
click at [118, 366] on div "Leietakere 5" at bounding box center [129, 376] width 77 height 19
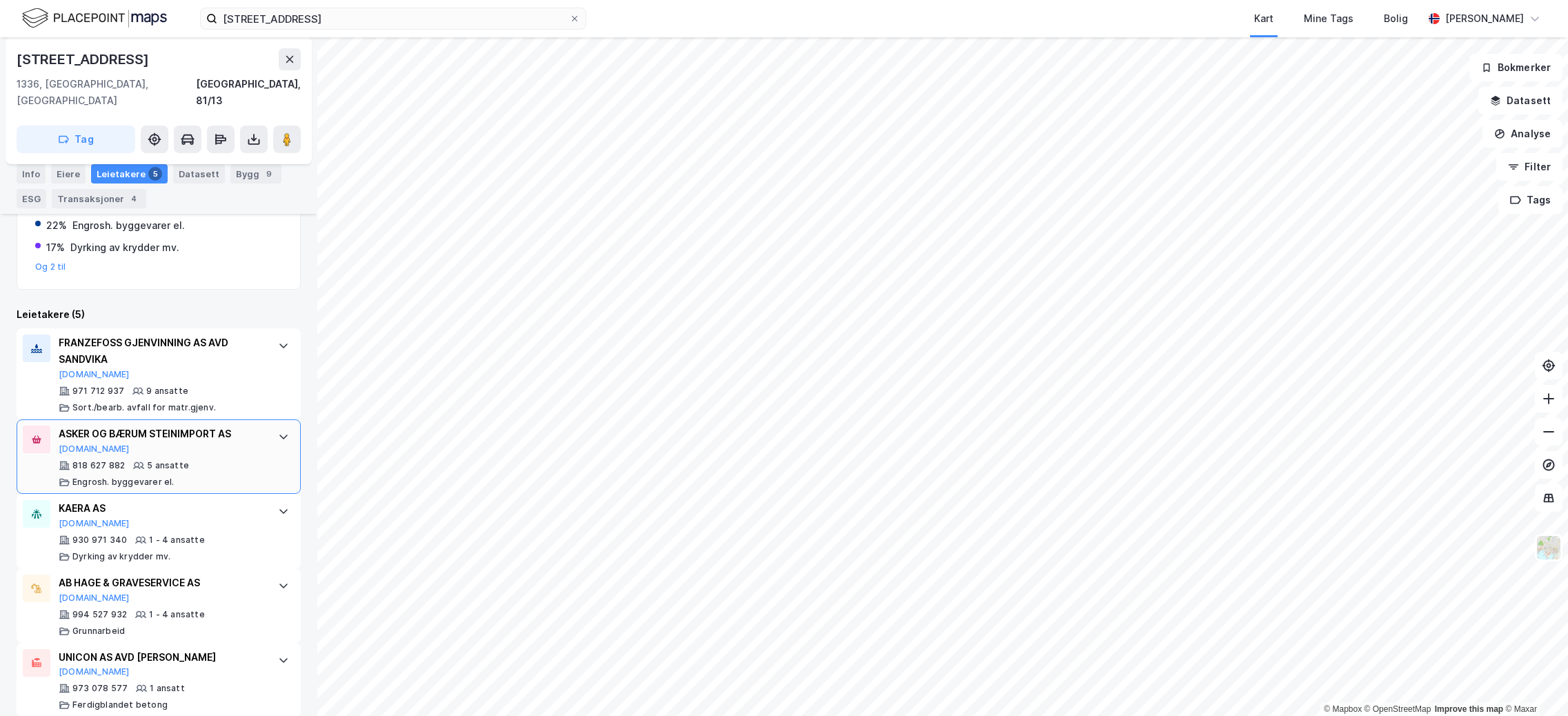
scroll to position [352, 0]
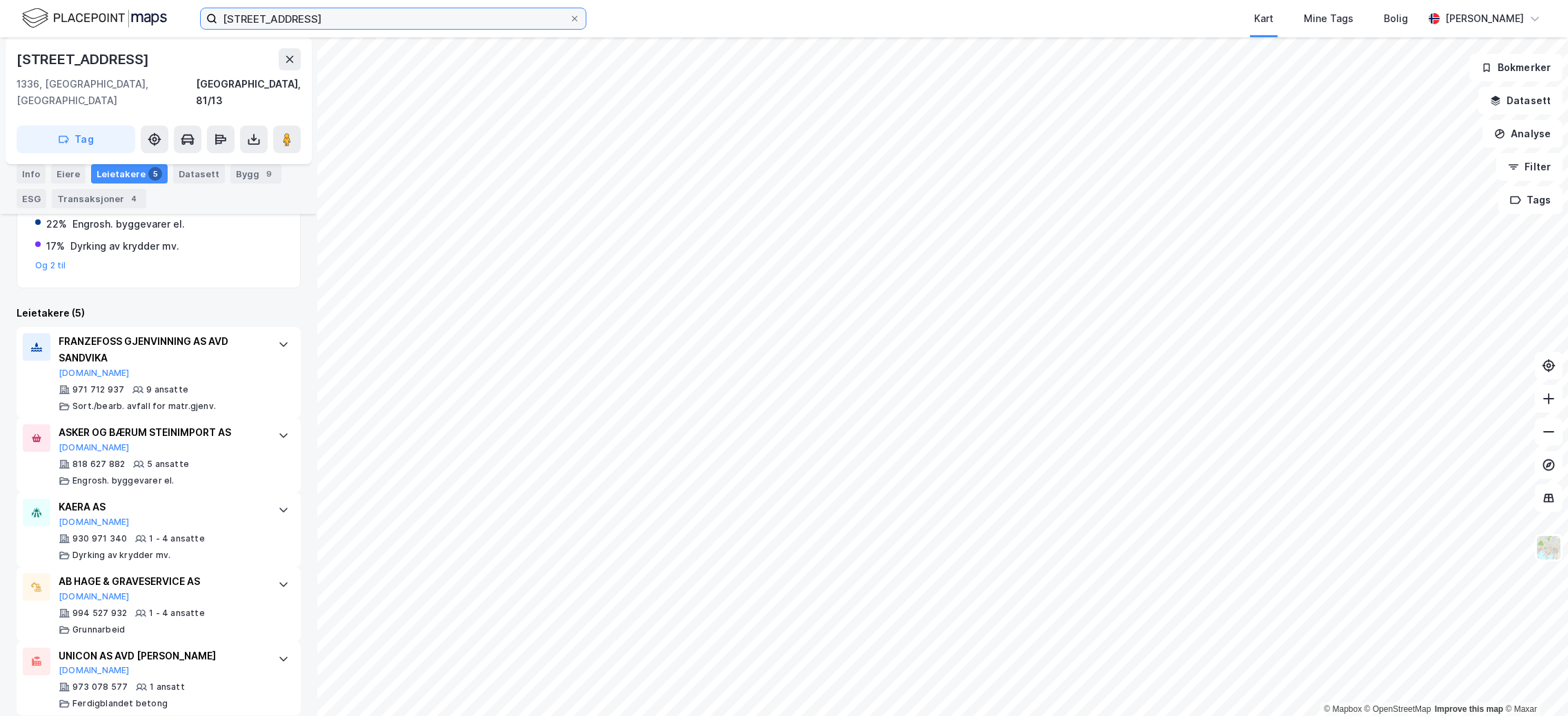
click at [416, 22] on input "[STREET_ADDRESS]" at bounding box center [393, 18] width 352 height 20
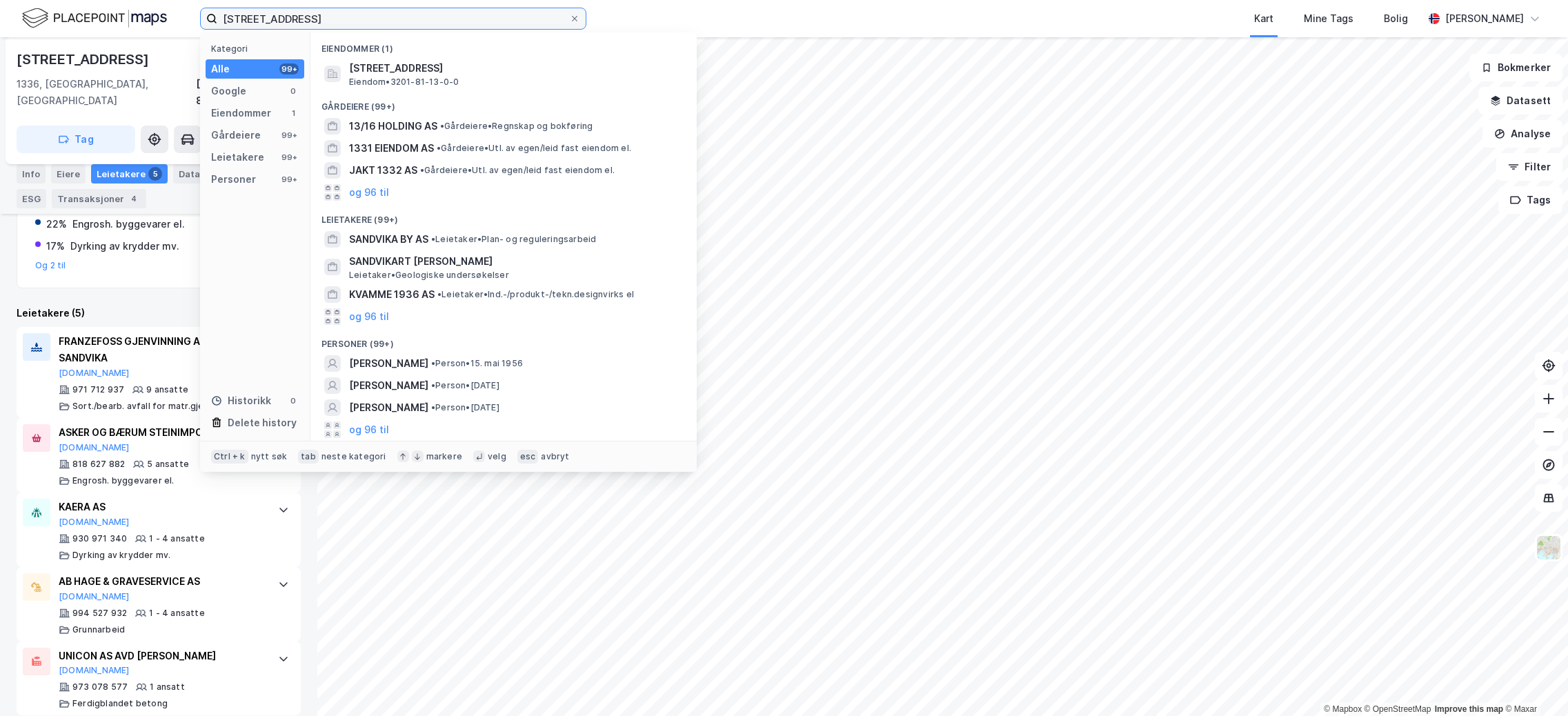
drag, startPoint x: 352, startPoint y: 33, endPoint x: 116, endPoint y: 34, distance: 236.0
click at [116, 34] on div "[STREET_ADDRESS] Kategori Alle 99+ Google 0 Eiendommer 1 Gårdeiere 99+ Leietake…" at bounding box center [784, 18] width 1568 height 37
paste input "Unicon AS Avd. Kristiansand [STREET_ADDRESS]"
type input "Unicon AS Avd. Kristiansand [STREET_ADDRESS]"
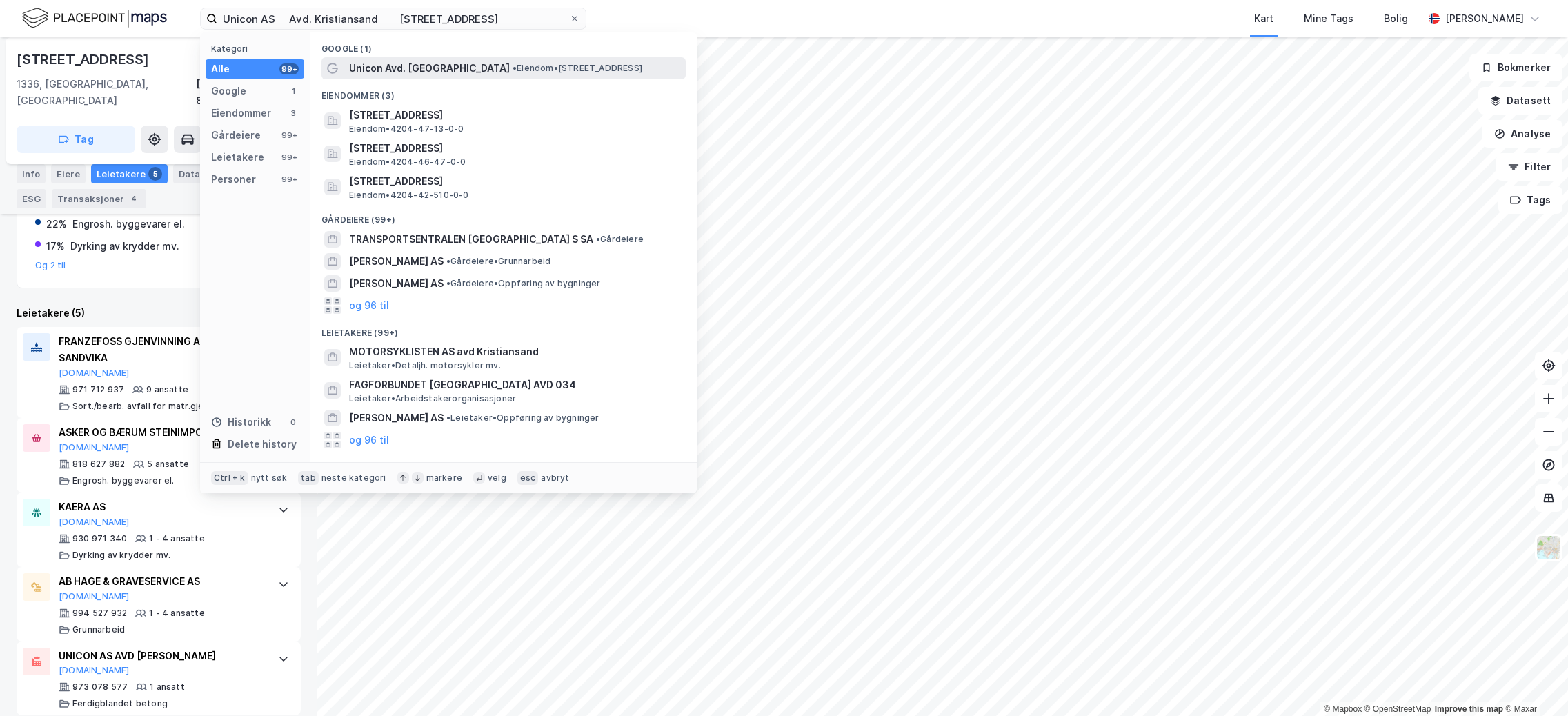
click at [451, 75] on span "Unicon Avd. [GEOGRAPHIC_DATA]" at bounding box center [430, 68] width 161 height 17
